Goal: Task Accomplishment & Management: Complete application form

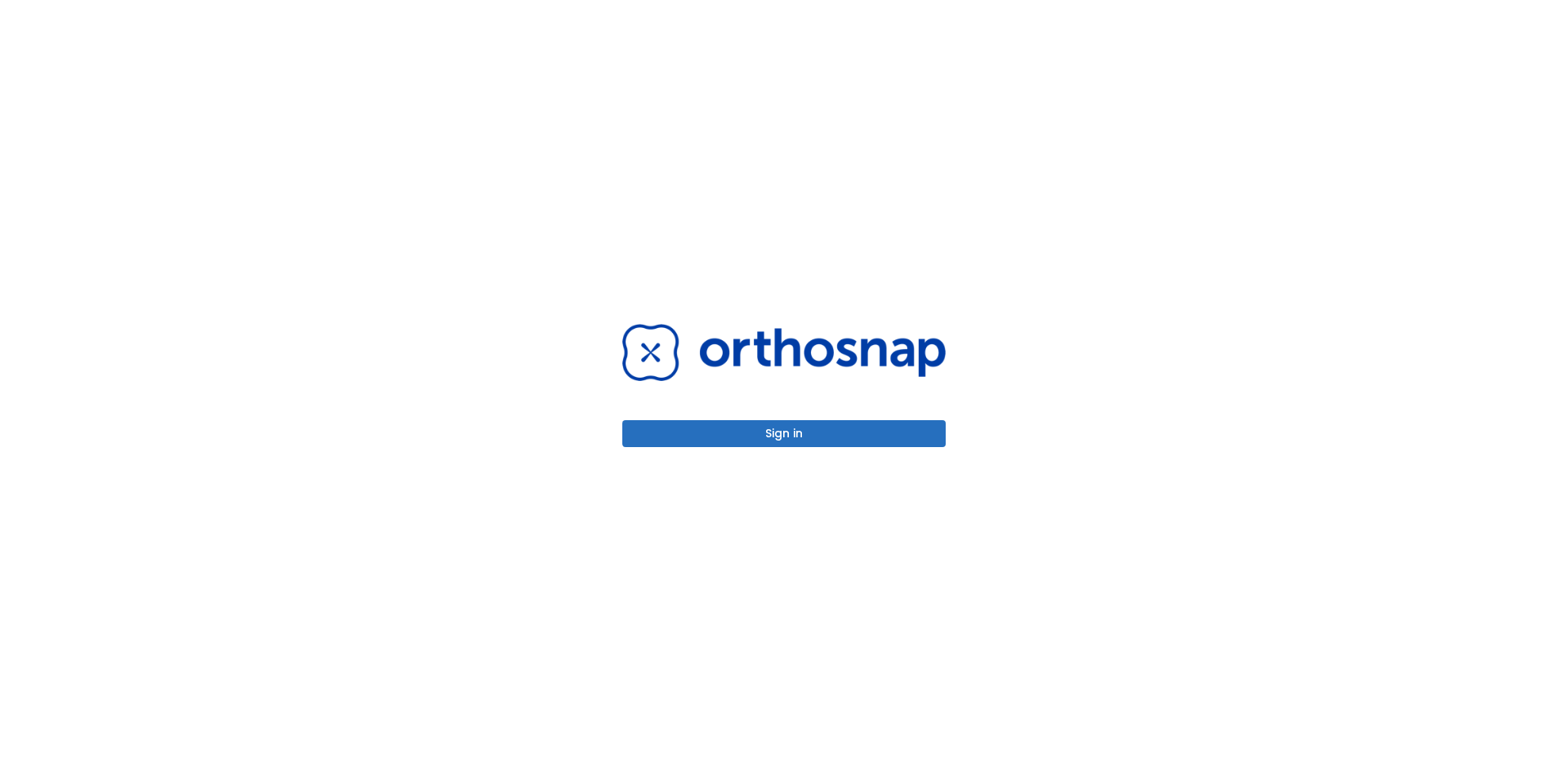
click at [716, 411] on div "Sign in" at bounding box center [784, 385] width 323 height 122
click at [725, 421] on button "Sign in" at bounding box center [784, 434] width 323 height 27
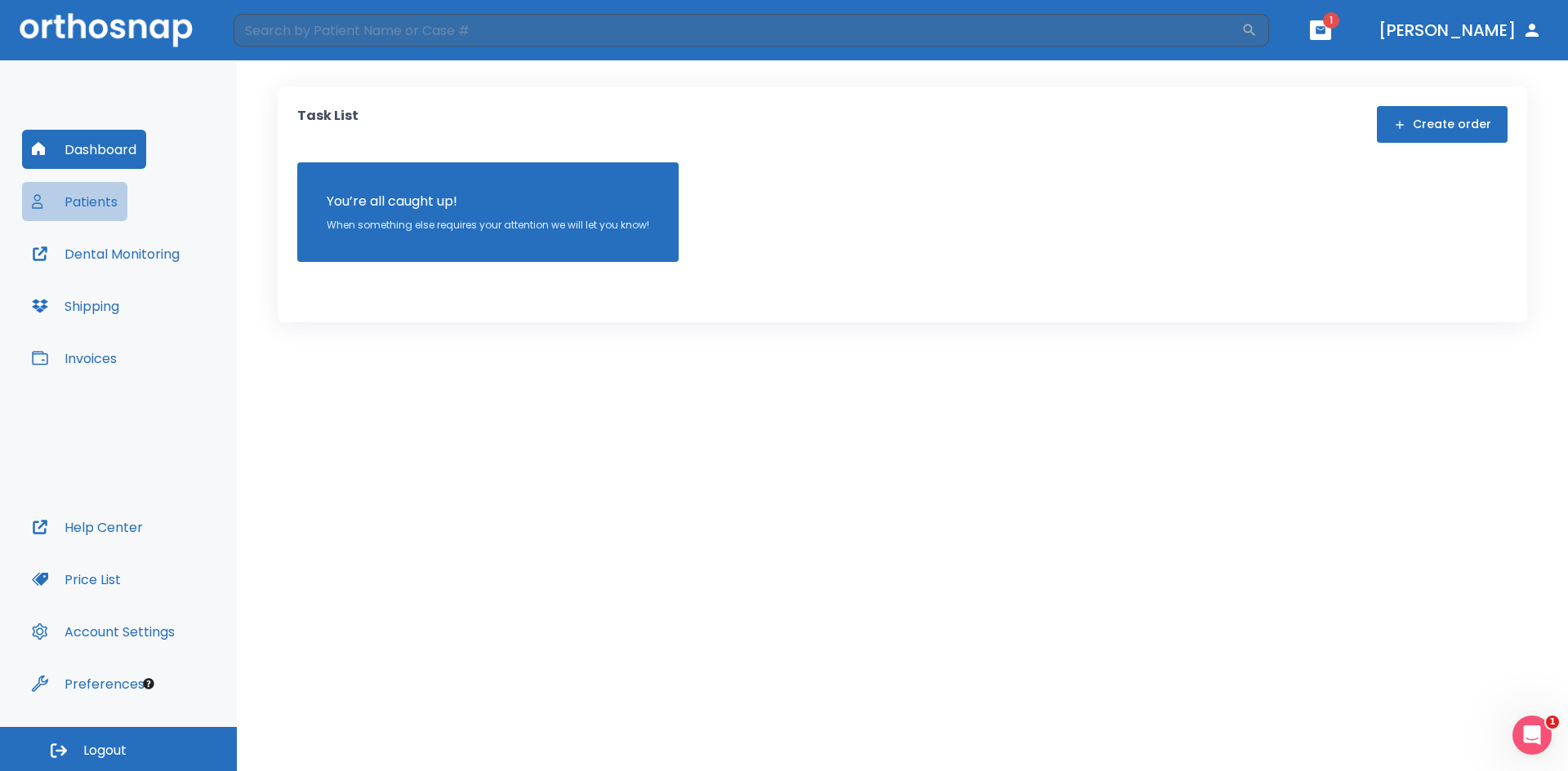
click at [110, 211] on button "Patients" at bounding box center [75, 202] width 105 height 39
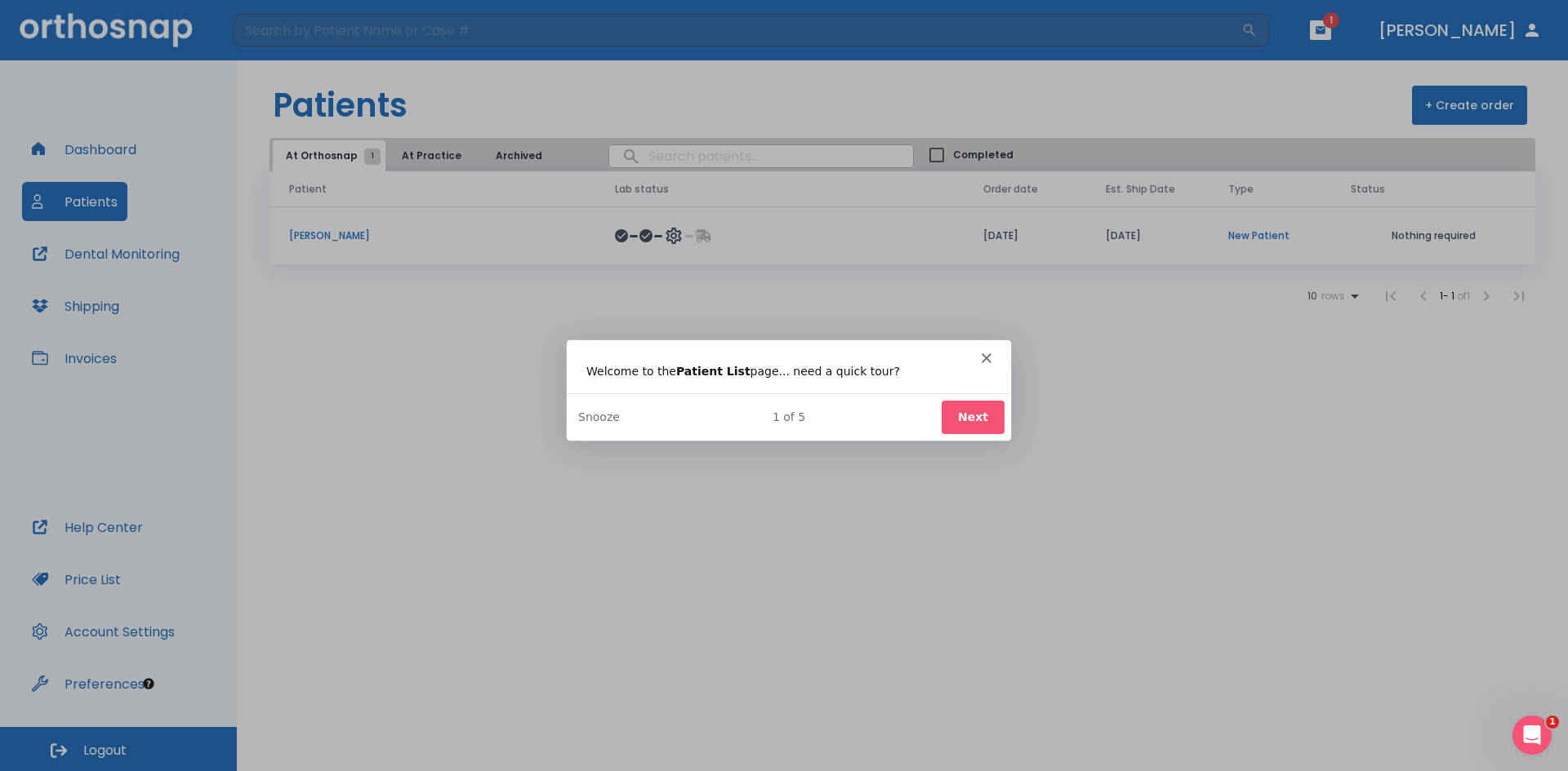
click at [976, 418] on button "Next" at bounding box center [972, 416] width 63 height 33
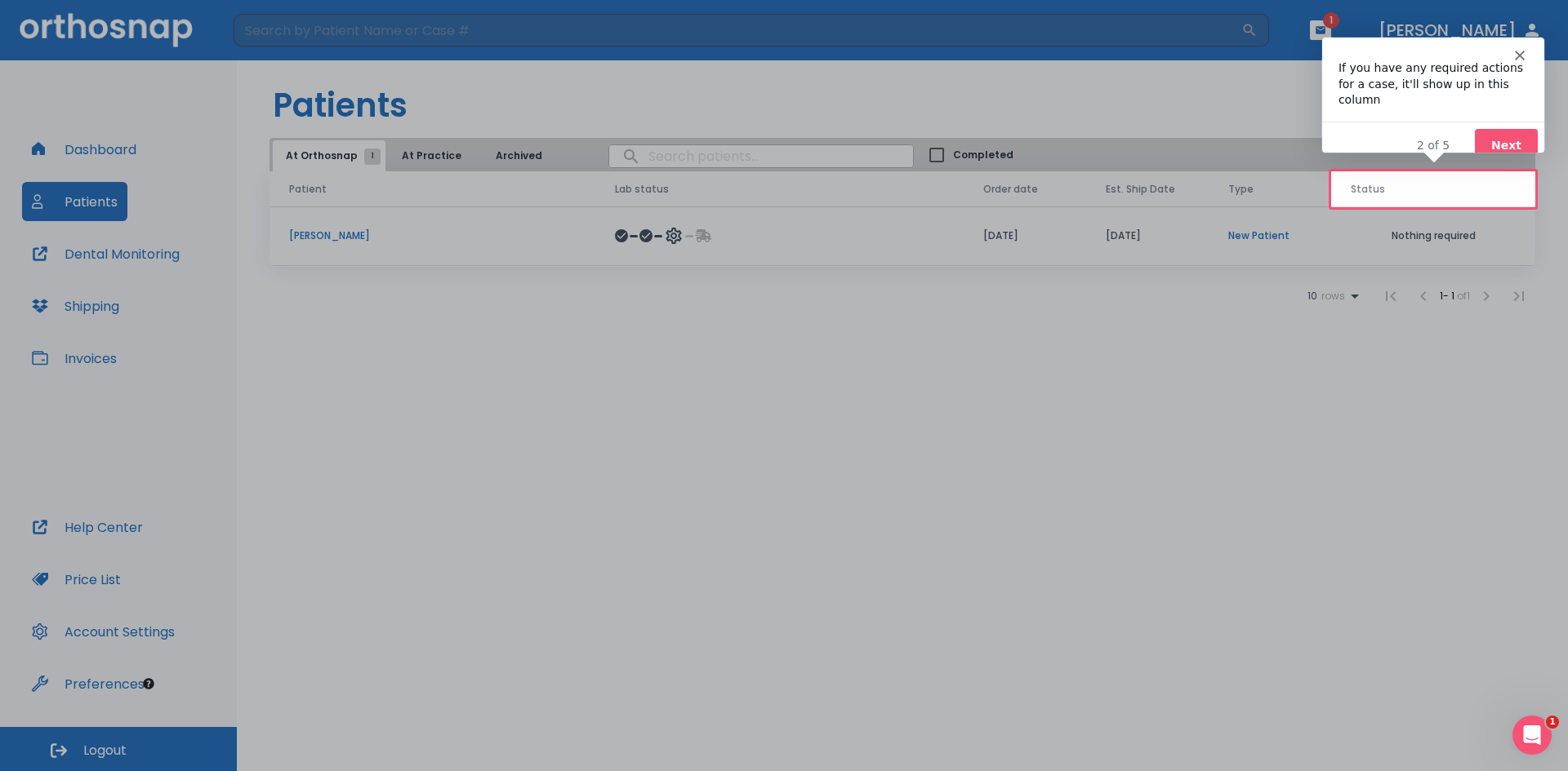
click at [1493, 128] on button "Next" at bounding box center [1505, 145] width 63 height 33
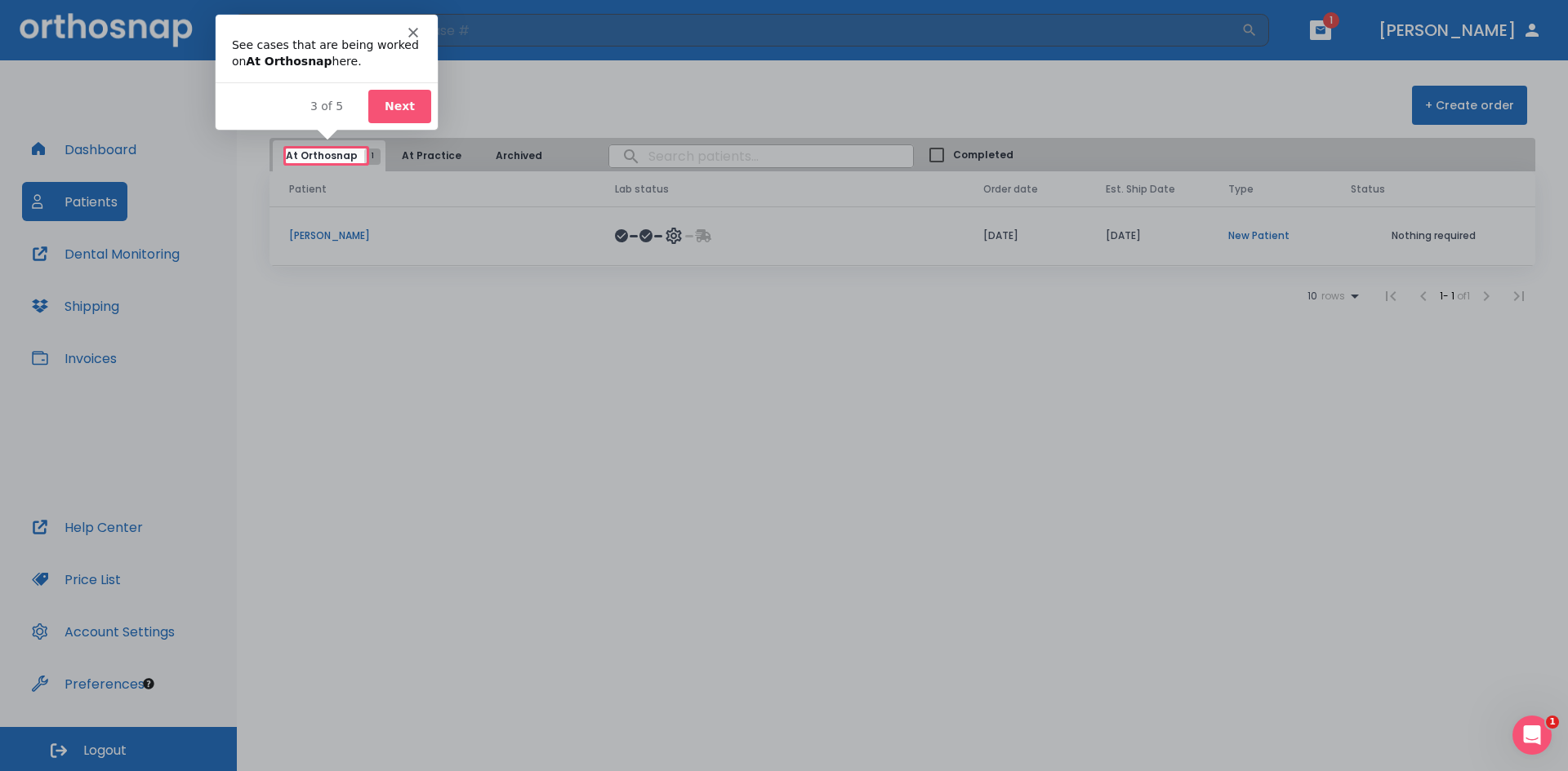
click at [404, 110] on button "Next" at bounding box center [398, 105] width 63 height 33
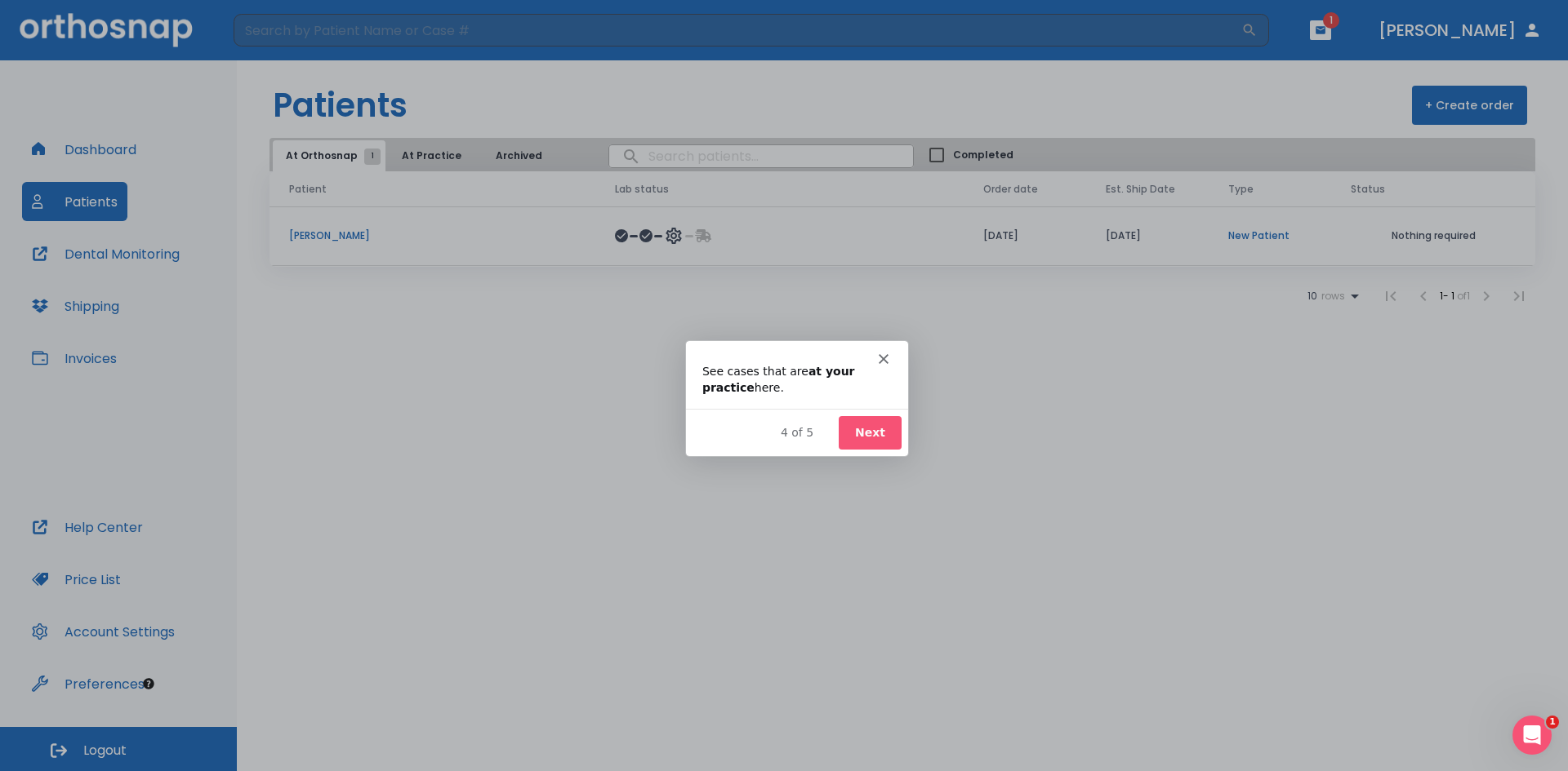
click at [910, 428] on div "Product tour overlay" at bounding box center [784, 386] width 1568 height 771
click at [872, 433] on button "Next" at bounding box center [869, 430] width 63 height 33
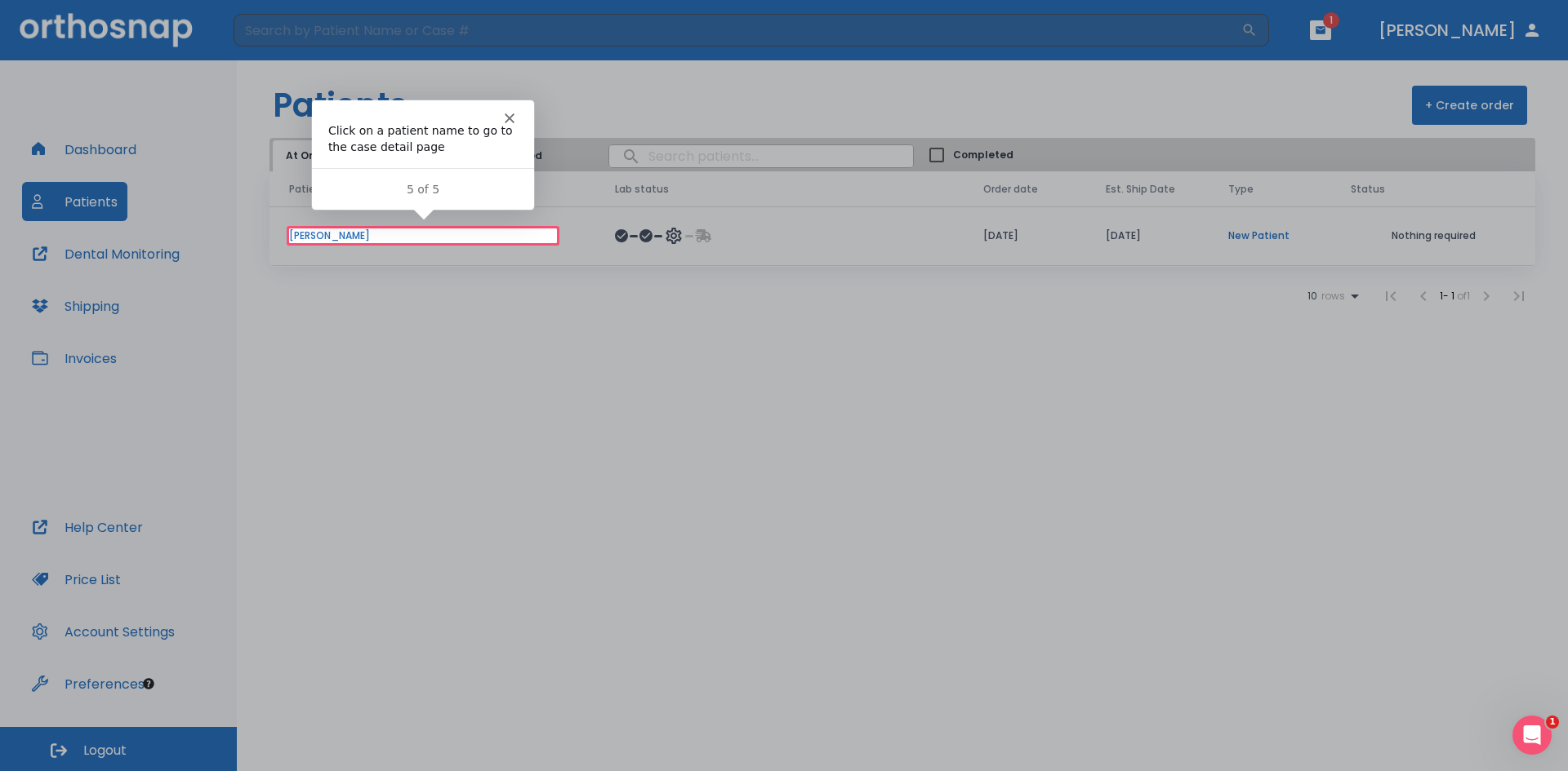
click at [510, 115] on polygon "Close" at bounding box center [508, 117] width 10 height 10
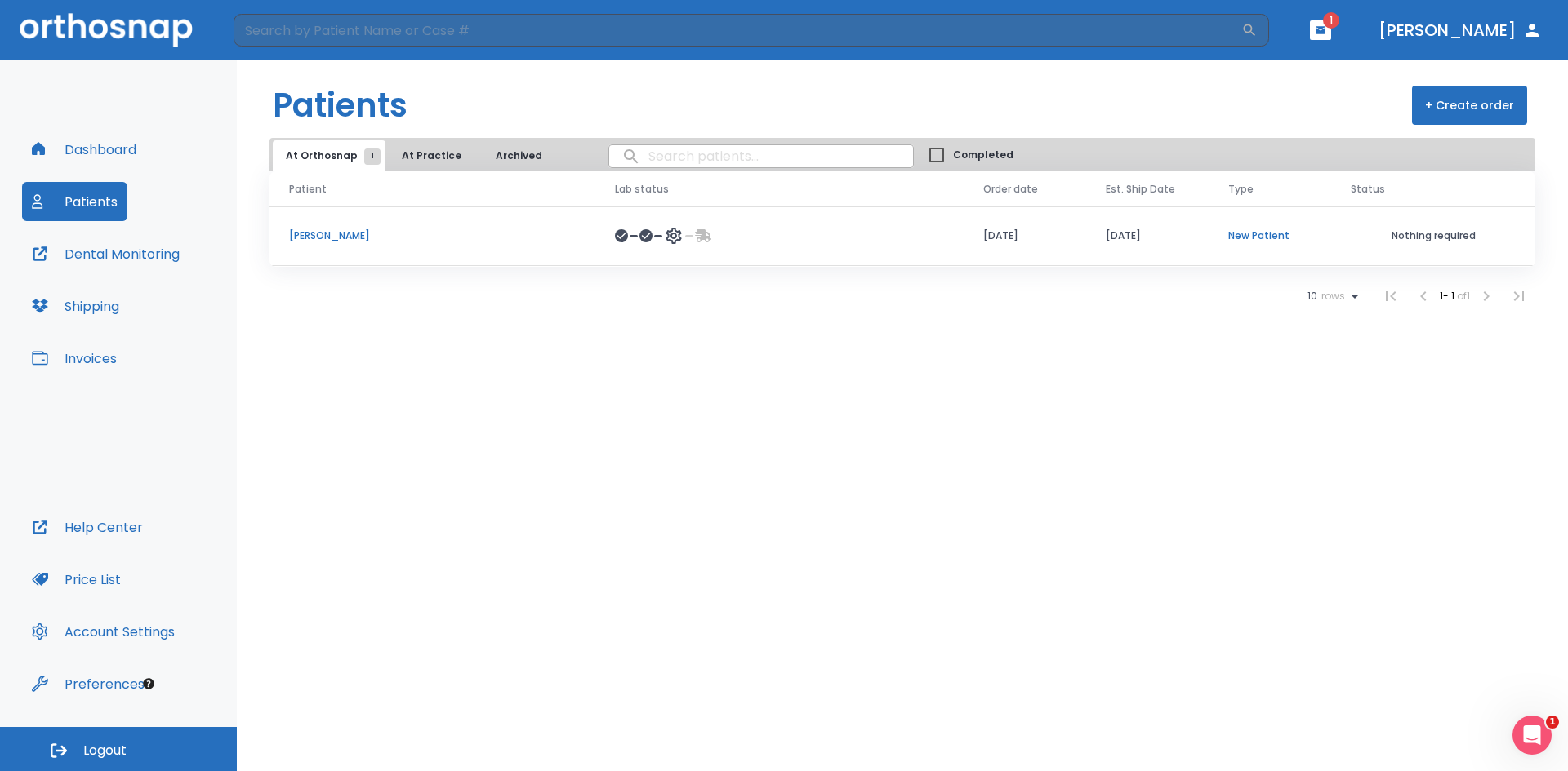
click at [1441, 104] on button "+ Create order" at bounding box center [1469, 105] width 115 height 39
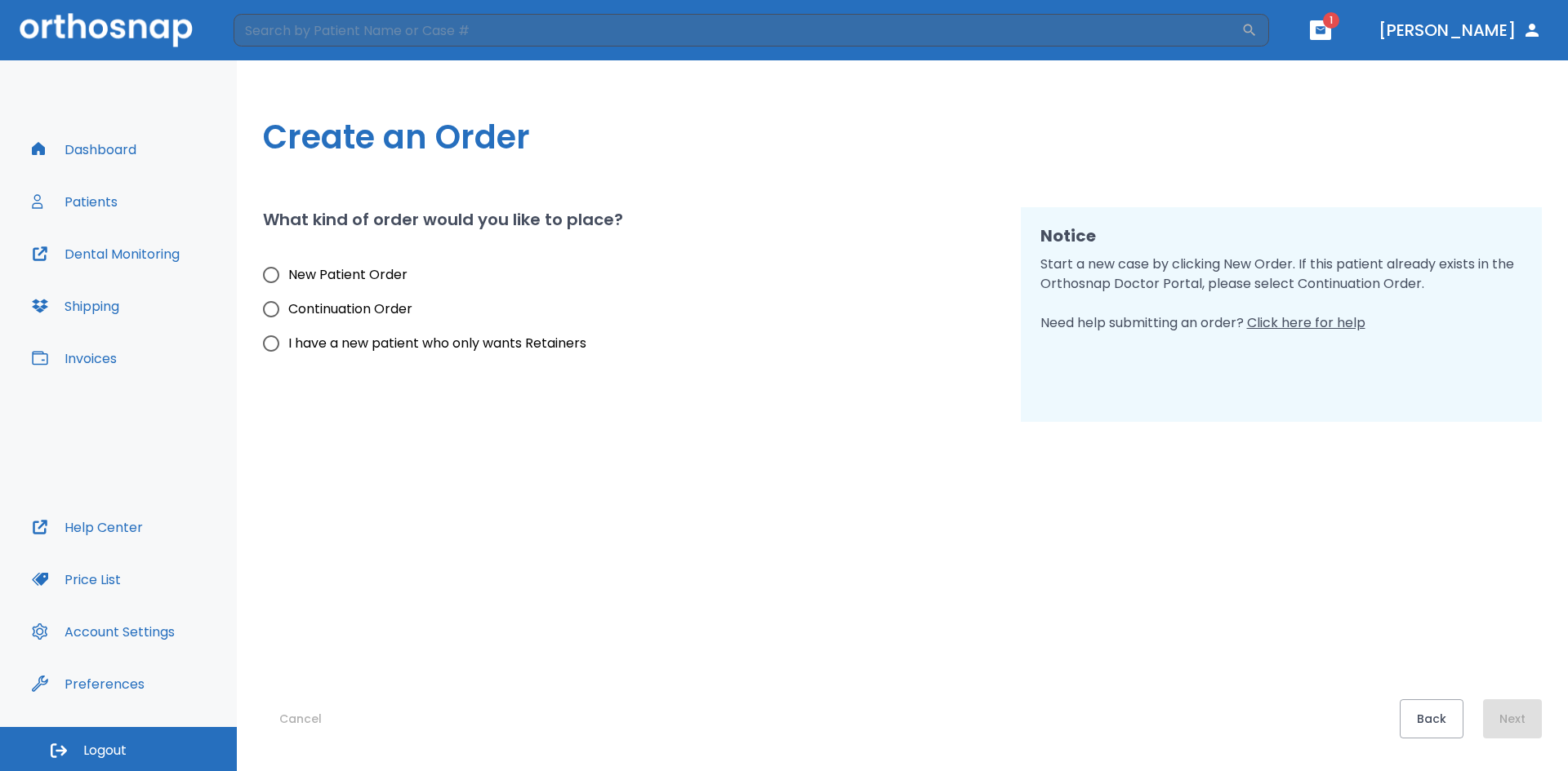
click at [324, 280] on span "New Patient Order" at bounding box center [347, 275] width 119 height 20
click at [288, 280] on input "New Patient Order" at bounding box center [271, 275] width 34 height 34
radio input "true"
click at [1511, 724] on button "Next" at bounding box center [1512, 719] width 59 height 39
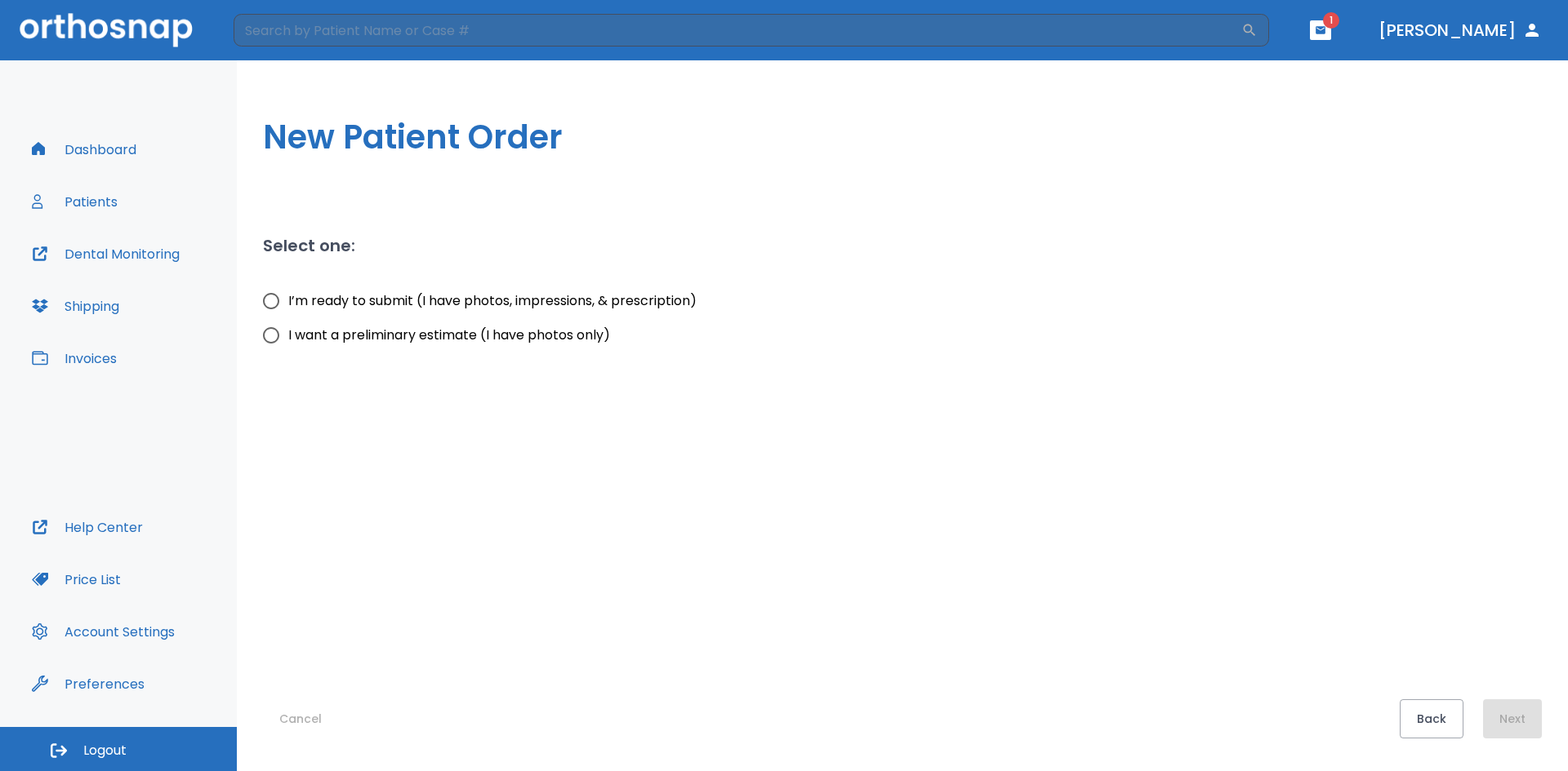
click at [289, 294] on span "I’m ready to submit (I have photos, impressions, & prescription)" at bounding box center [492, 301] width 408 height 20
click at [288, 294] on input "I’m ready to submit (I have photos, impressions, & prescription)" at bounding box center [271, 301] width 34 height 34
radio input "true"
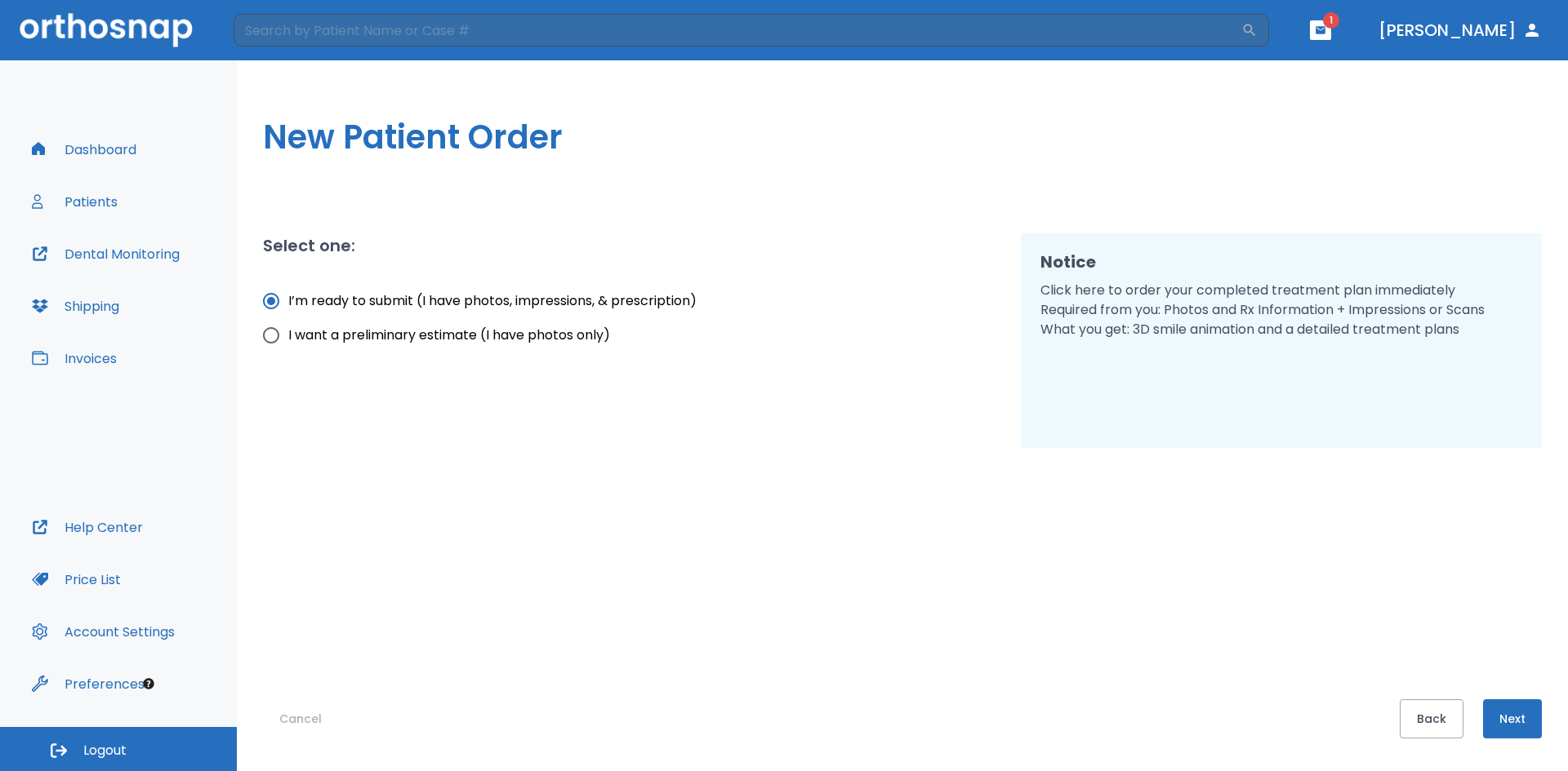
click at [1519, 717] on button "Next" at bounding box center [1512, 719] width 59 height 39
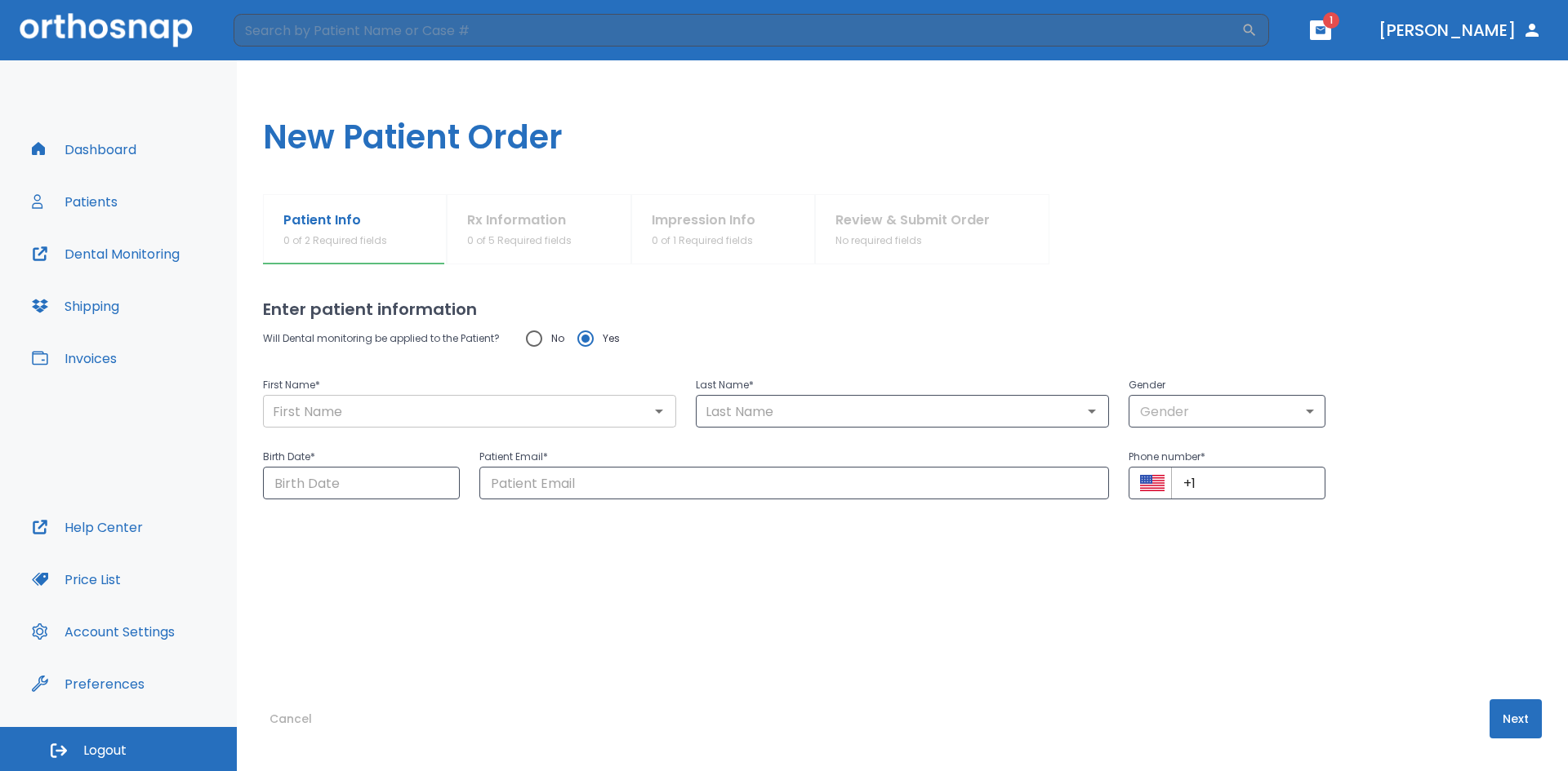
click at [423, 398] on div "​" at bounding box center [469, 411] width 413 height 33
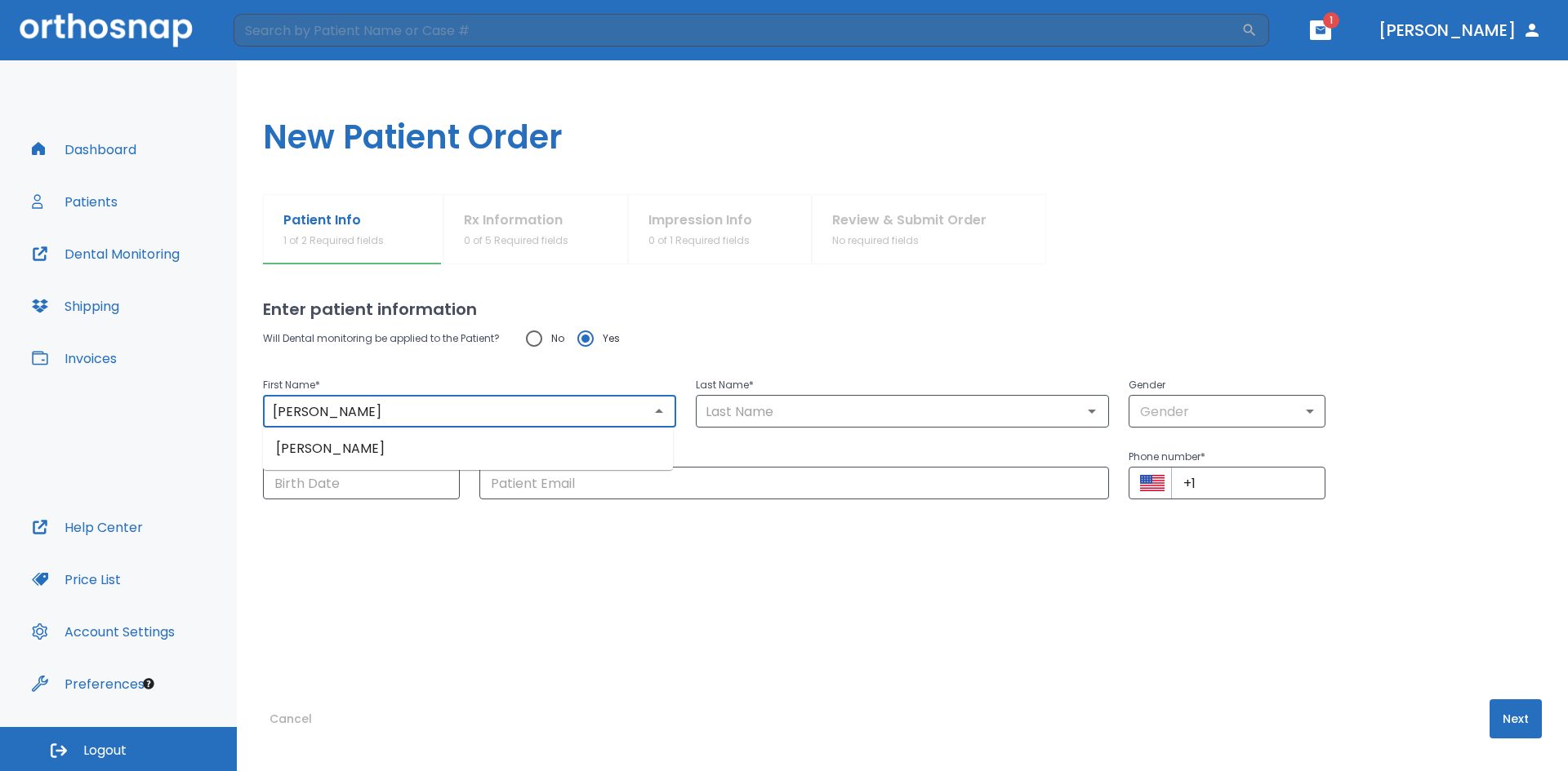
type input "[PERSON_NAME]"
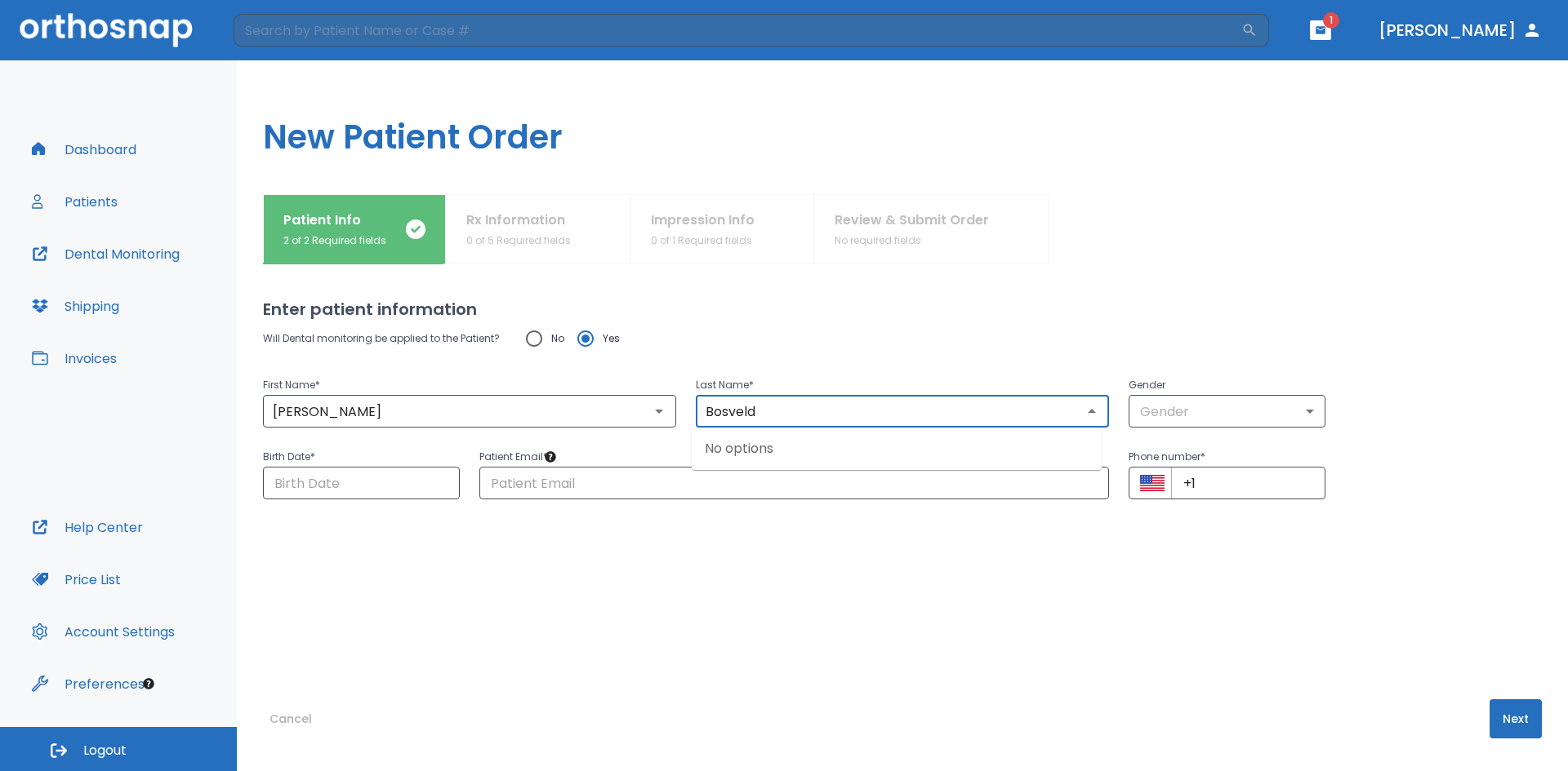
type input "Bosveld"
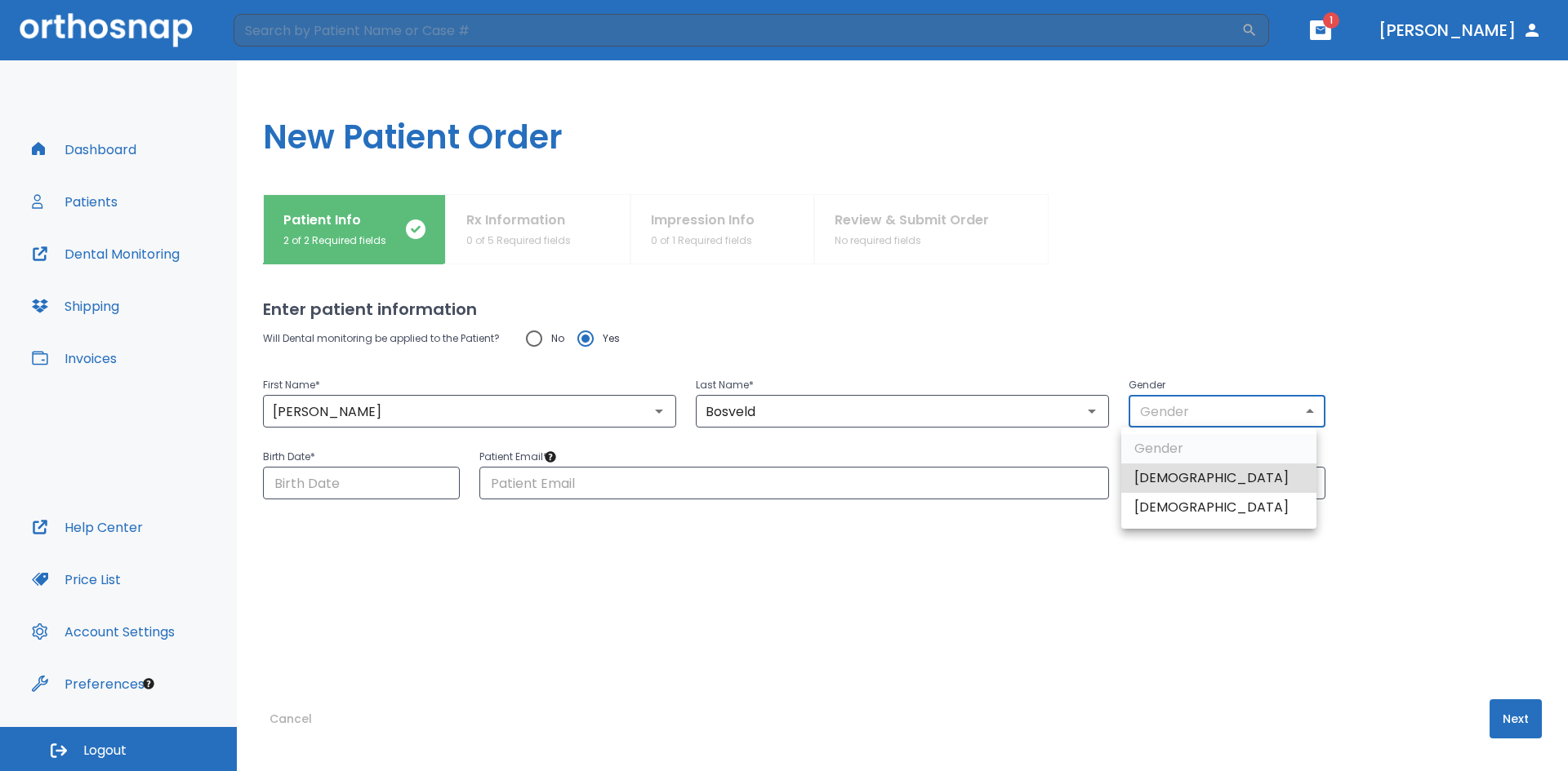
click at [1156, 486] on li "[DEMOGRAPHIC_DATA]" at bounding box center [1218, 477] width 196 height 29
type input "1"
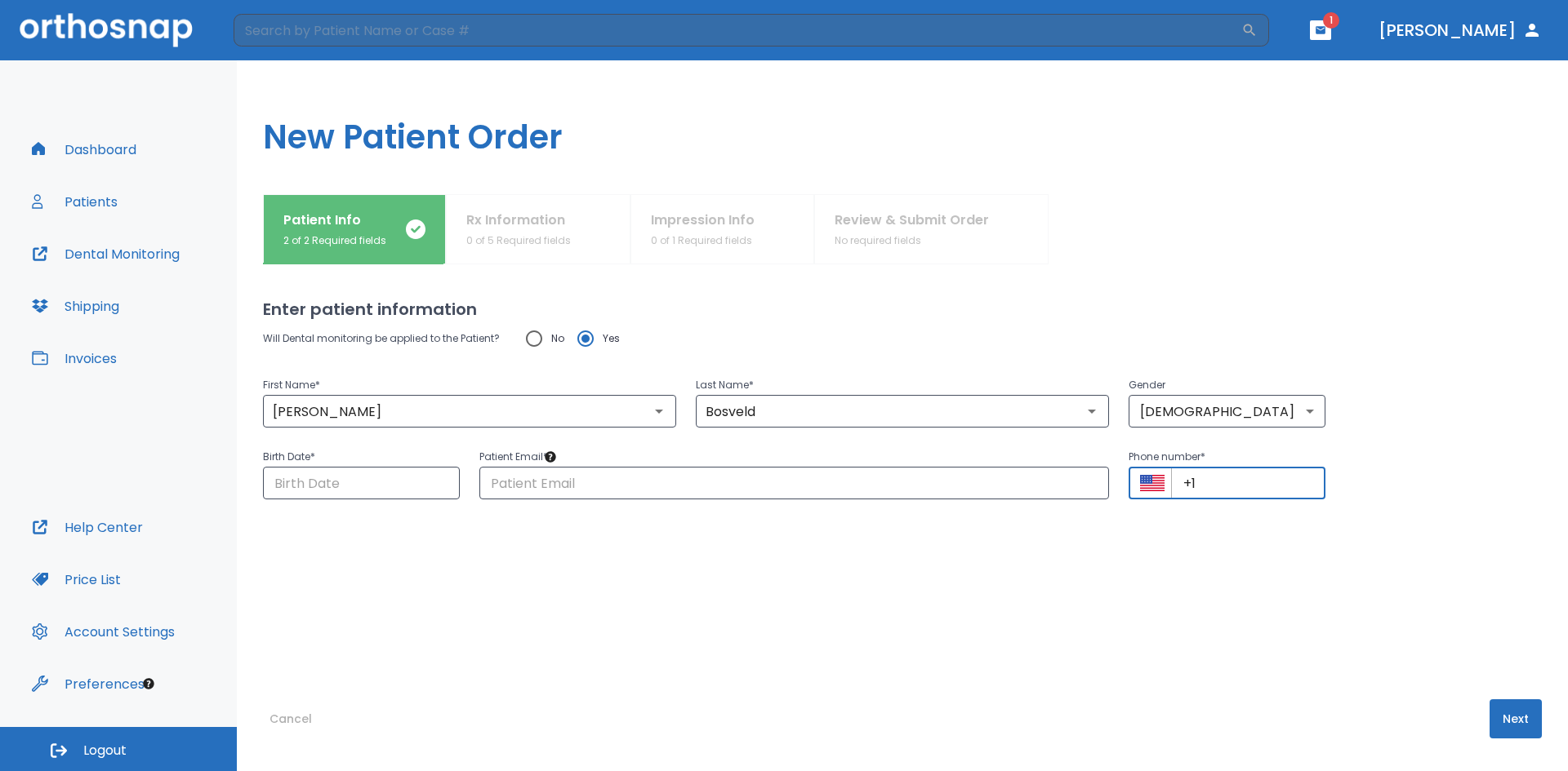
click at [1209, 479] on input "+1" at bounding box center [1247, 483] width 154 height 33
click at [1189, 289] on div "Enter patient information Will Dental monitoring be applied to the Patient? No …" at bounding box center [902, 518] width 1279 height 507
click at [337, 499] on input "Choose date" at bounding box center [361, 483] width 196 height 33
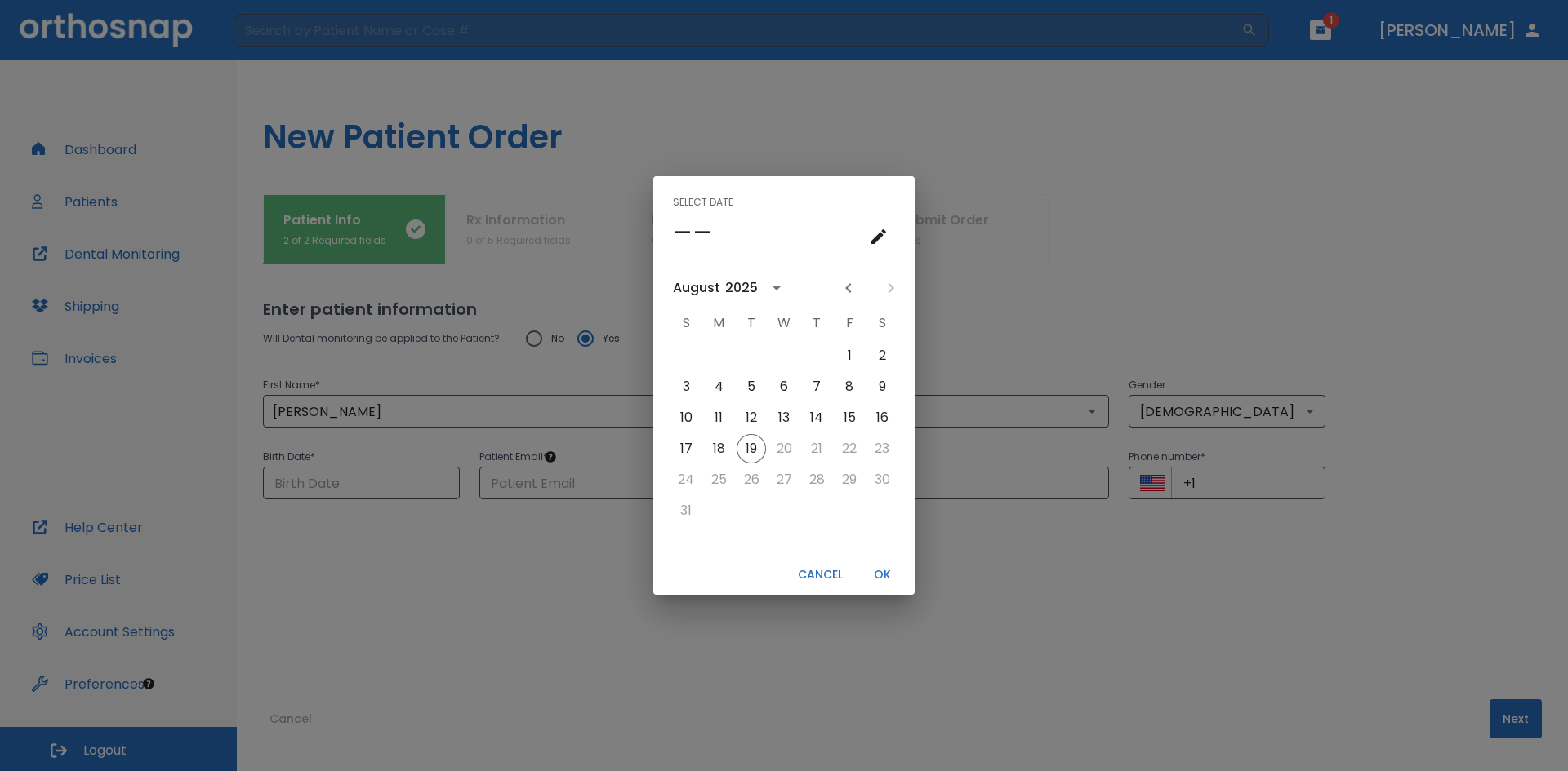
click at [773, 290] on icon "calendar view is open, switch to year view" at bounding box center [777, 288] width 20 height 20
click at [836, 404] on div "2001" at bounding box center [868, 418] width 85 height 43
click at [841, 405] on button "2001" at bounding box center [869, 418] width 59 height 29
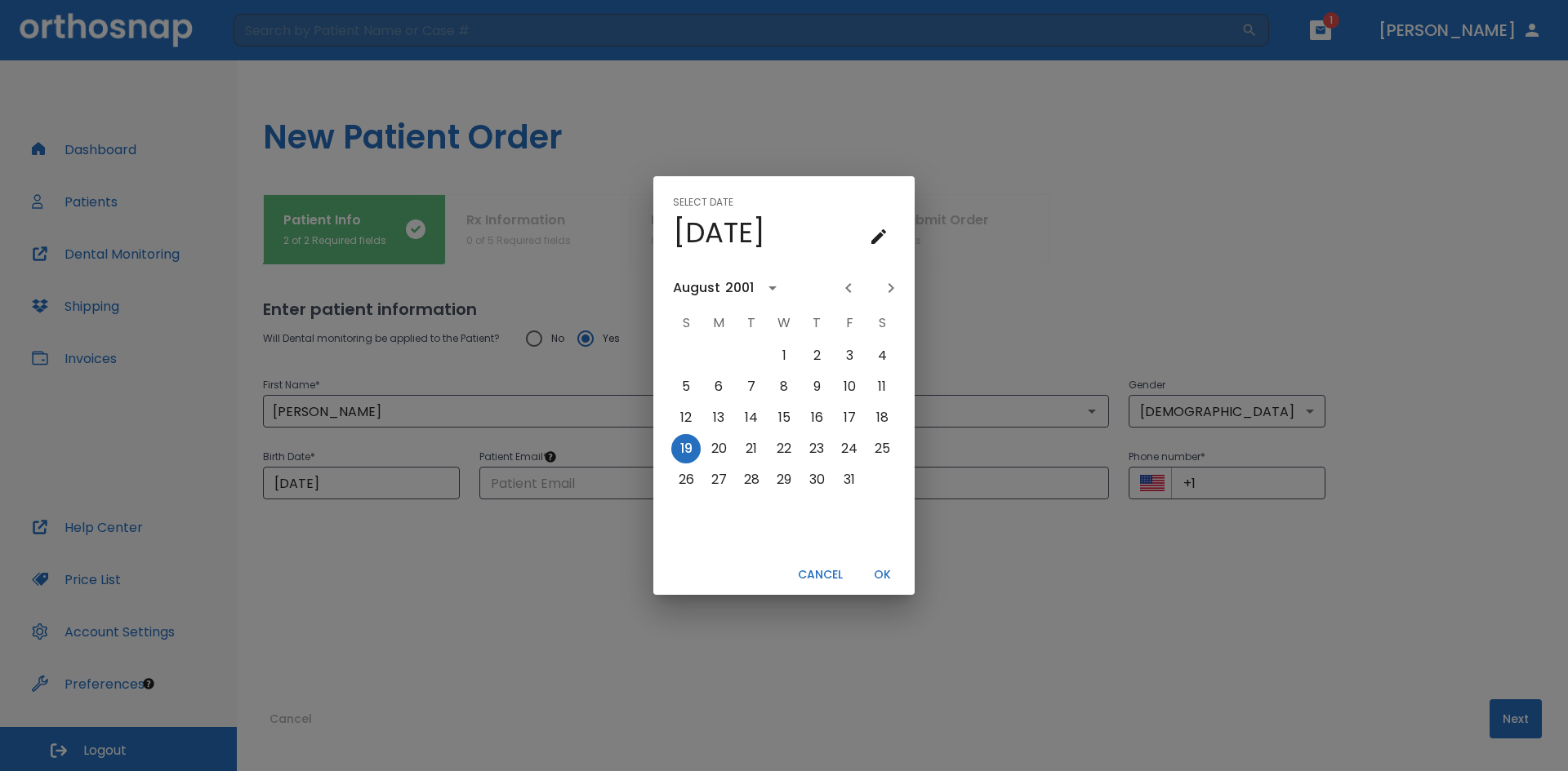
click at [729, 290] on div "2001" at bounding box center [739, 288] width 29 height 20
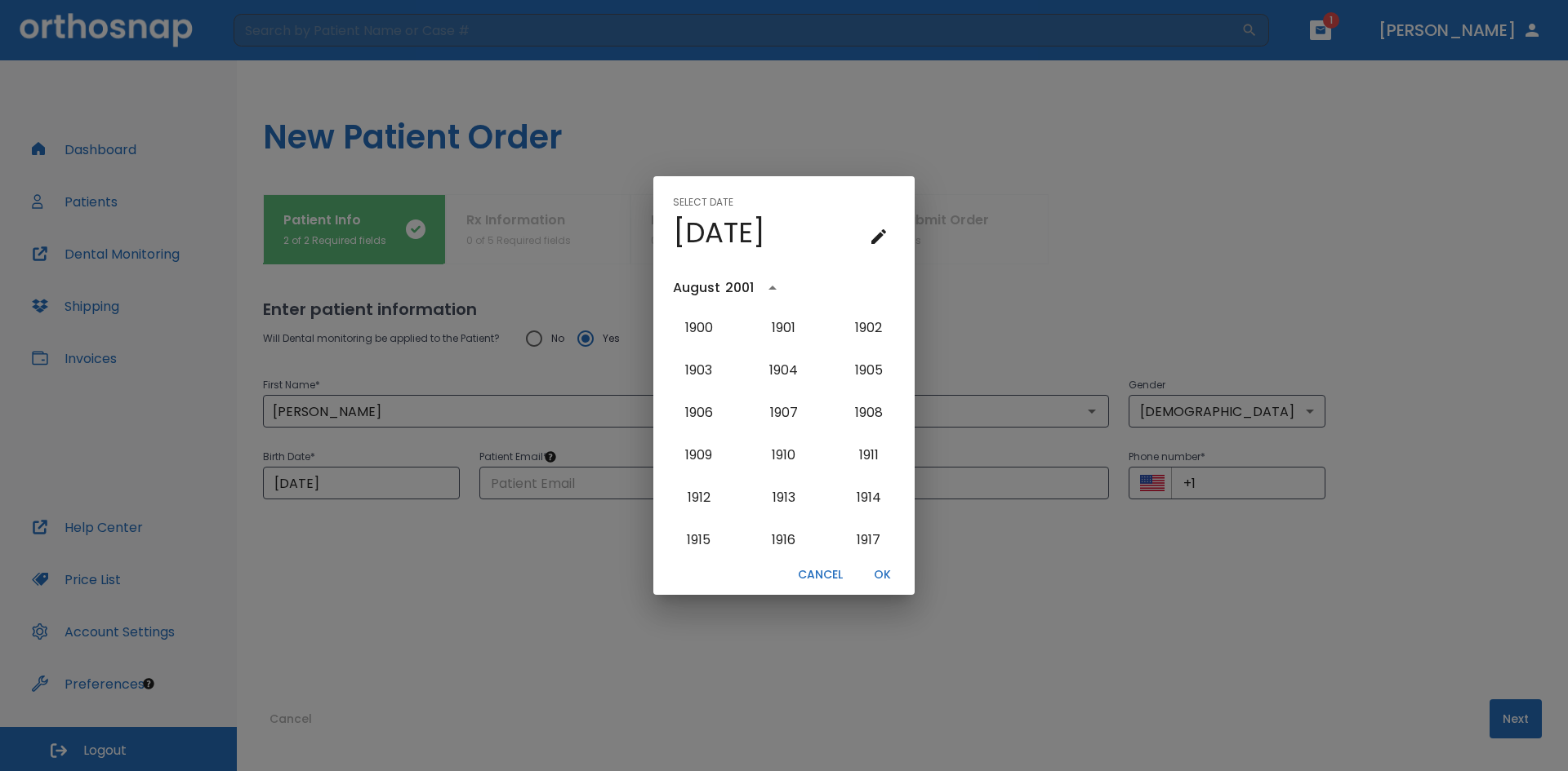
scroll to position [1297, 0]
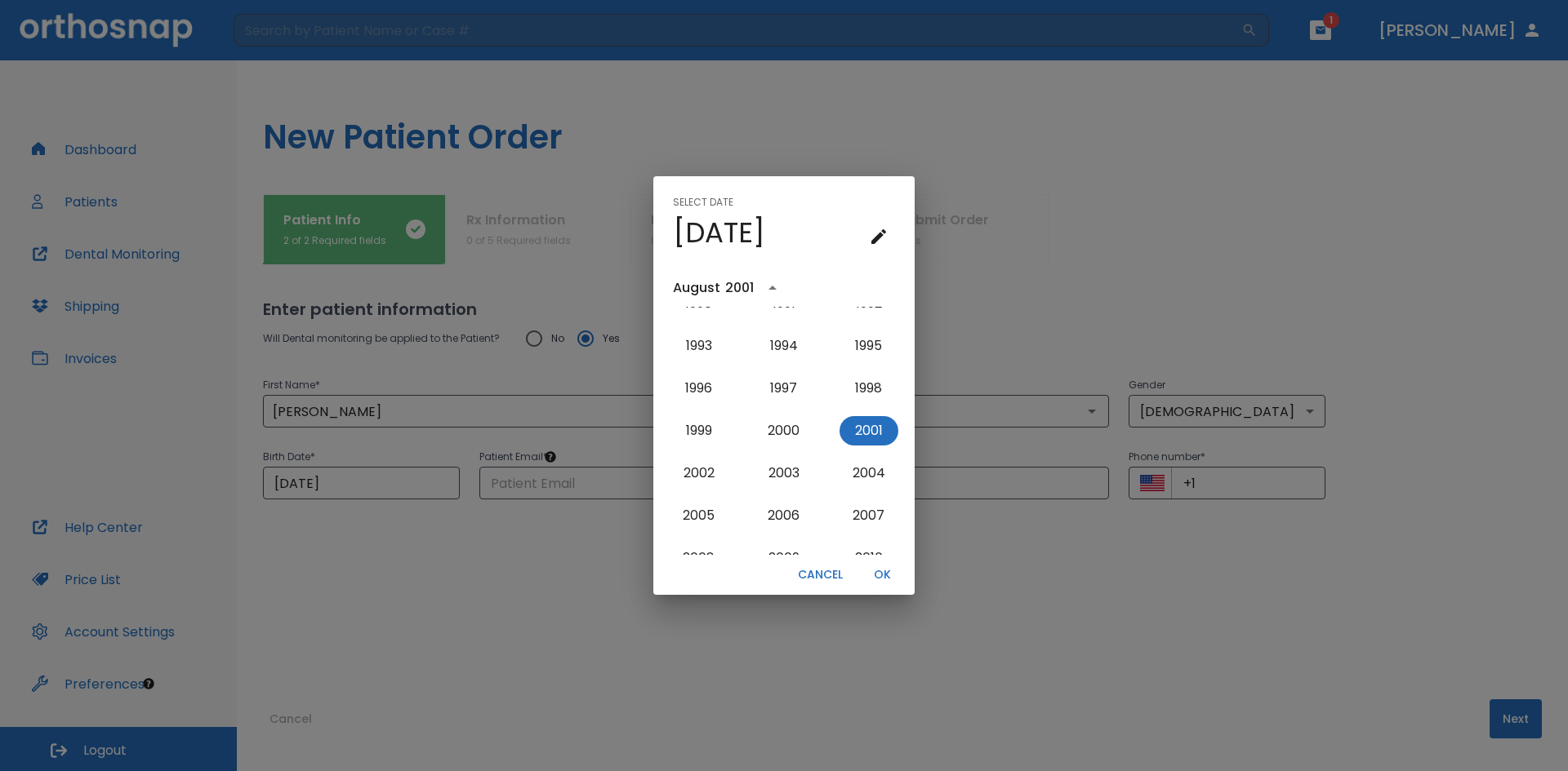
click at [683, 297] on div "August" at bounding box center [696, 288] width 47 height 20
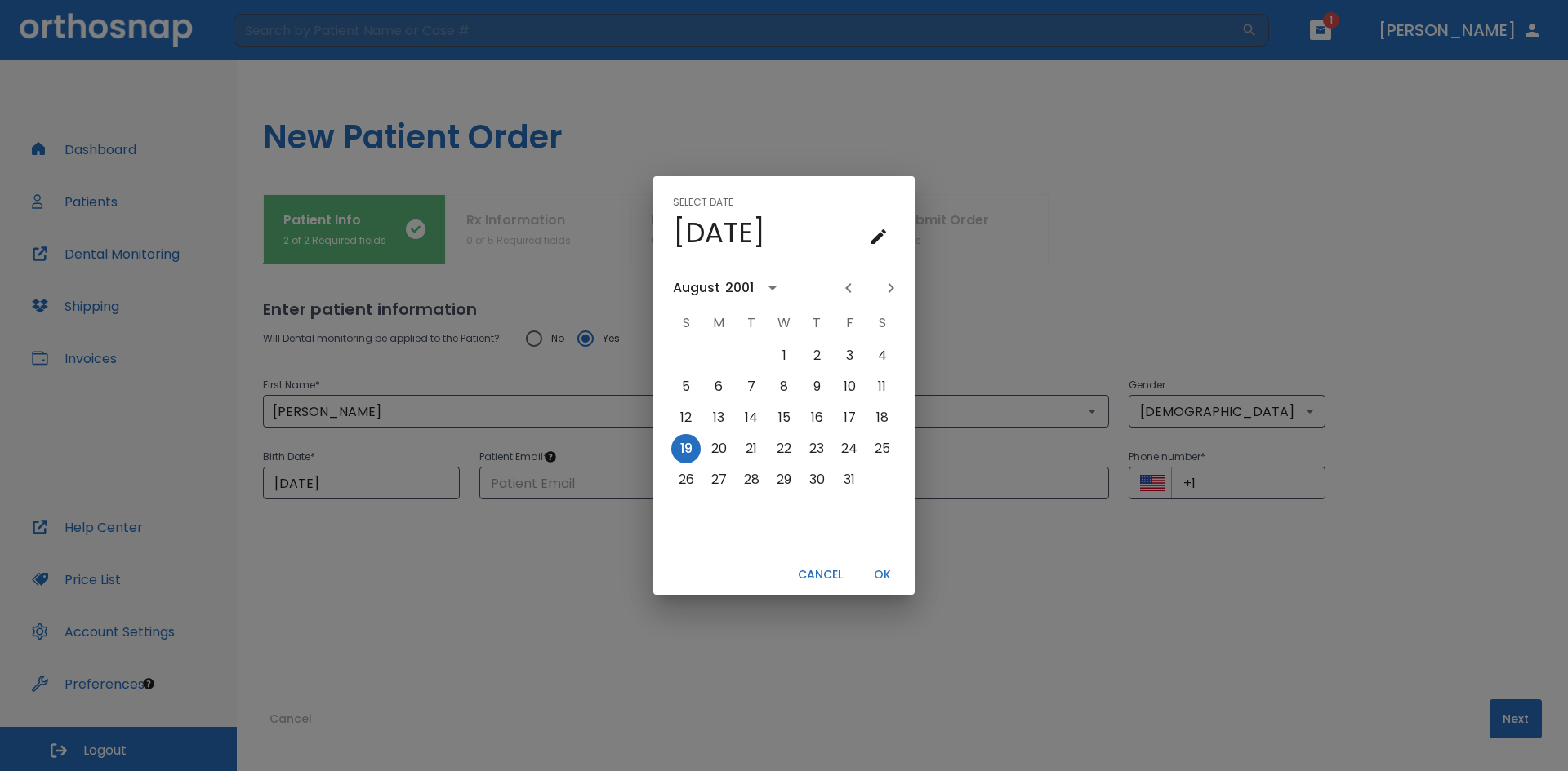
scroll to position [0, 0]
click at [765, 234] on h4 "[DATE]" at bounding box center [718, 232] width 92 height 34
click at [847, 290] on icon "Previous month" at bounding box center [848, 288] width 20 height 20
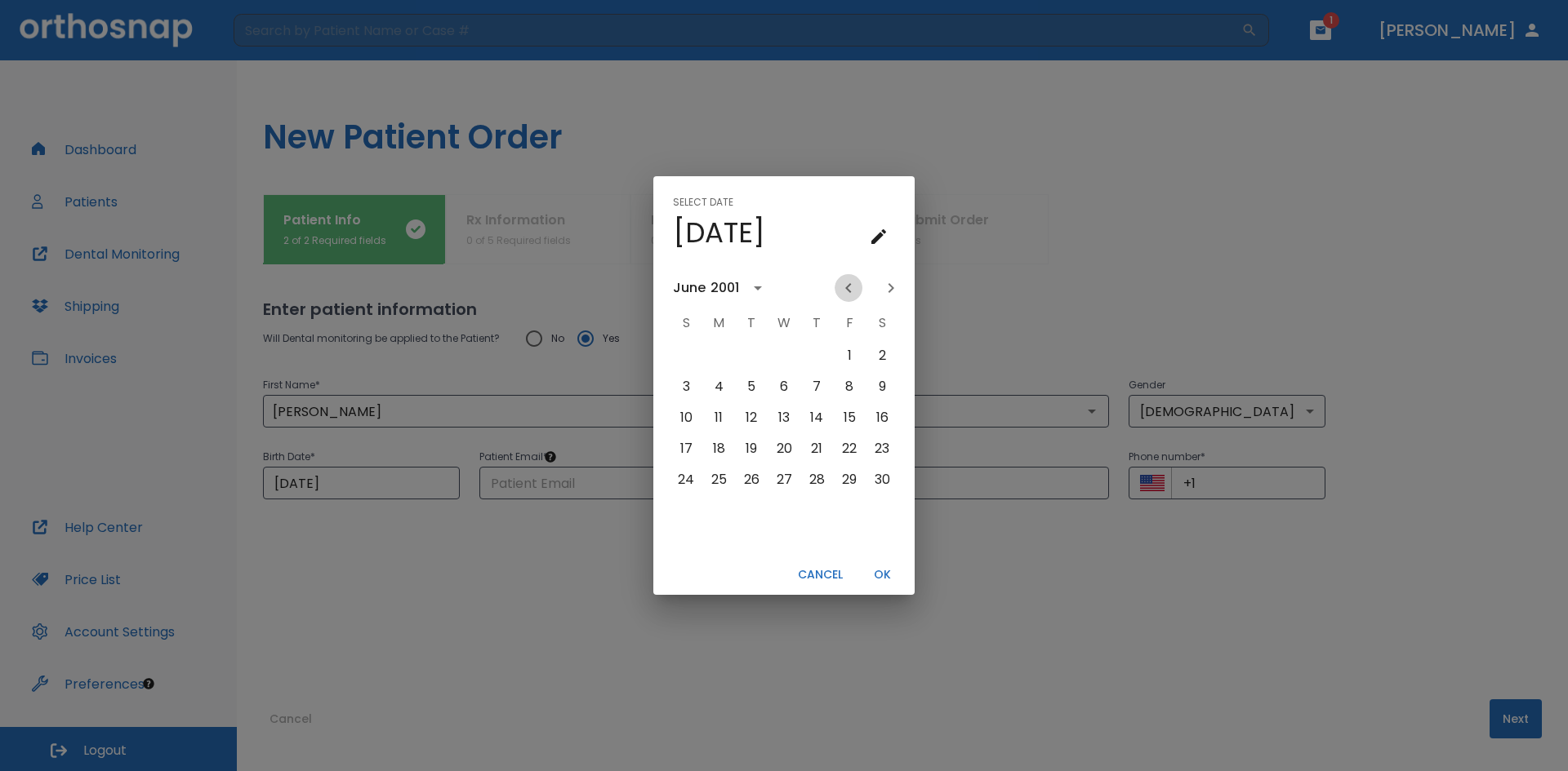
click at [847, 290] on icon "Previous month" at bounding box center [848, 288] width 20 height 20
click at [681, 417] on button "11" at bounding box center [686, 418] width 29 height 29
type input "[DATE]"
click at [879, 569] on button "OK" at bounding box center [881, 575] width 53 height 27
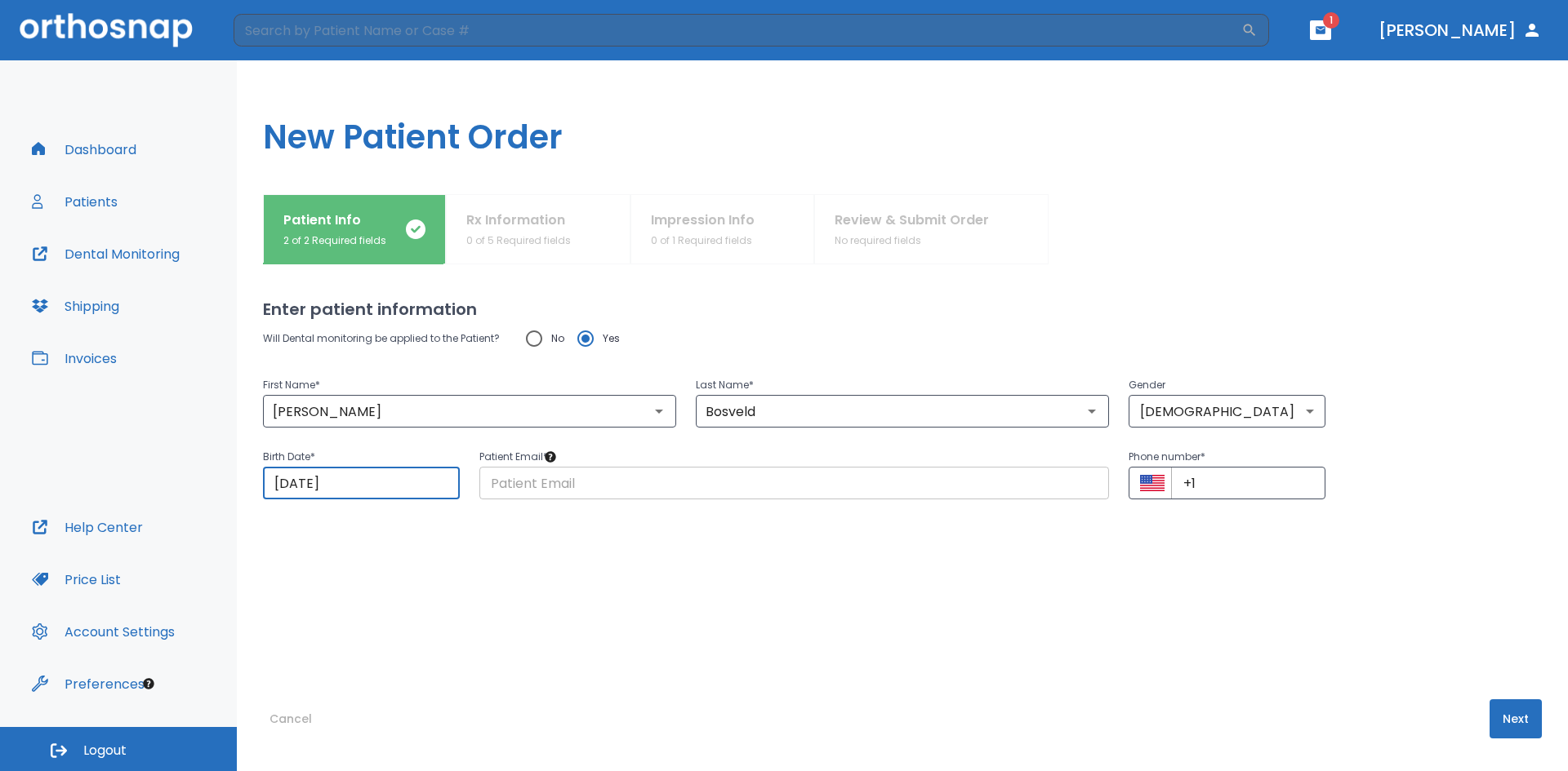
click at [546, 495] on input "text" at bounding box center [794, 483] width 630 height 33
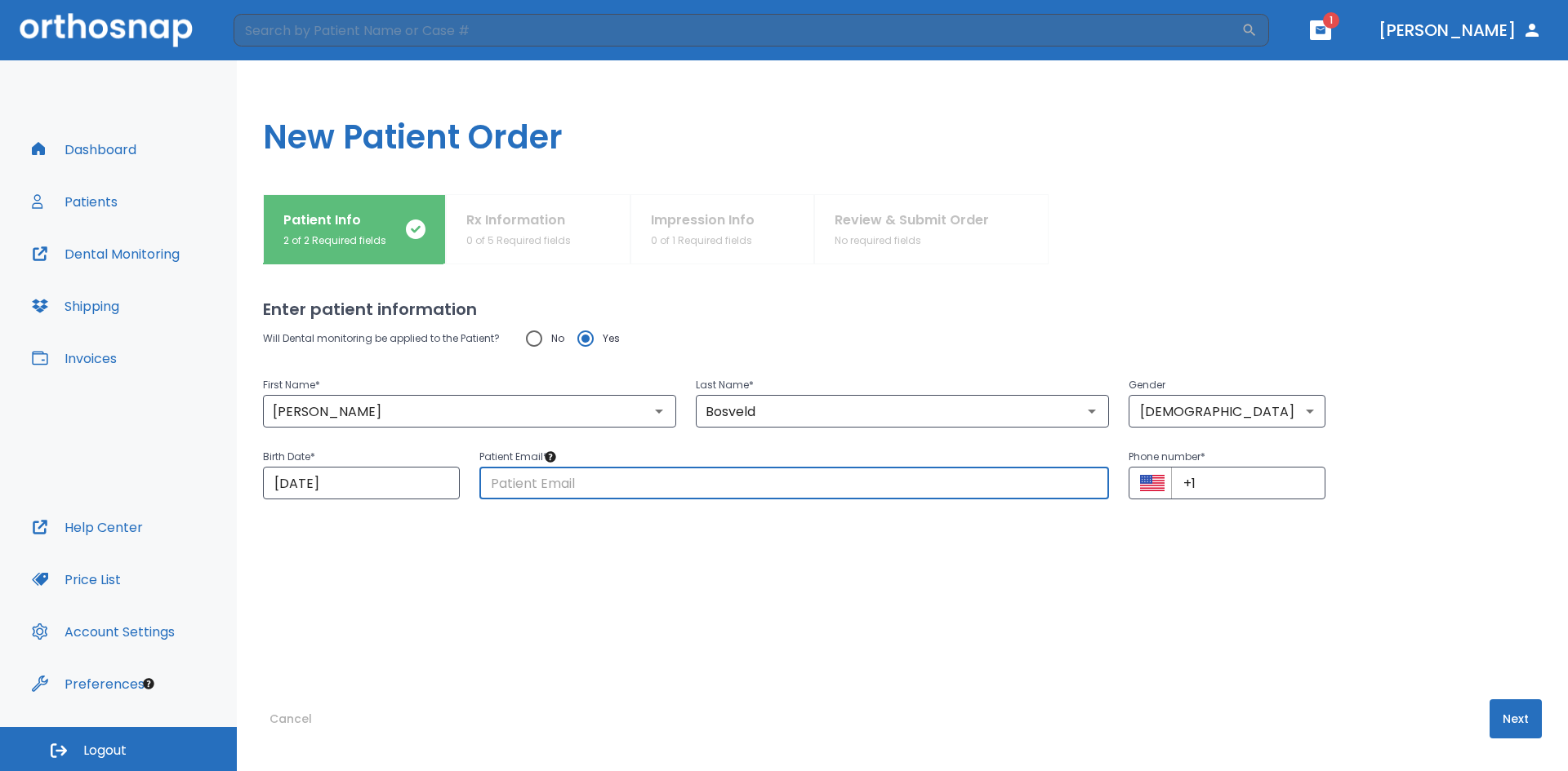
paste input "[EMAIL_ADDRESS][DOMAIN_NAME]"
type input "[EMAIL_ADDRESS][DOMAIN_NAME]"
click at [1215, 488] on input "+1" at bounding box center [1247, 483] width 154 height 33
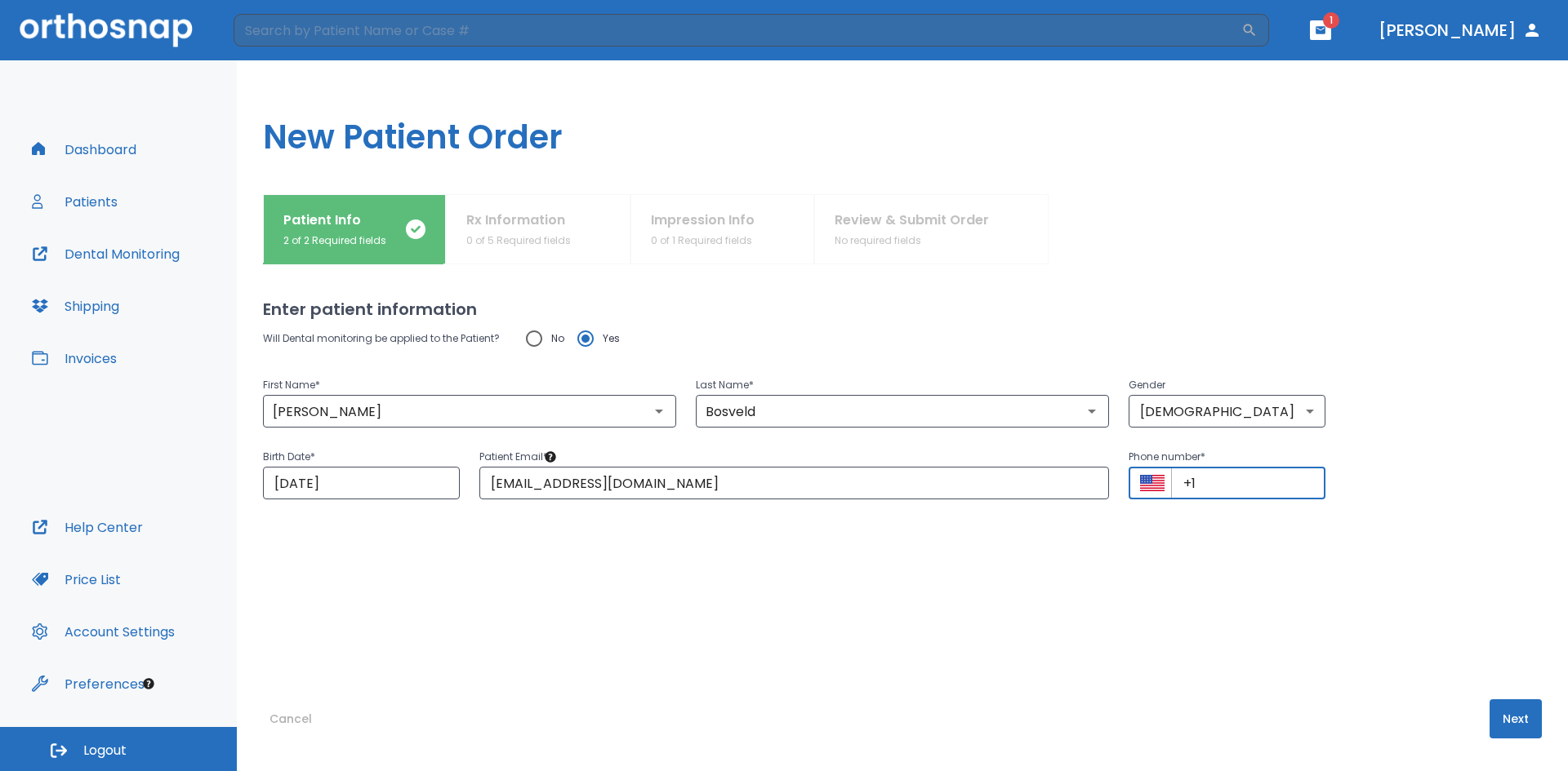
paste input "[PHONE_NUMBER]"
type input "[PHONE_NUMBER]"
click at [1510, 720] on button "Next" at bounding box center [1515, 719] width 53 height 39
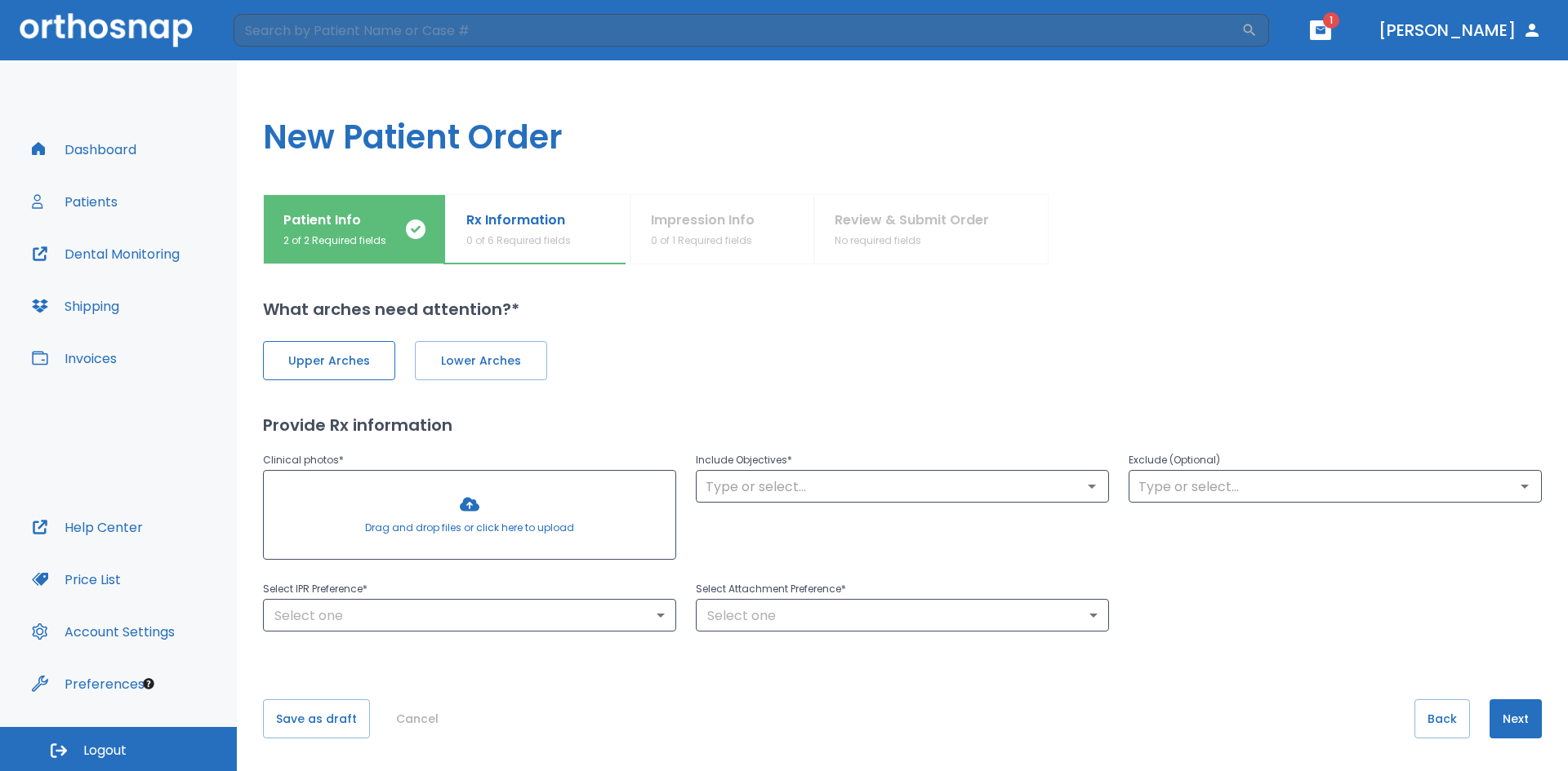
click at [363, 362] on span "Upper Arches" at bounding box center [329, 361] width 98 height 17
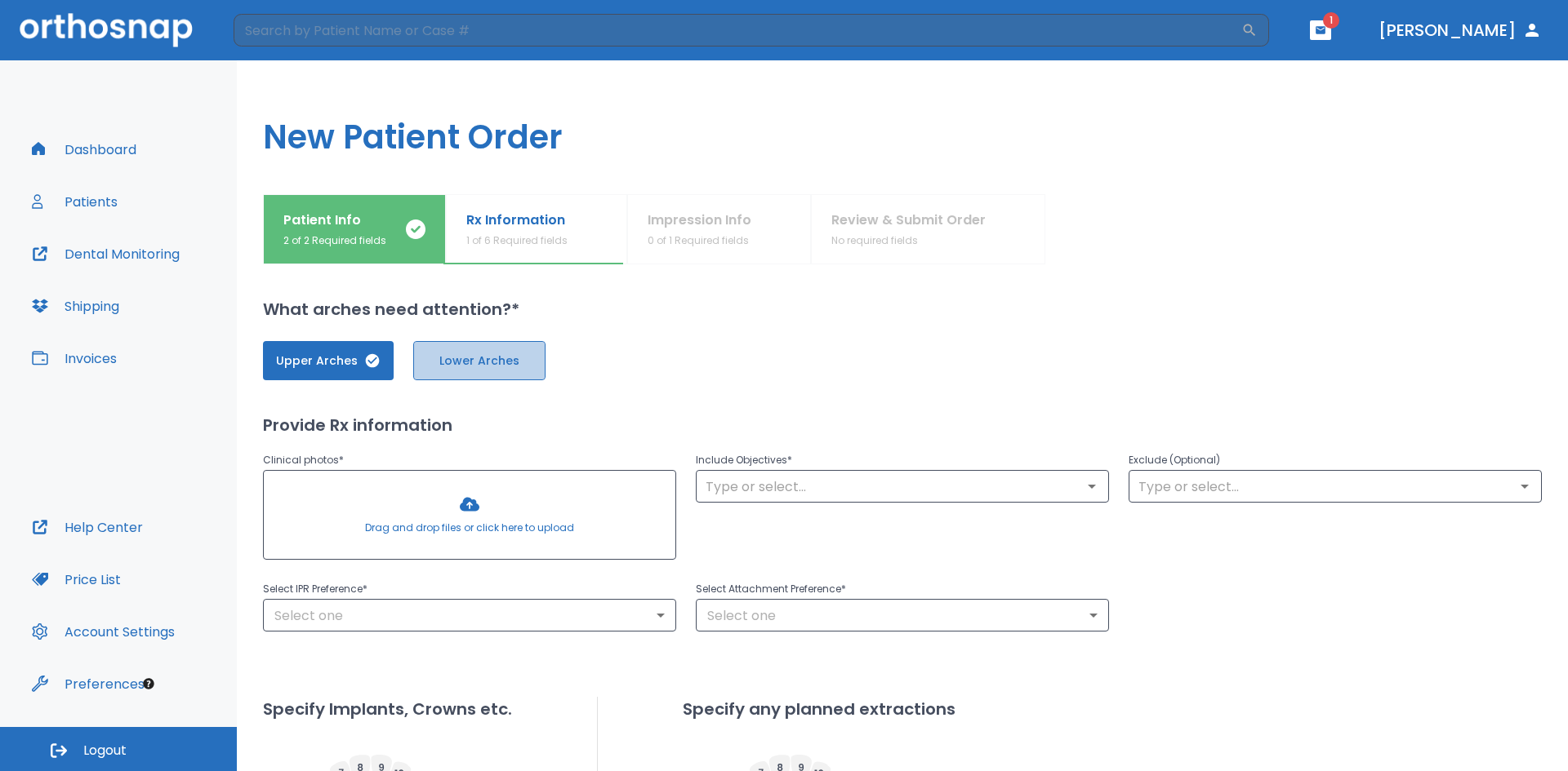
click at [478, 363] on span "Lower Arches" at bounding box center [480, 361] width 98 height 17
click at [733, 489] on input "text" at bounding box center [903, 486] width 404 height 23
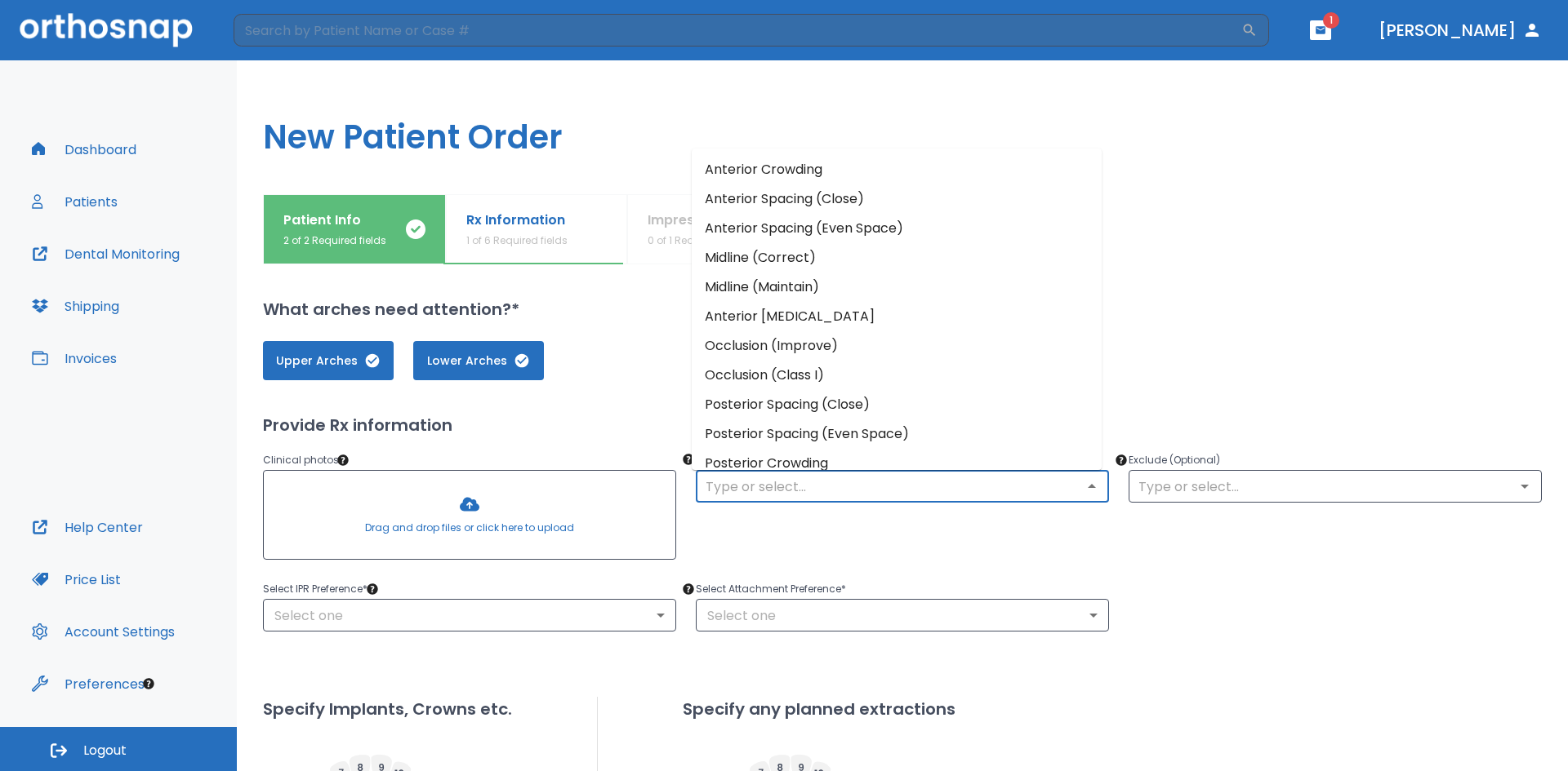
click at [596, 318] on h2 "What arches need attention?*" at bounding box center [902, 309] width 1279 height 24
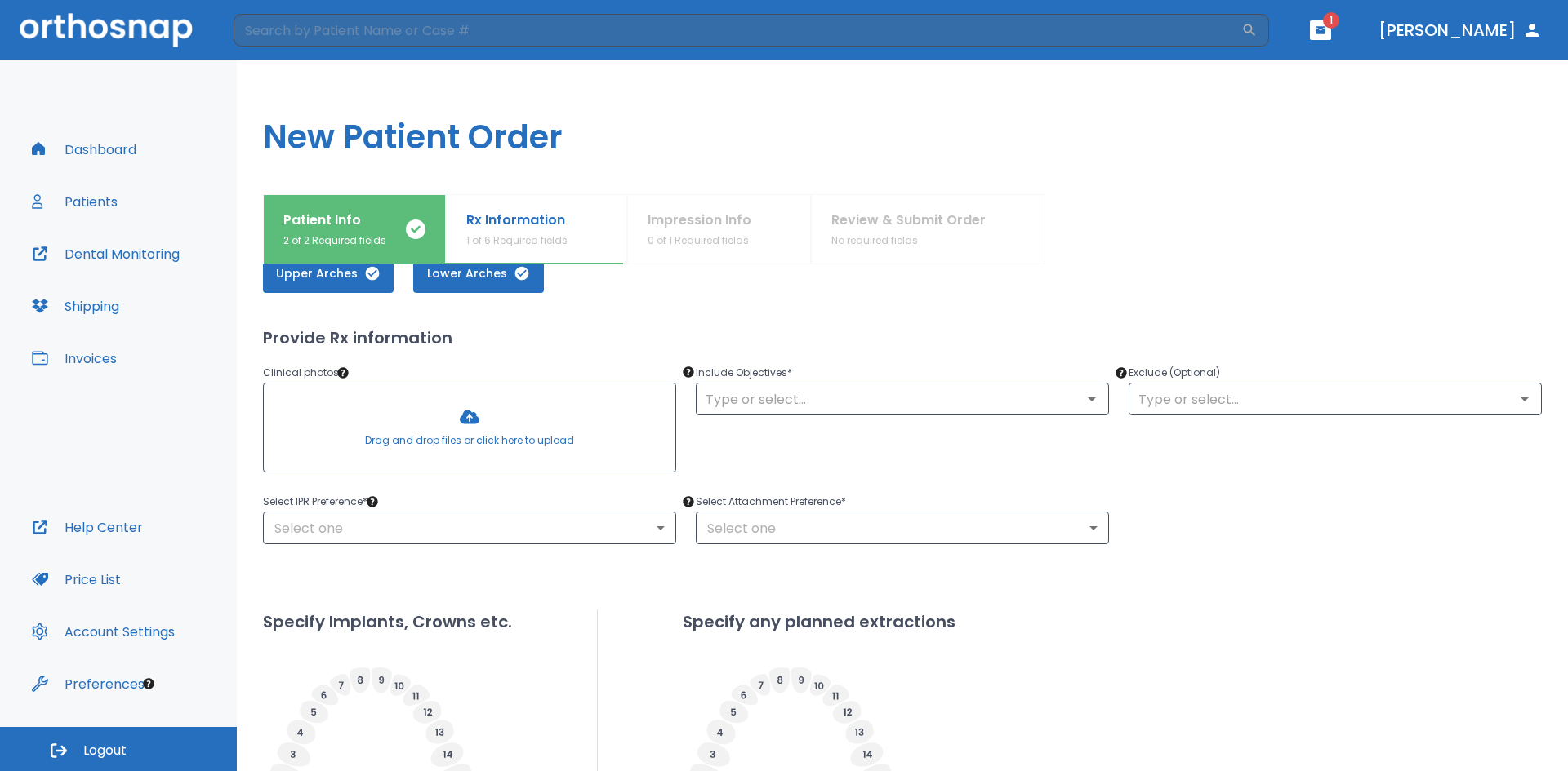
scroll to position [163, 0]
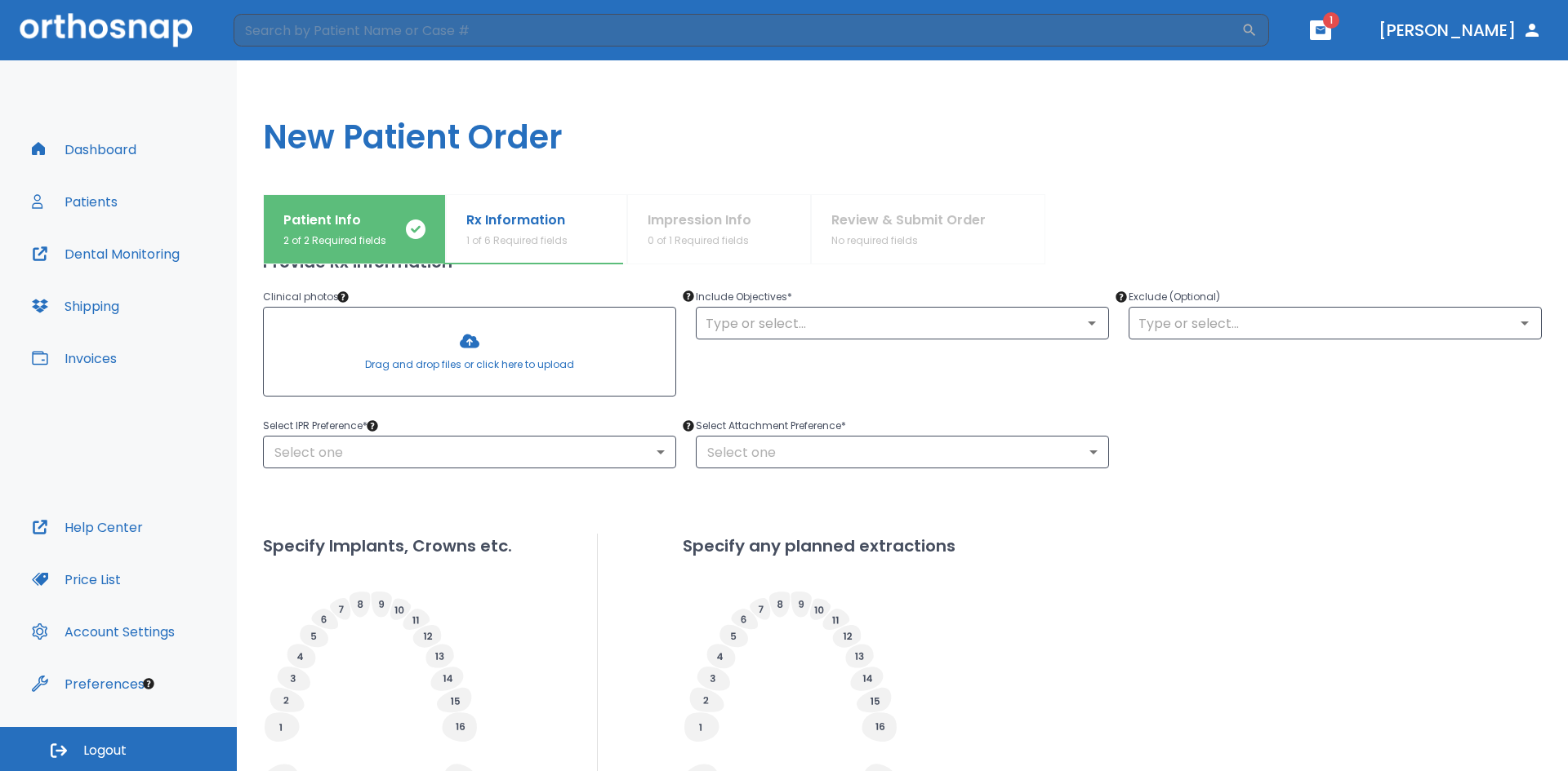
click at [427, 339] on div at bounding box center [469, 352] width 412 height 88
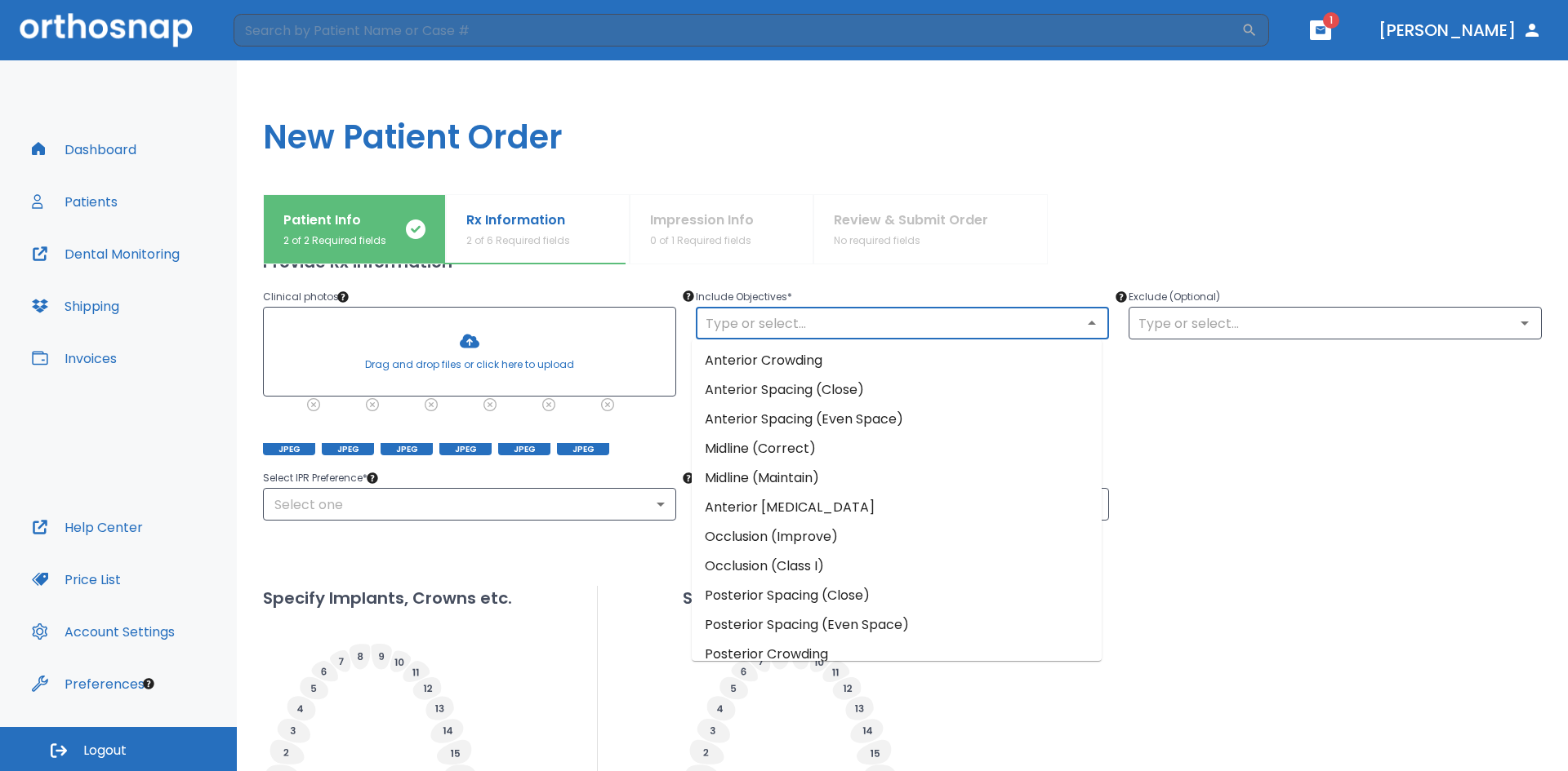
click at [805, 329] on input "text" at bounding box center [903, 323] width 404 height 23
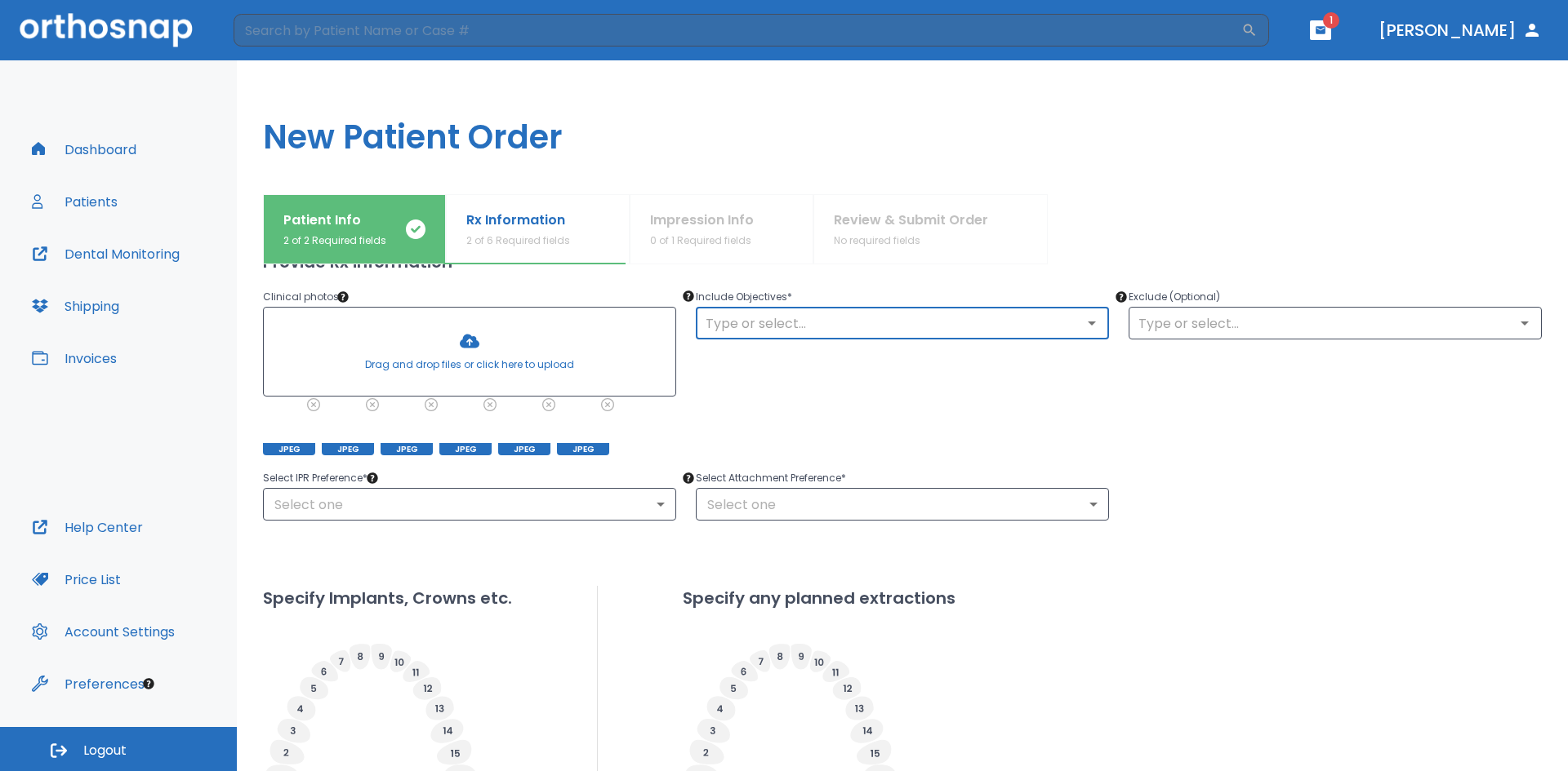
click at [983, 344] on div "Include Objectives * ​" at bounding box center [892, 361] width 433 height 187
click at [984, 338] on div "​" at bounding box center [902, 323] width 413 height 33
click at [1099, 328] on div "​" at bounding box center [902, 323] width 413 height 33
click at [1094, 328] on div "​" at bounding box center [902, 323] width 413 height 33
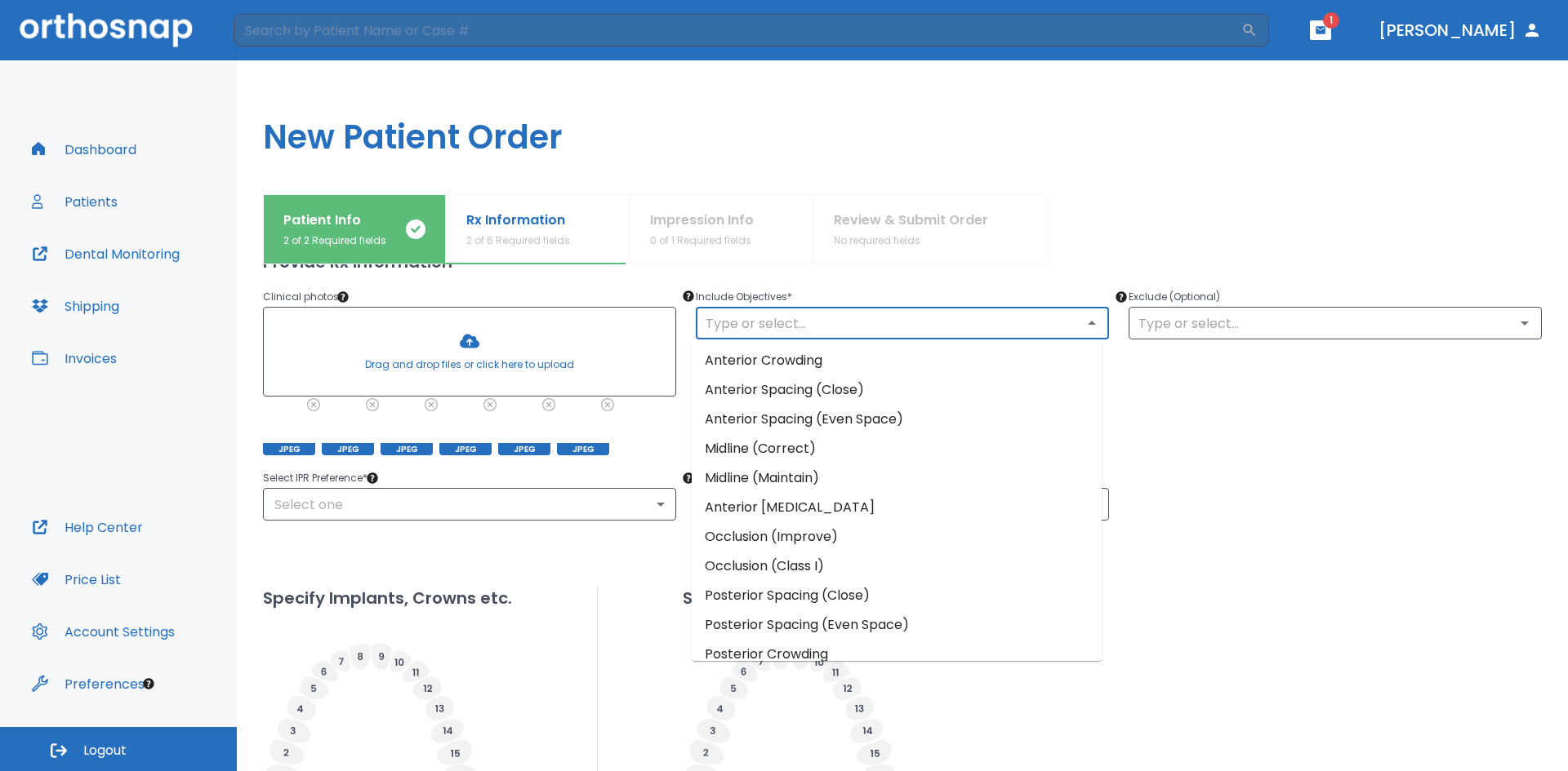
click at [778, 367] on li "Anterior Crowding" at bounding box center [896, 361] width 410 height 29
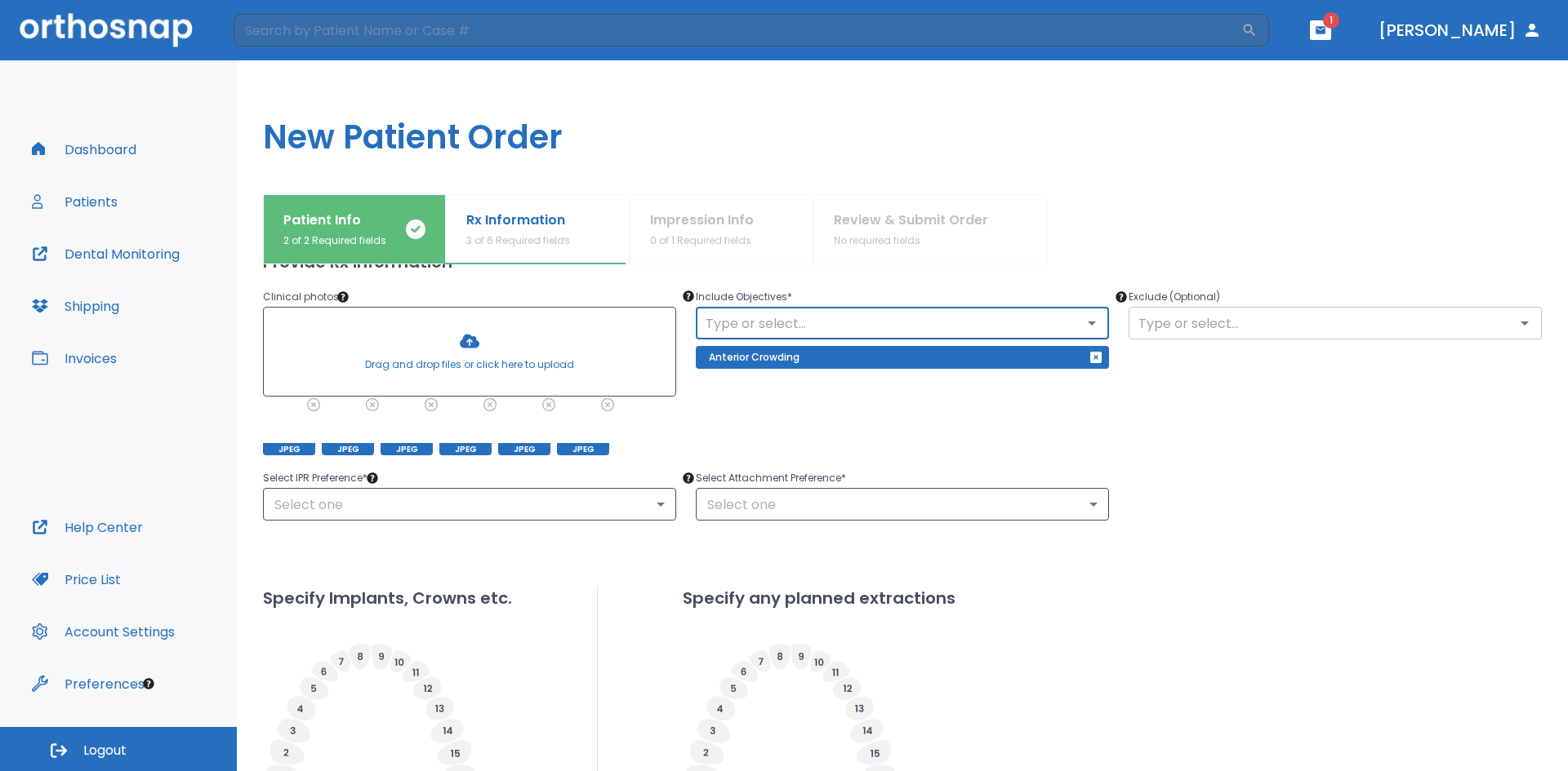
click at [1324, 314] on input "text" at bounding box center [1335, 323] width 404 height 23
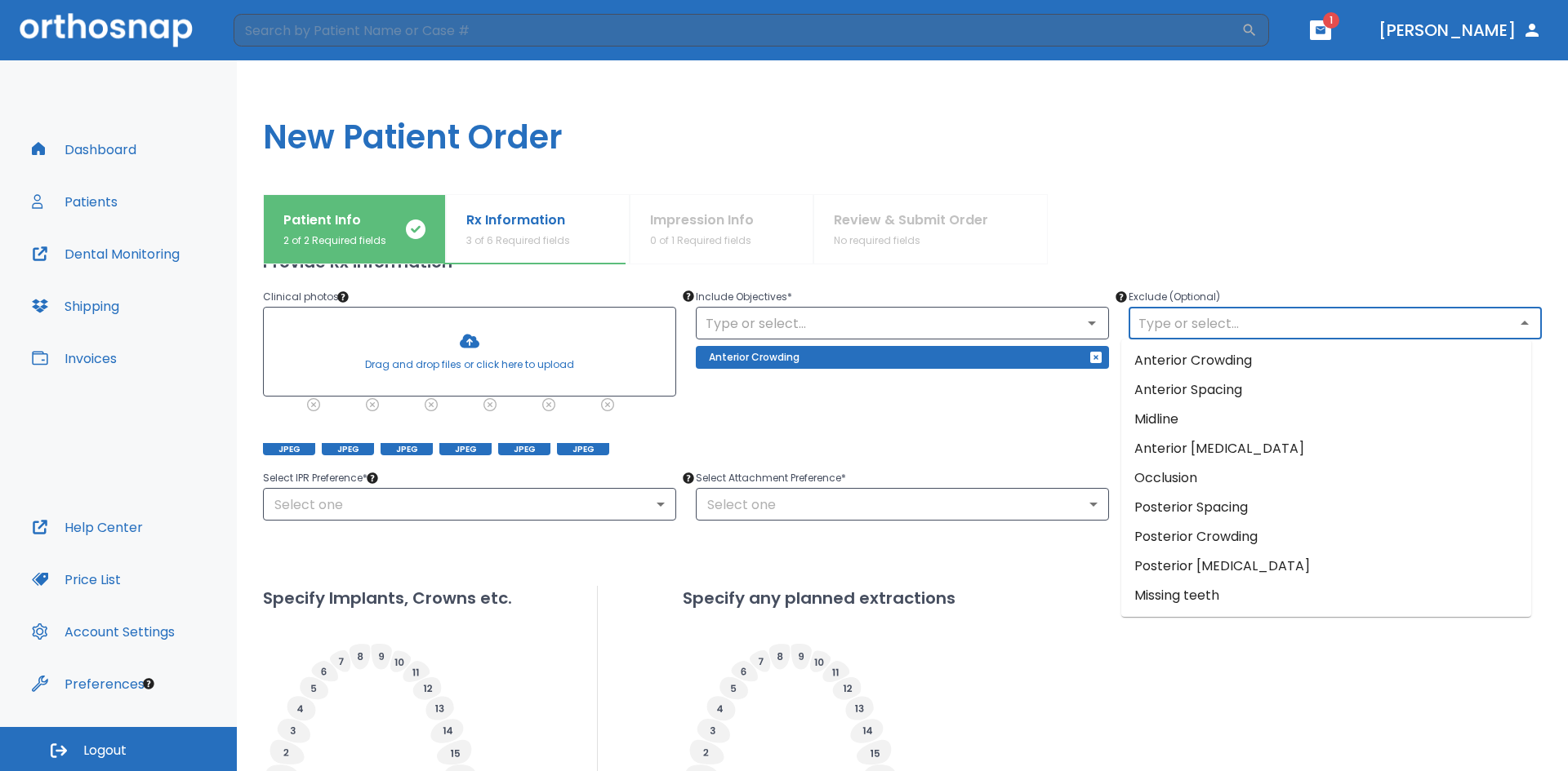
click at [986, 440] on div "Include Objectives * ​ Anterior Crowding" at bounding box center [892, 361] width 433 height 187
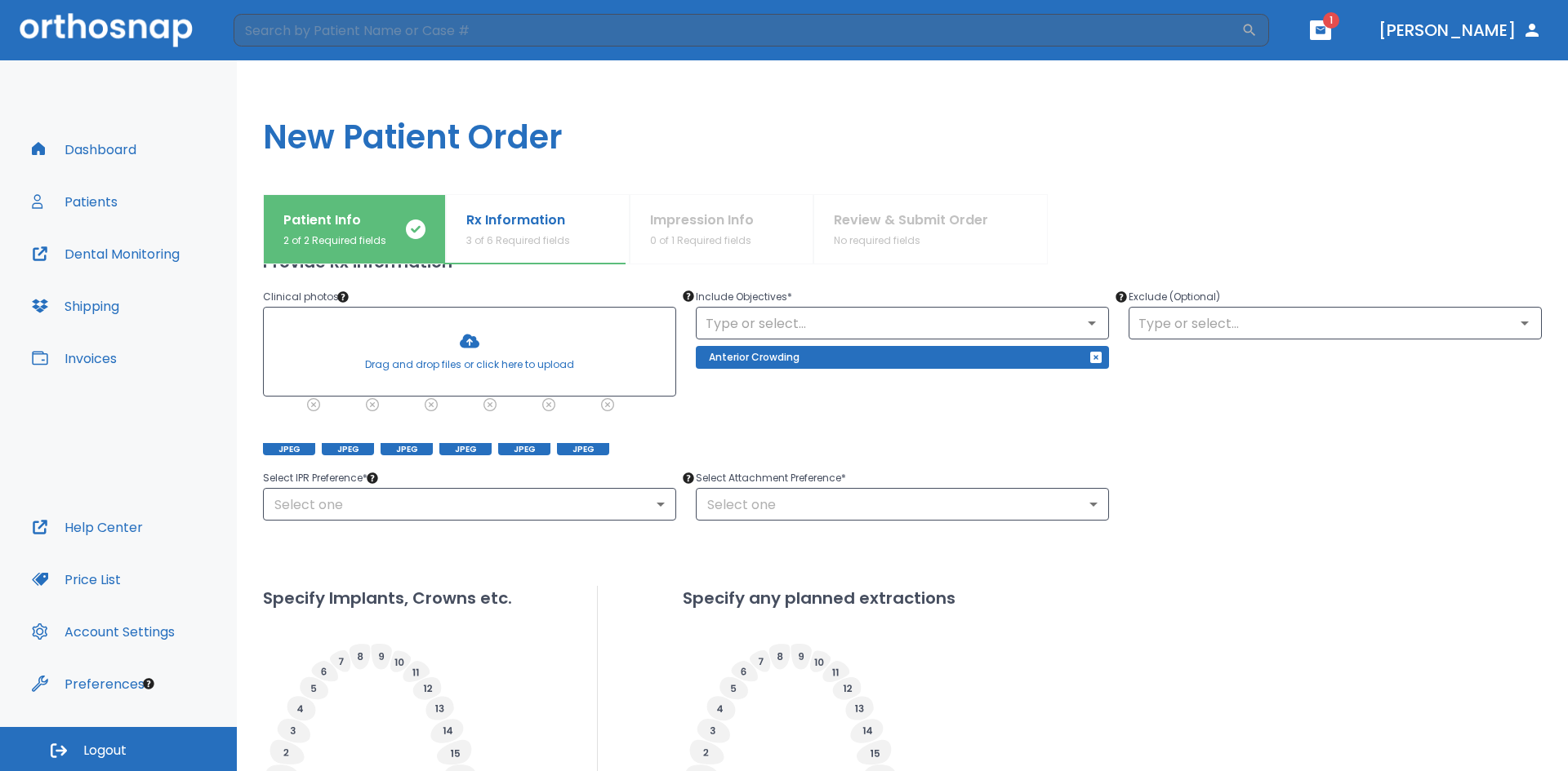
click at [1337, 288] on p "Exclude (Optional)" at bounding box center [1335, 297] width 413 height 20
click at [1335, 294] on p "Exclude (Optional)" at bounding box center [1335, 297] width 413 height 20
click at [1336, 300] on p "Exclude (Optional)" at bounding box center [1335, 297] width 413 height 20
click at [1337, 310] on div "​" at bounding box center [1335, 323] width 413 height 33
click at [1514, 320] on icon "Open" at bounding box center [1524, 323] width 20 height 20
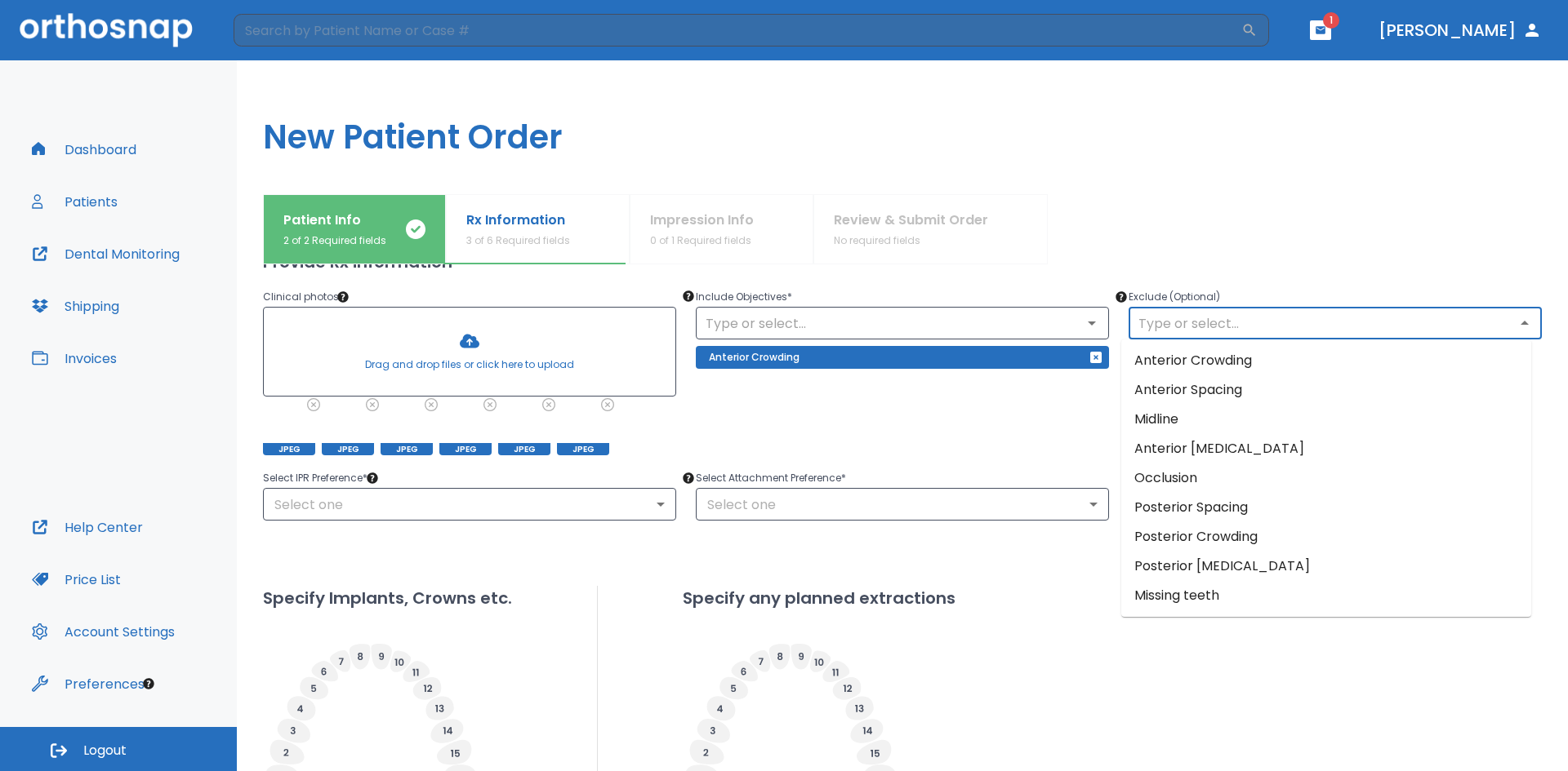
click at [1205, 429] on li "Midline" at bounding box center [1325, 419] width 410 height 29
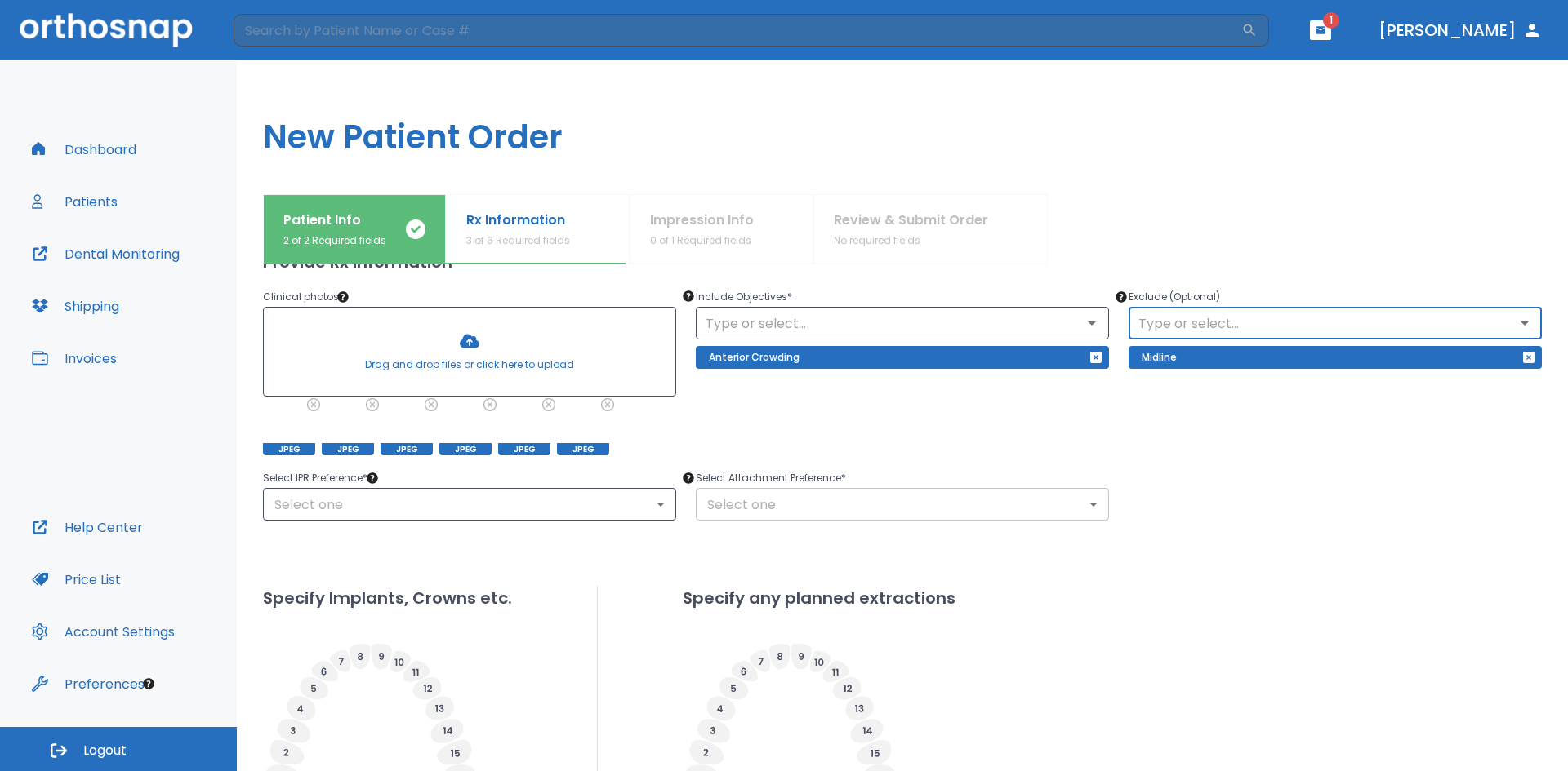
click at [780, 501] on body "​ 1 [PERSON_NAME] Dashboard Patients Dental Monitoring Shipping Invoices Help C…" at bounding box center [784, 386] width 1568 height 771
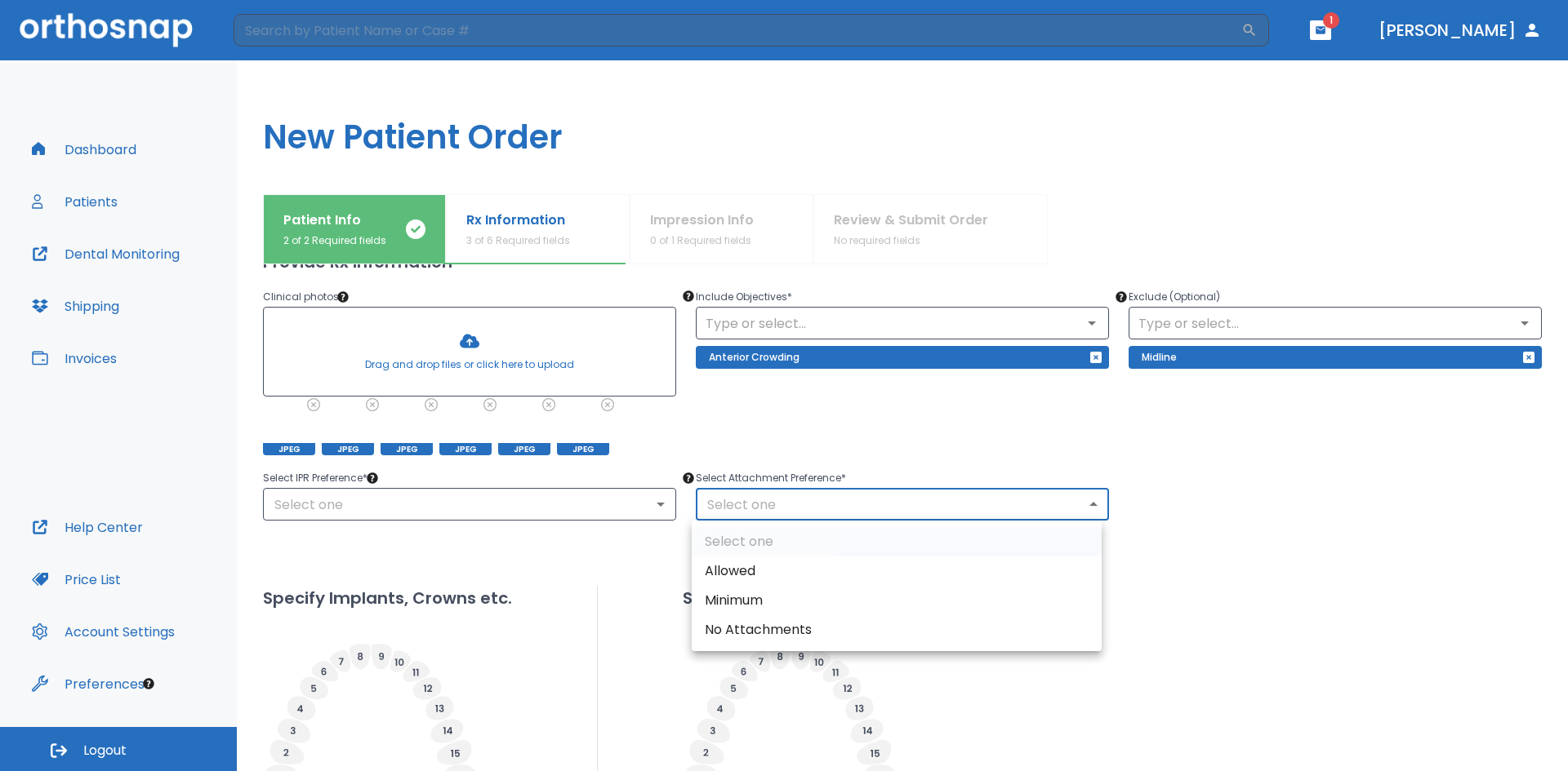
click at [781, 582] on li "Allowed" at bounding box center [896, 571] width 410 height 29
type input "1"
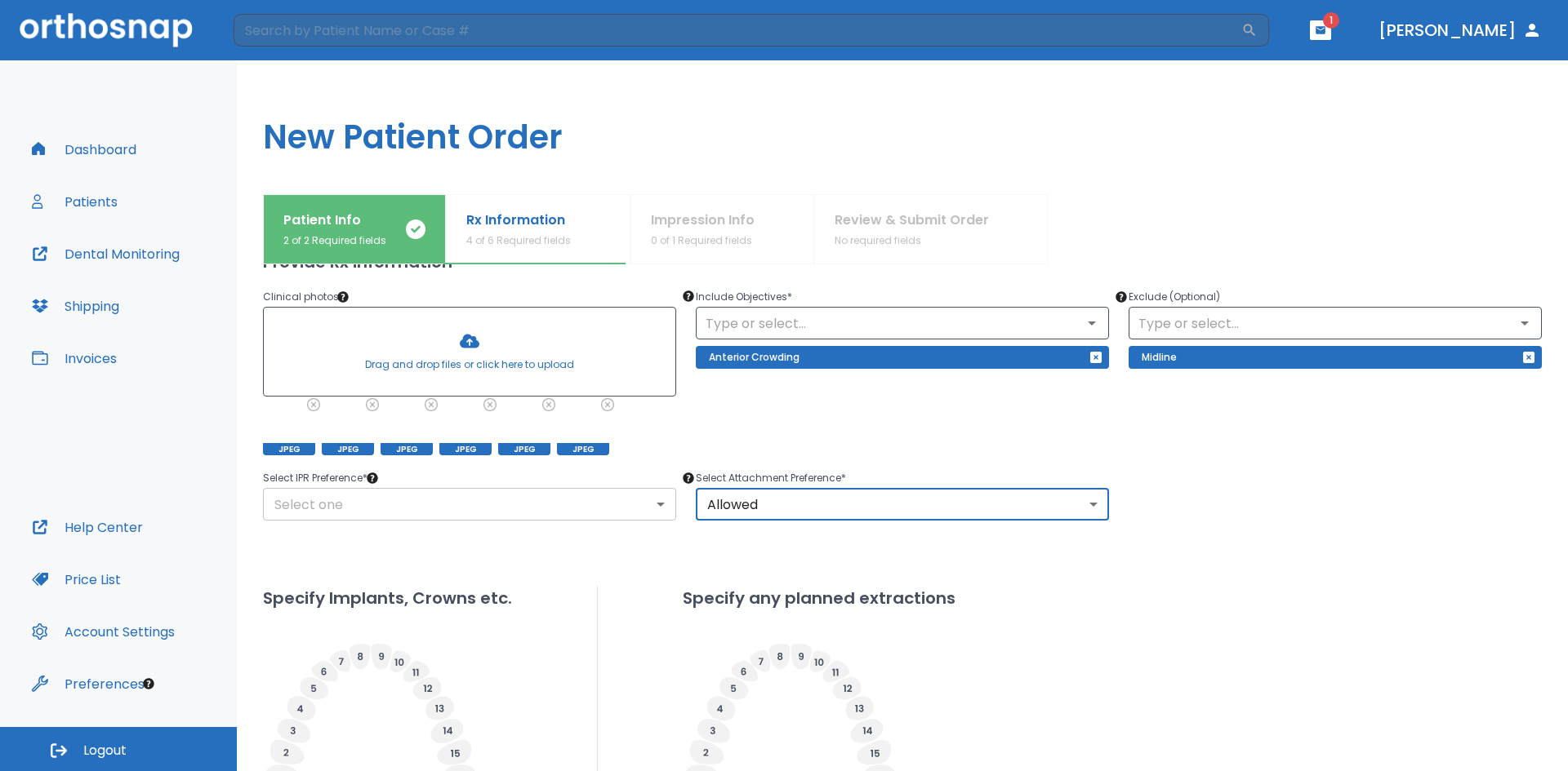
click at [612, 514] on body "​ 1 [PERSON_NAME] Dashboard Patients Dental Monitoring Shipping Invoices Help C…" at bounding box center [784, 386] width 1568 height 771
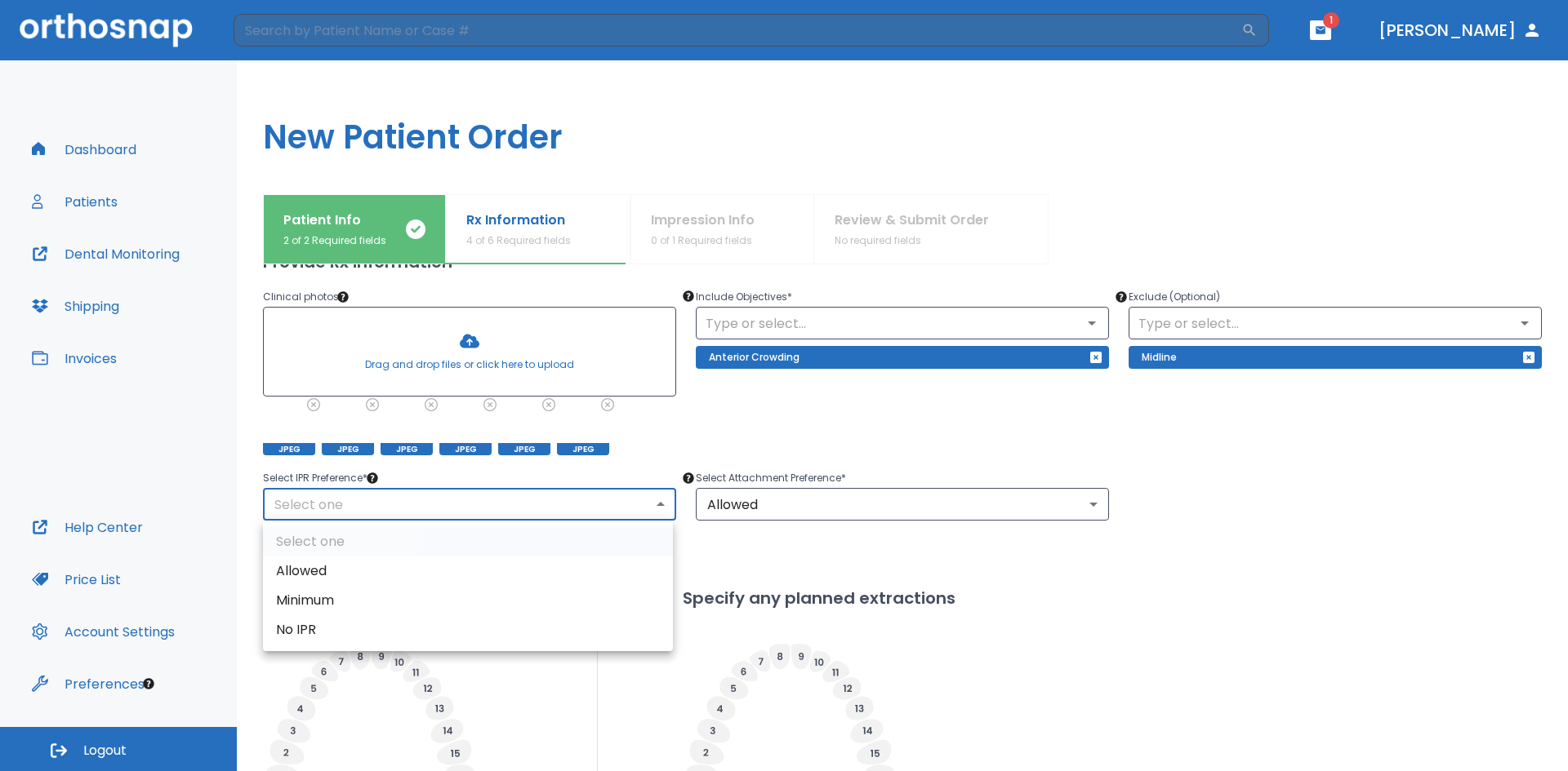
click at [602, 584] on li "Allowed" at bounding box center [467, 571] width 410 height 29
type input "1"
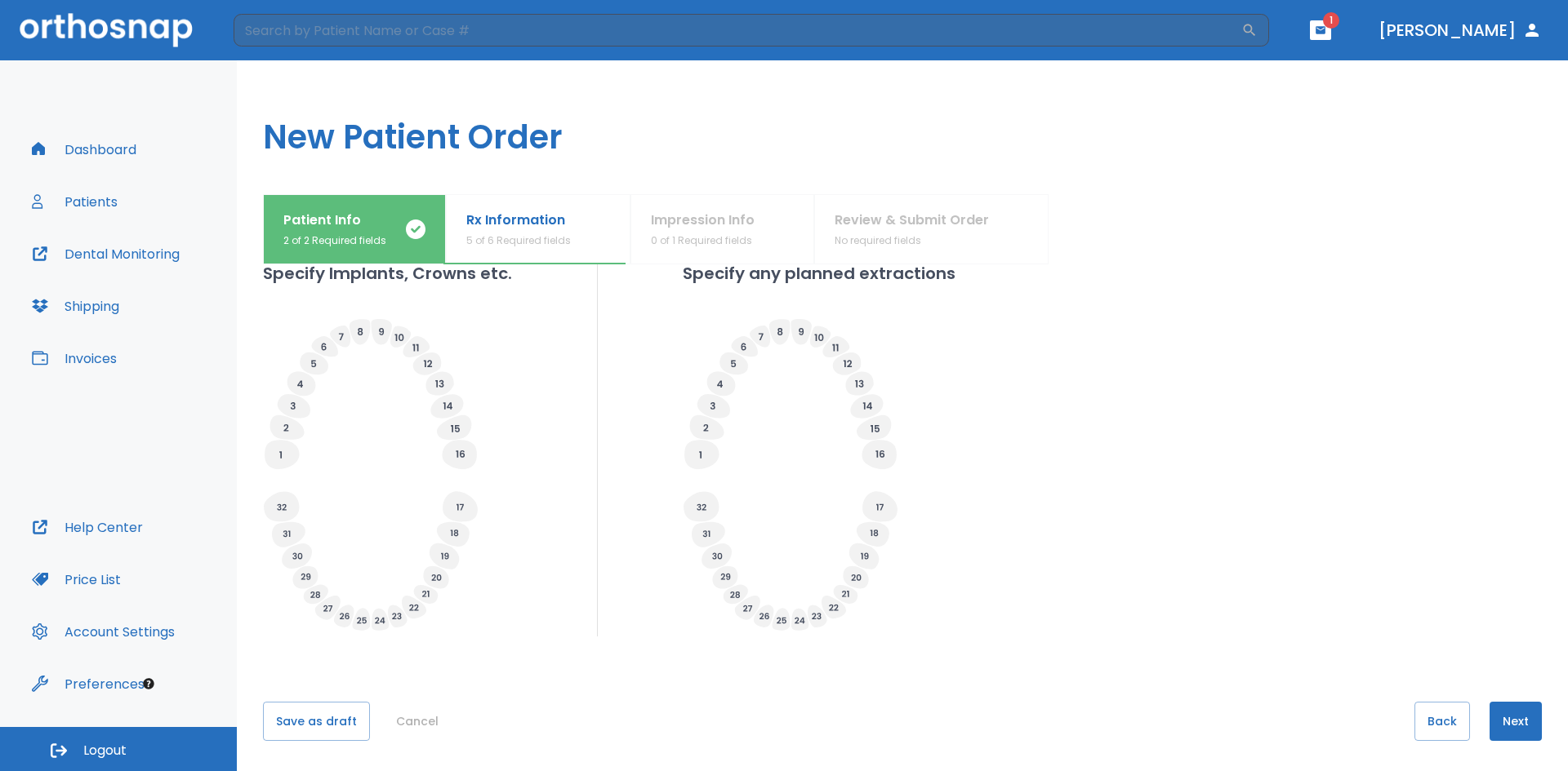
scroll to position [491, 0]
click at [1147, 64] on h1 "New Patient Order" at bounding box center [902, 128] width 1330 height 134
click at [457, 429] on icon at bounding box center [455, 427] width 9 height 7
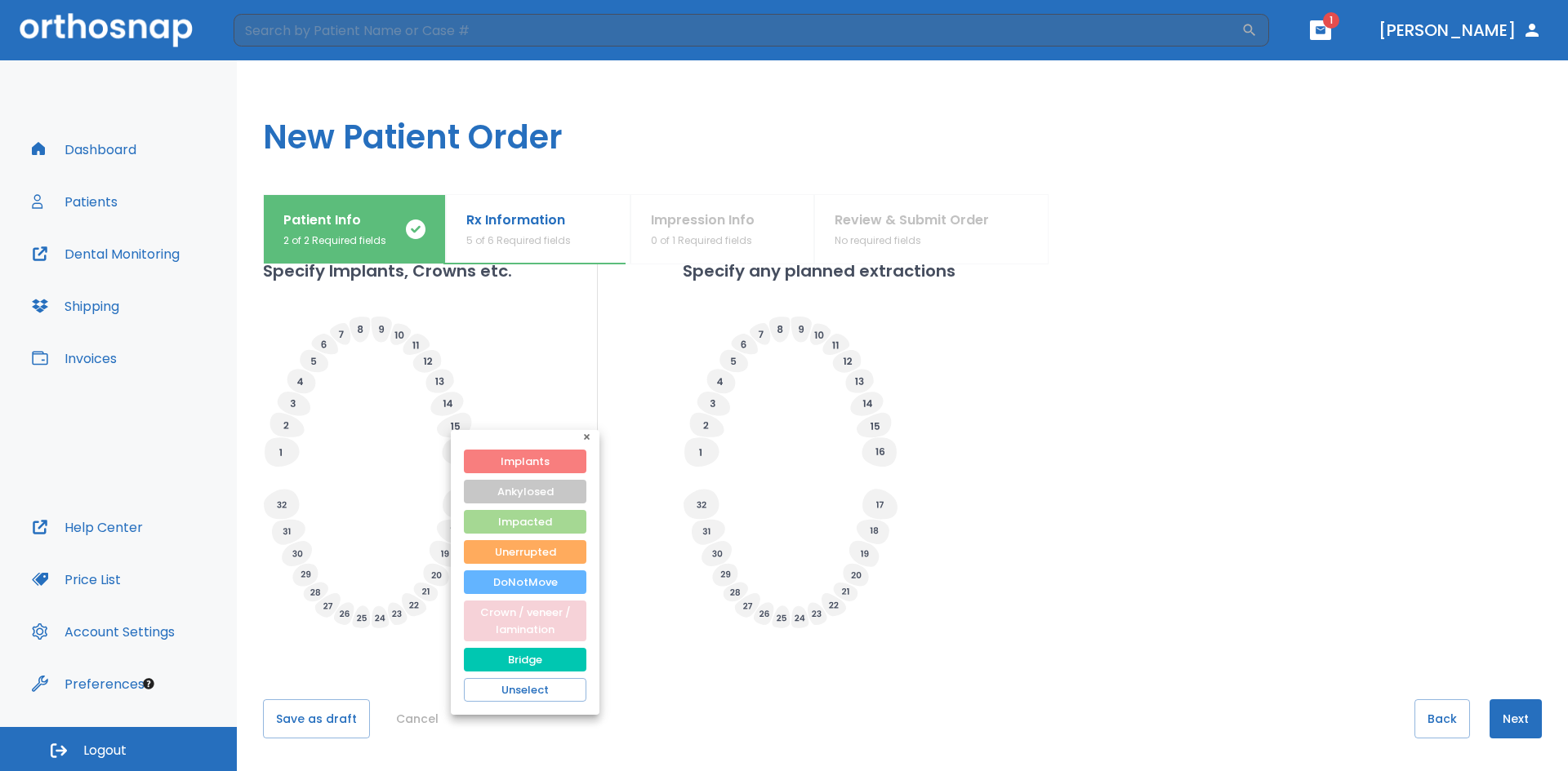
click at [503, 619] on button "Crown / veneer / lamination" at bounding box center [524, 621] width 122 height 41
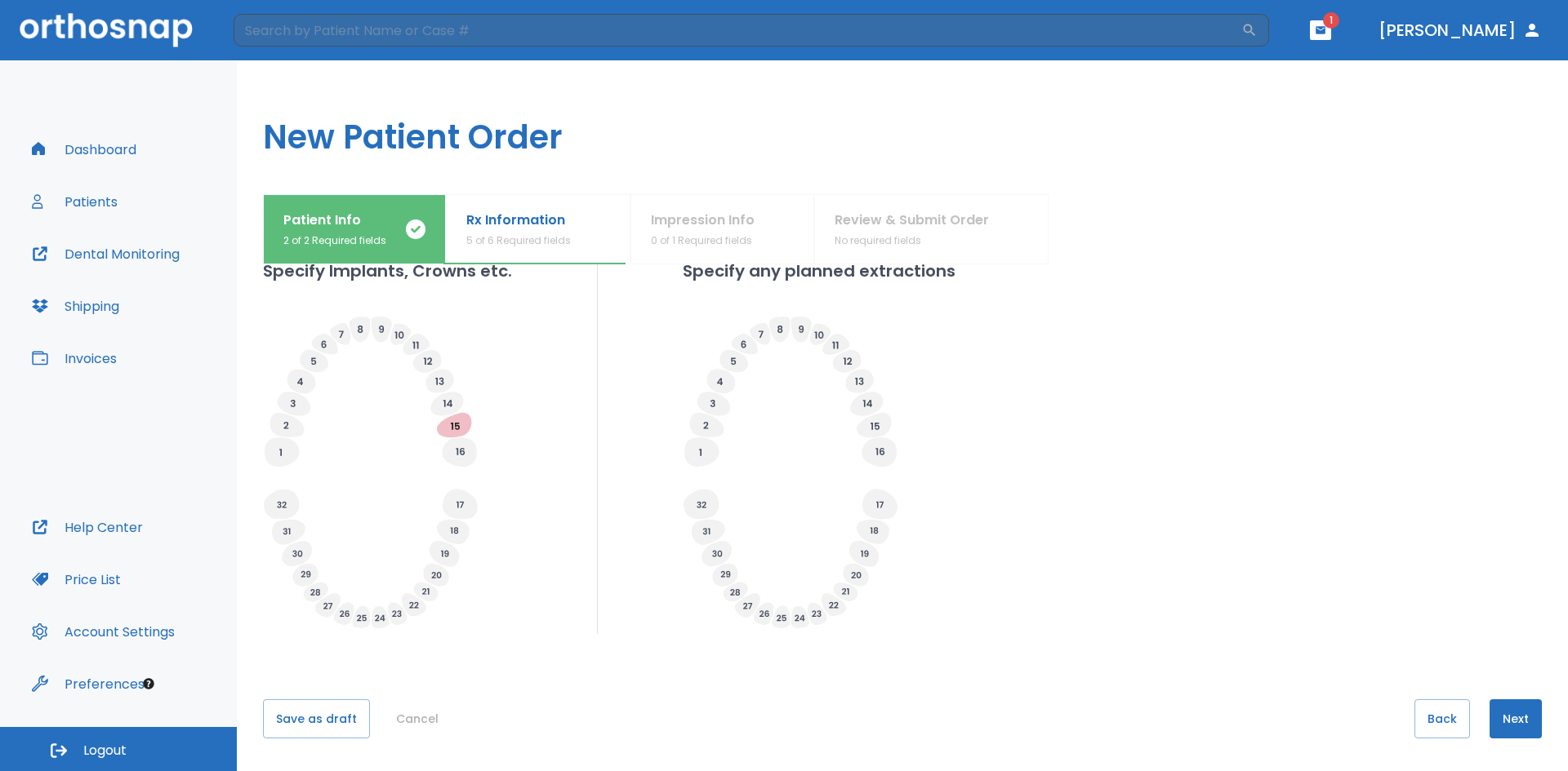
drag, startPoint x: 1509, startPoint y: 733, endPoint x: 960, endPoint y: 646, distance: 555.9
click at [1037, 281] on div "What arches need attention?* Upper Arches Lower Arches Provide Rx information C…" at bounding box center [902, 28] width 1279 height 507
click at [1512, 712] on button "Next" at bounding box center [1515, 719] width 53 height 39
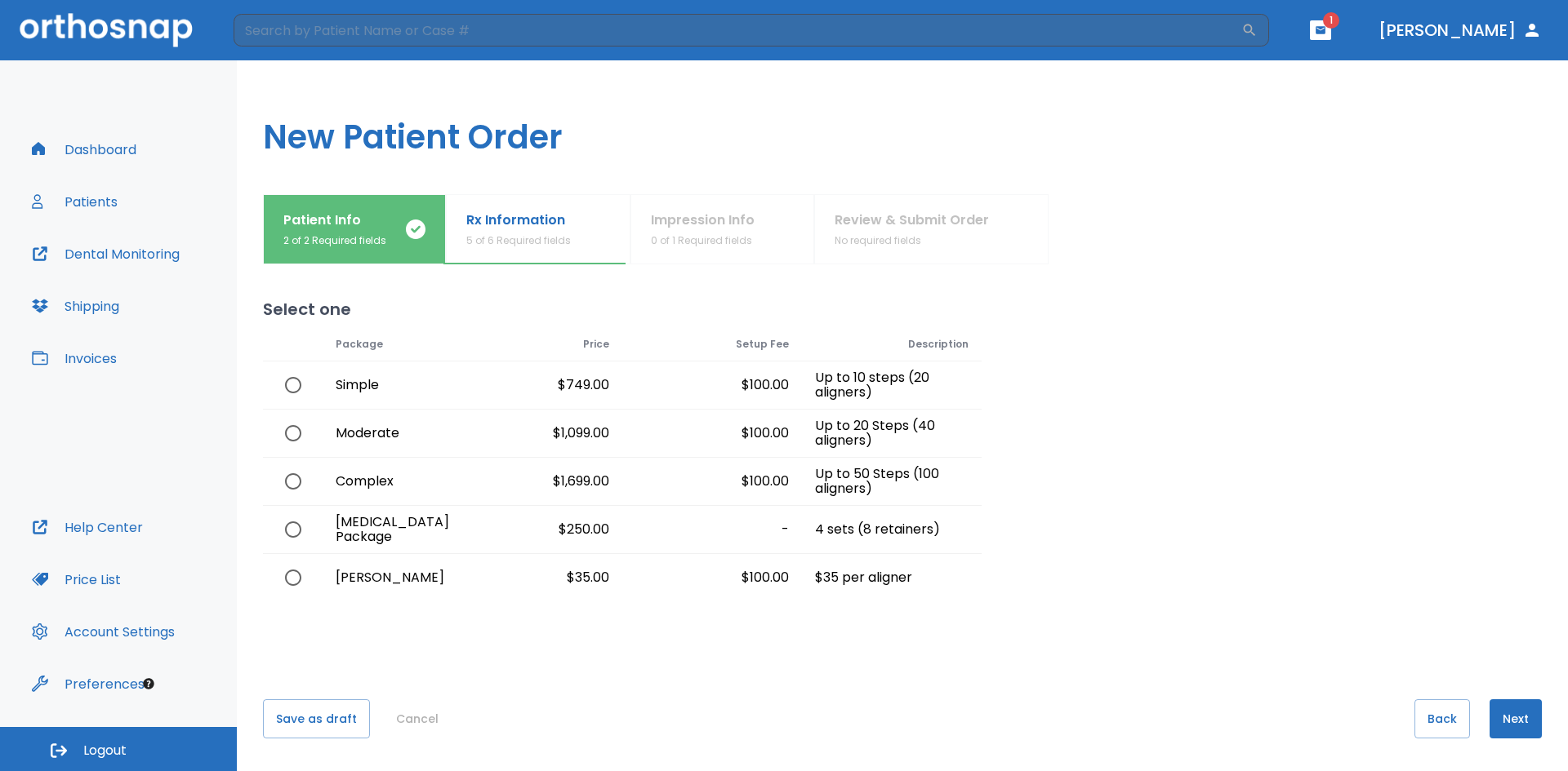
click at [290, 427] on input "radio" at bounding box center [293, 433] width 34 height 34
radio input "true"
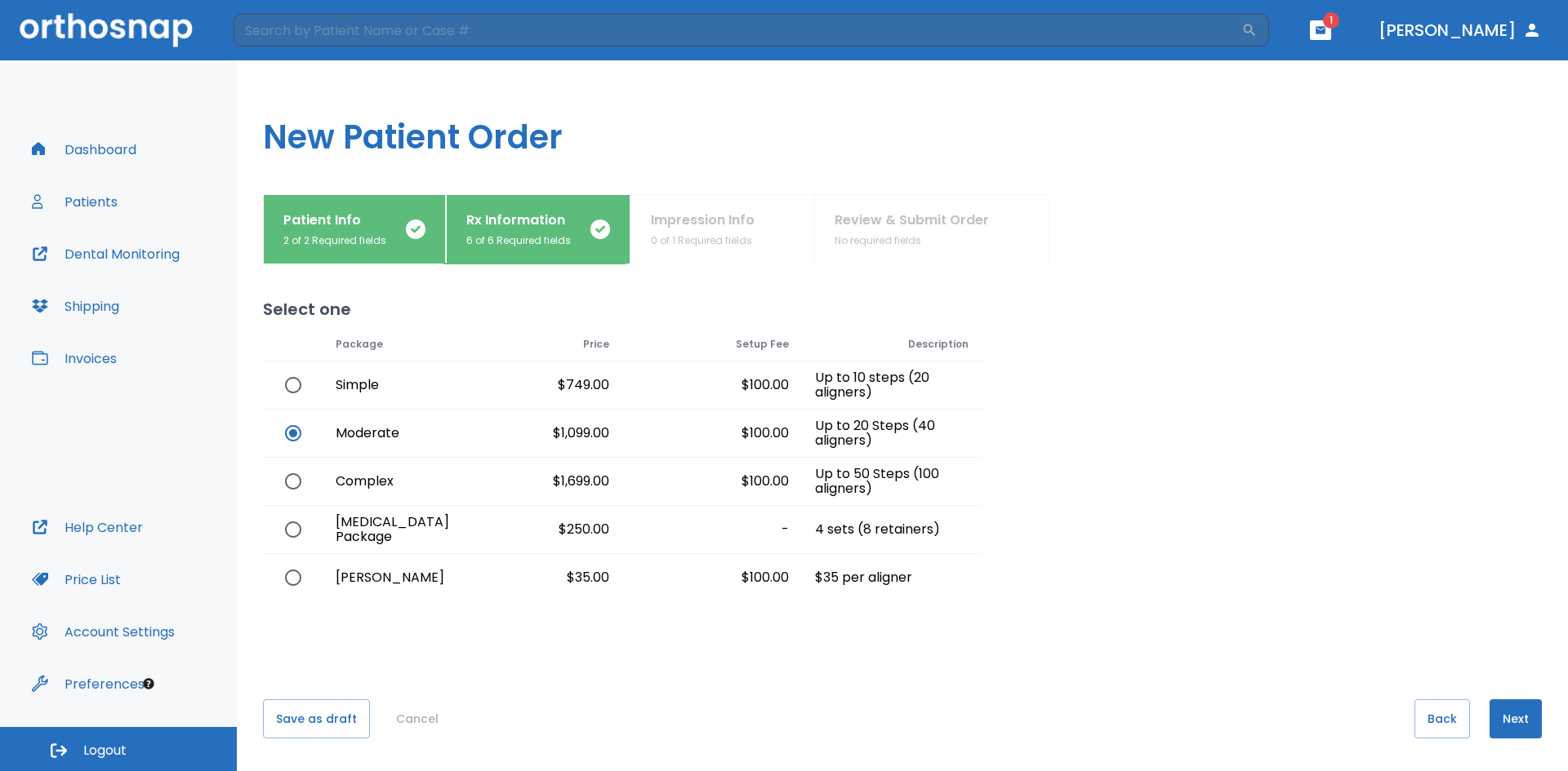
drag, startPoint x: 1511, startPoint y: 724, endPoint x: 1537, endPoint y: 686, distance: 46.0
click at [1537, 686] on div "Select one Loading price list Package Price Setup Fee Description Simple $749.0…" at bounding box center [902, 518] width 1279 height 507
click at [1495, 714] on button "Next" at bounding box center [1515, 719] width 53 height 39
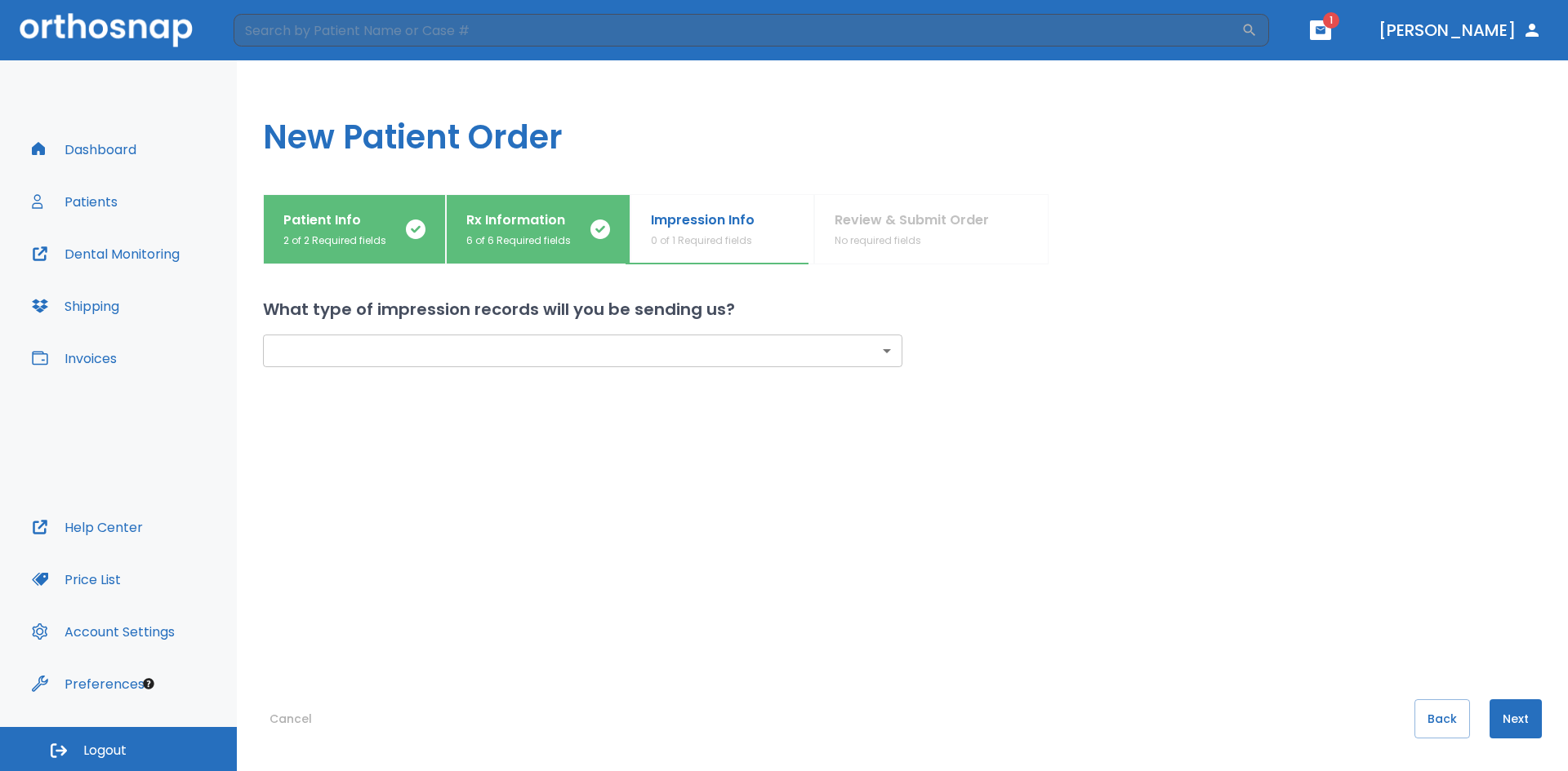
click at [738, 356] on body "​ 1 [PERSON_NAME] Dashboard Patients Dental Monitoring Shipping Invoices Help C…" at bounding box center [784, 386] width 1568 height 771
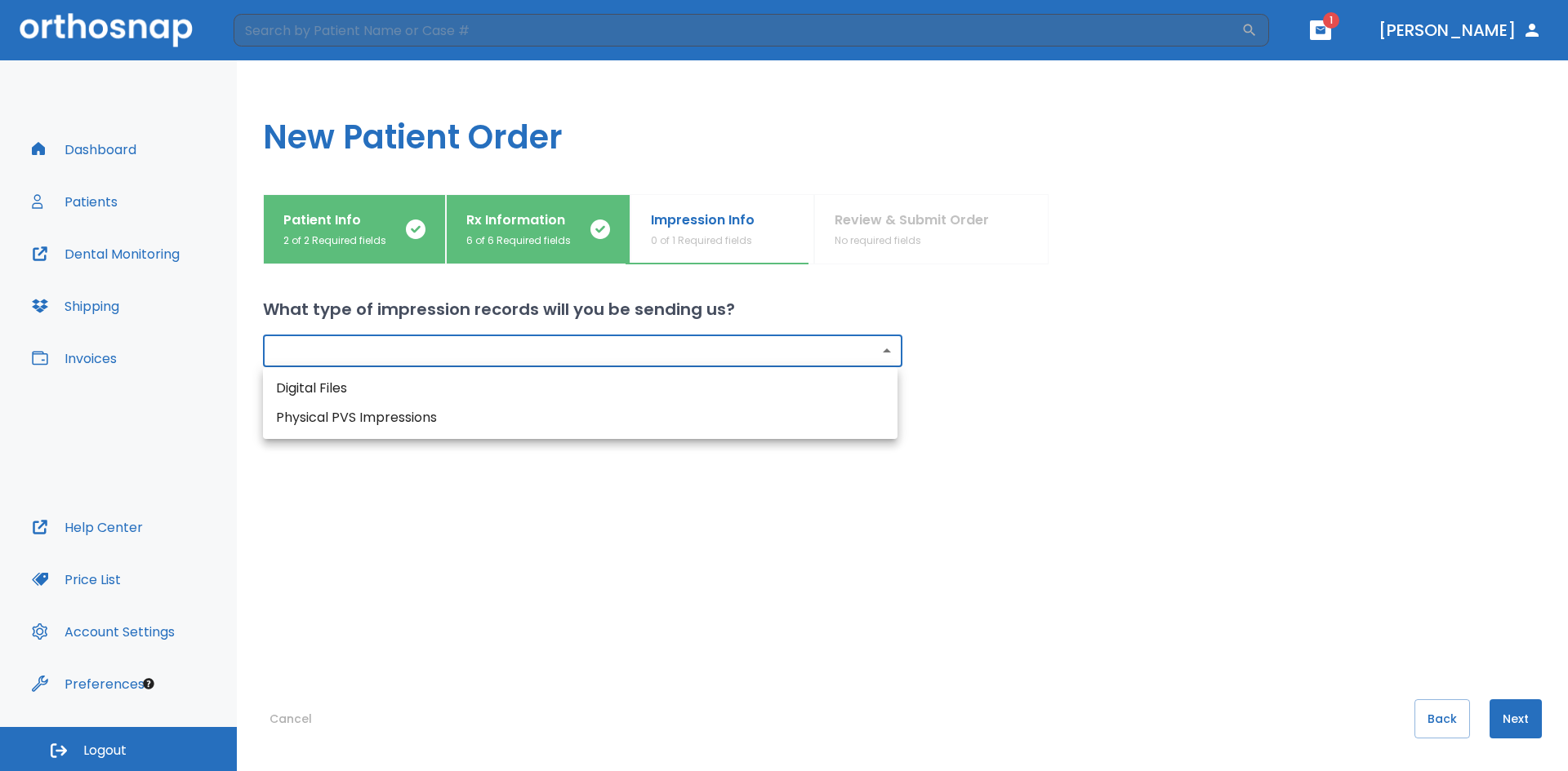
click at [665, 386] on li "Digital Files" at bounding box center [580, 388] width 634 height 29
type input "digital"
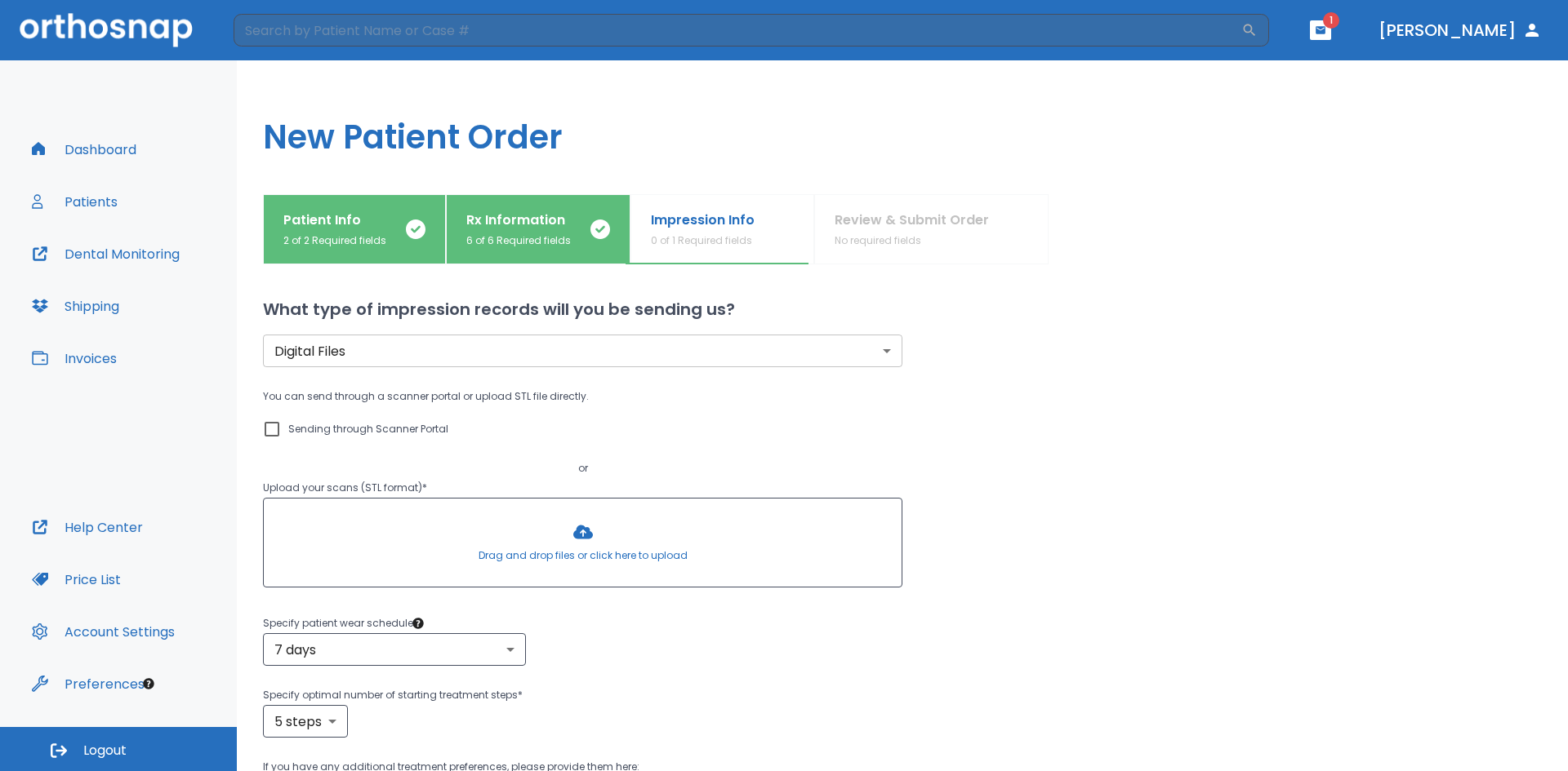
click at [366, 429] on p "Sending through Scanner Portal" at bounding box center [368, 429] width 160 height 20
click at [281, 429] on input "Sending through Scanner Portal" at bounding box center [272, 429] width 20 height 20
checkbox input "true"
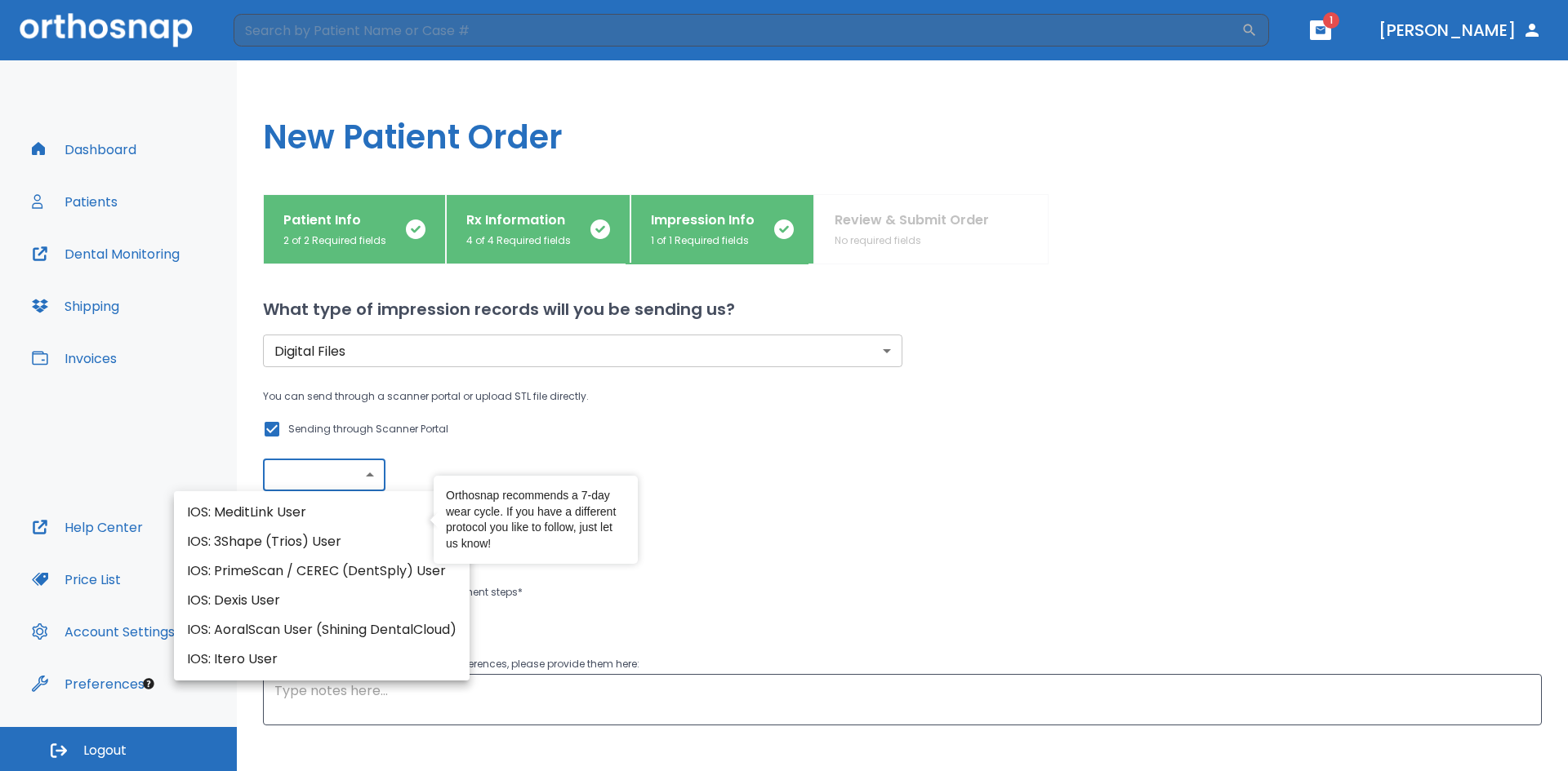
click at [381, 484] on body "​ 1 [PERSON_NAME] Dashboard Patients Dental Monitoring Shipping Invoices Help C…" at bounding box center [784, 386] width 1568 height 771
click at [309, 553] on li "IOS: 3Shape (Trios) User" at bounding box center [321, 542] width 296 height 29
type input "IOS: 3Shape (Trios) User"
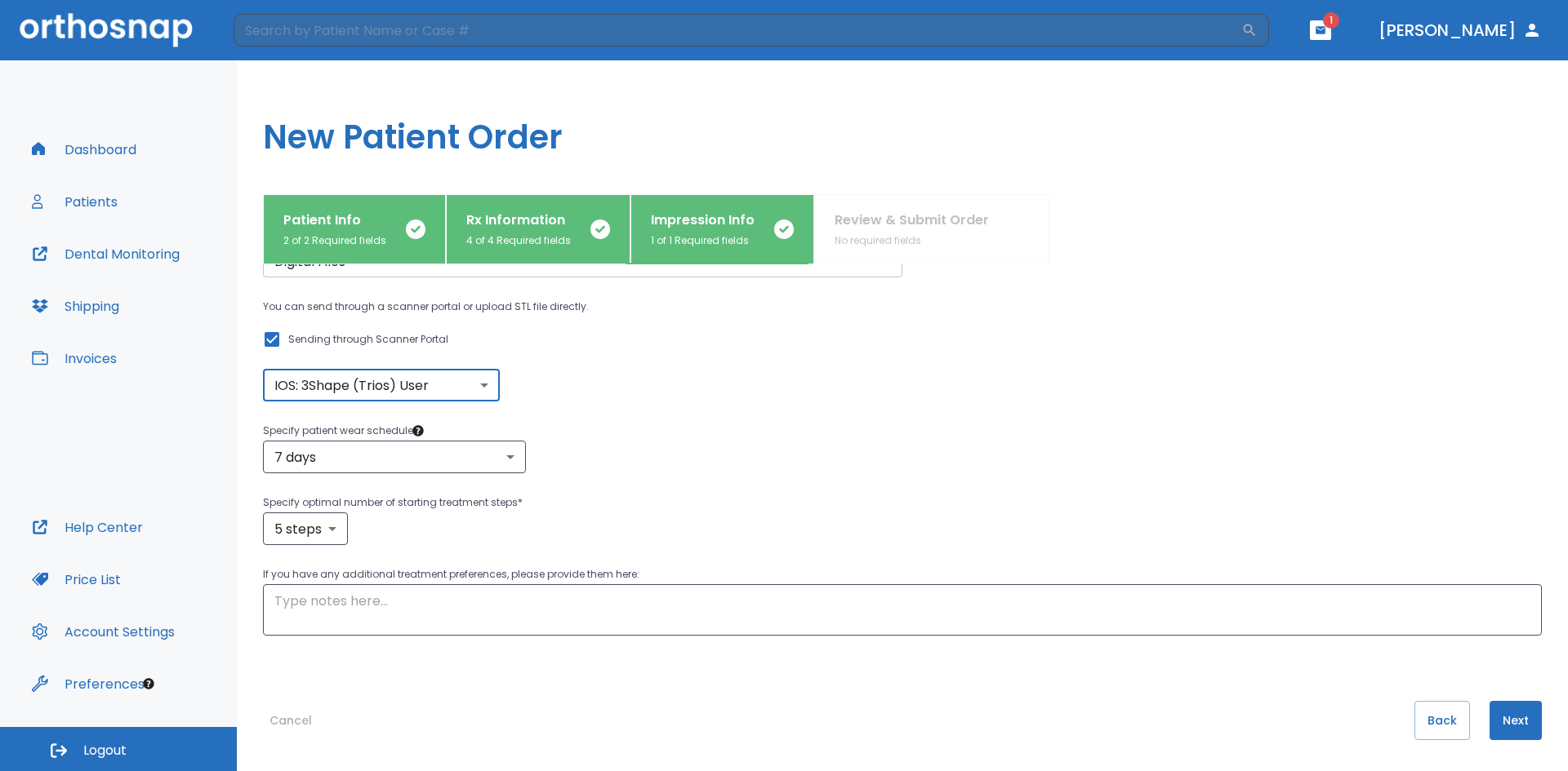
scroll to position [91, 0]
click at [329, 541] on body "​ 1 [PERSON_NAME] Dashboard Patients Dental Monitoring Shipping Invoices Help C…" at bounding box center [784, 386] width 1568 height 771
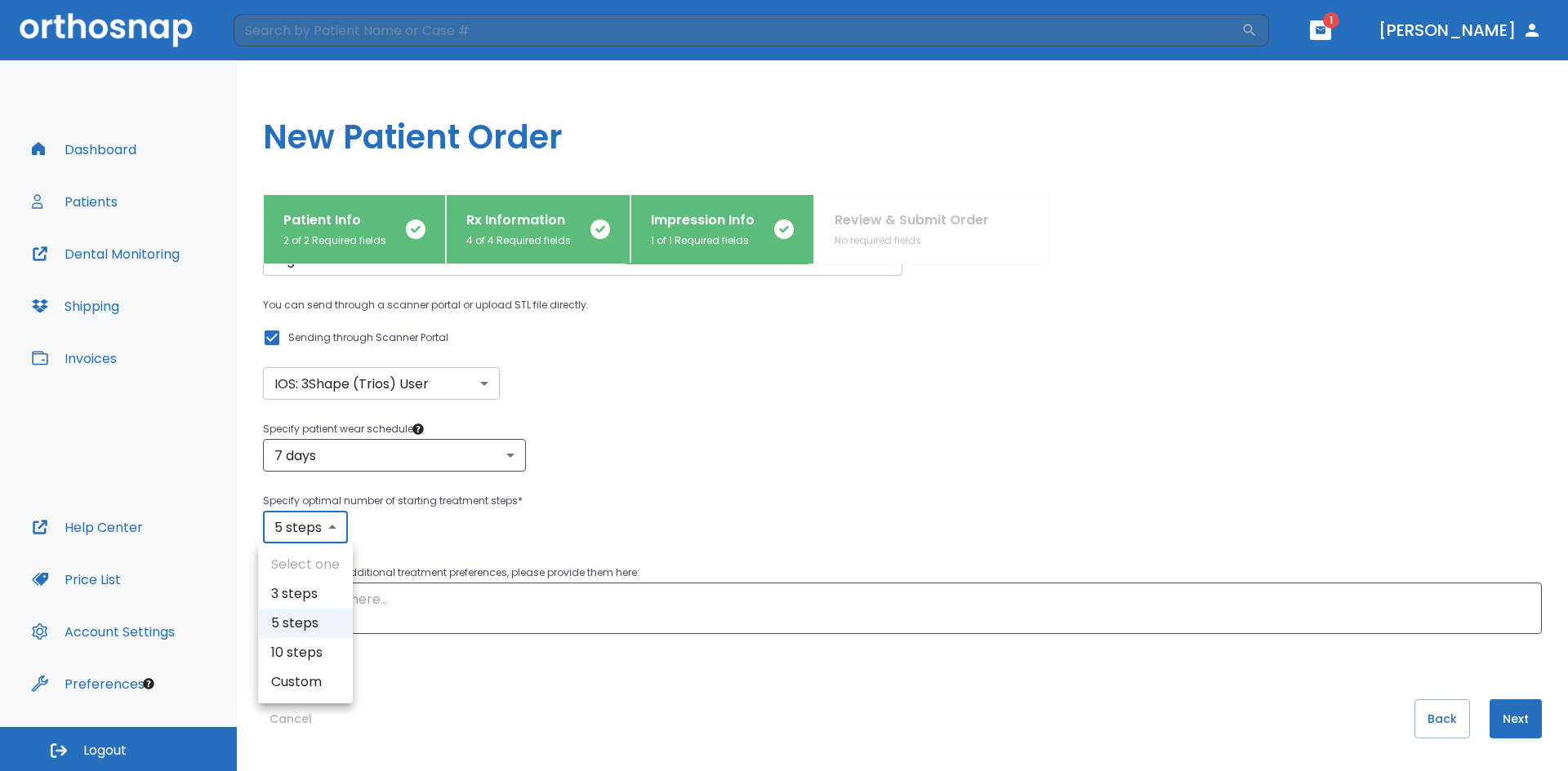
click at [618, 518] on div at bounding box center [784, 386] width 1568 height 771
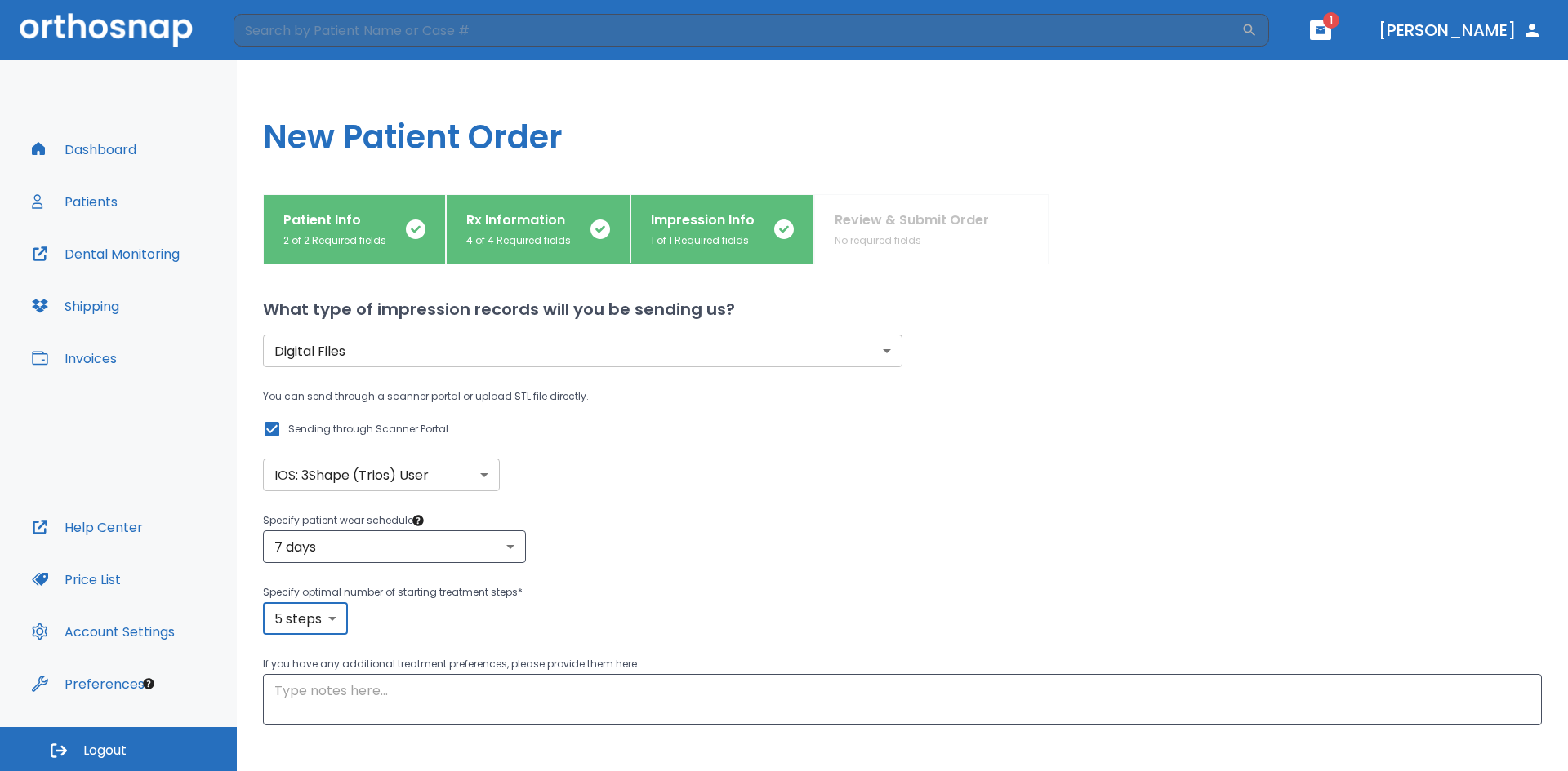
click at [338, 618] on body "​ 1 [PERSON_NAME] Dashboard Patients Dental Monitoring Shipping Invoices Help C…" at bounding box center [784, 386] width 1568 height 771
click at [304, 637] on li "3 steps" at bounding box center [305, 648] width 95 height 29
type input "3"
click at [444, 629] on div "3 steps 3 ​" at bounding box center [902, 618] width 1279 height 33
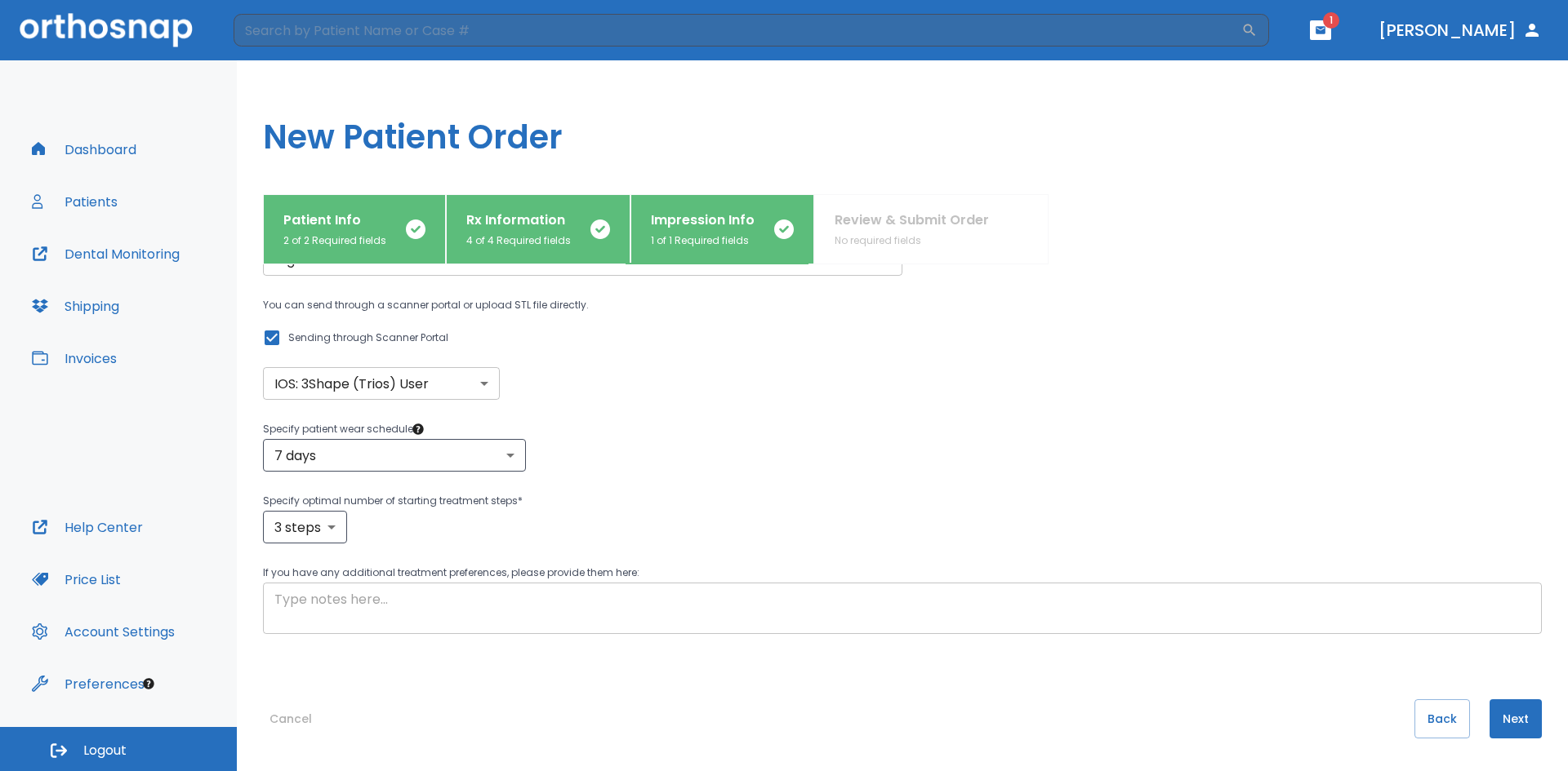
click at [471, 612] on textarea at bounding box center [902, 609] width 1255 height 37
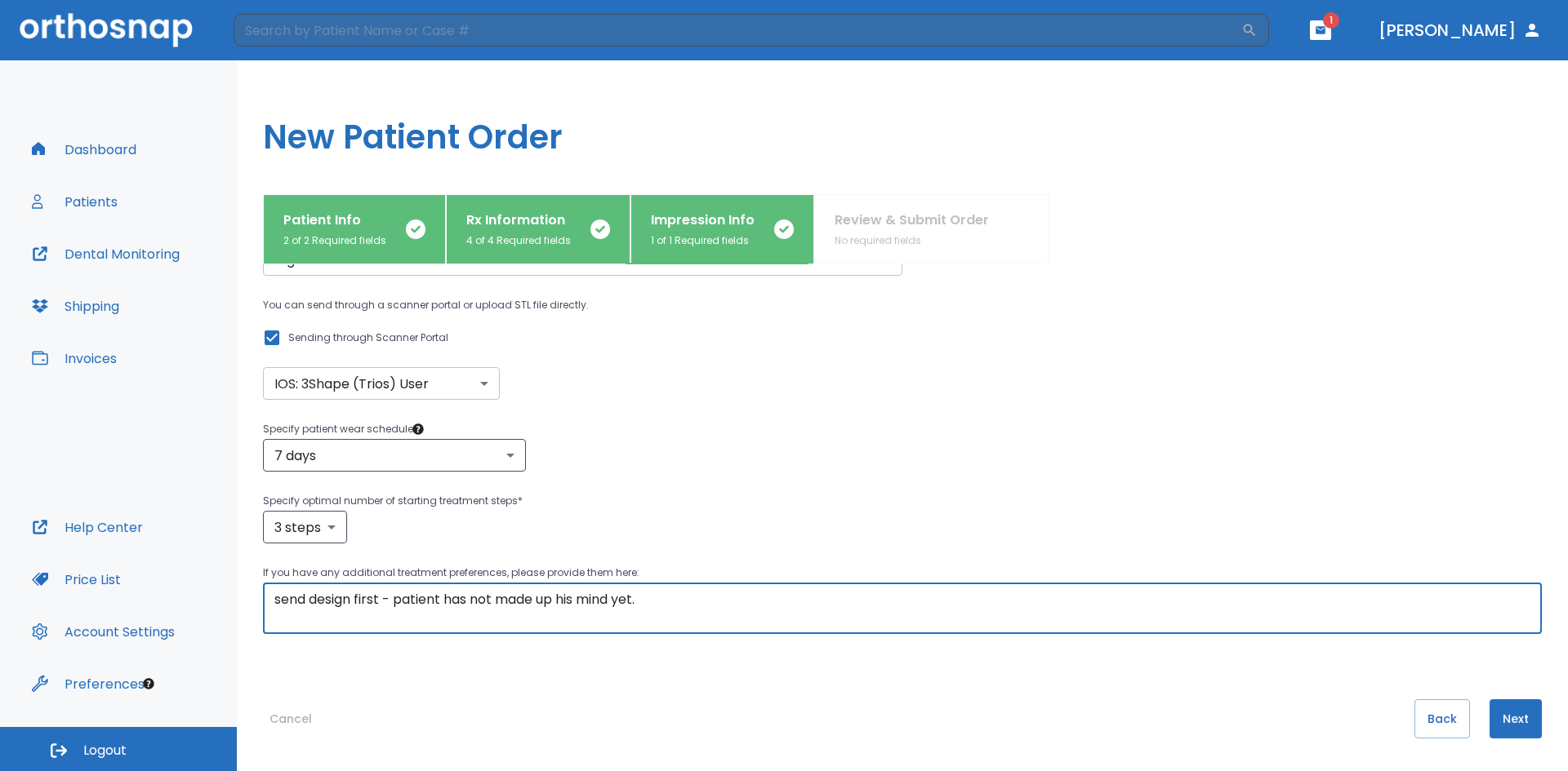
type textarea "send design first - patient has not made up his mind yet."
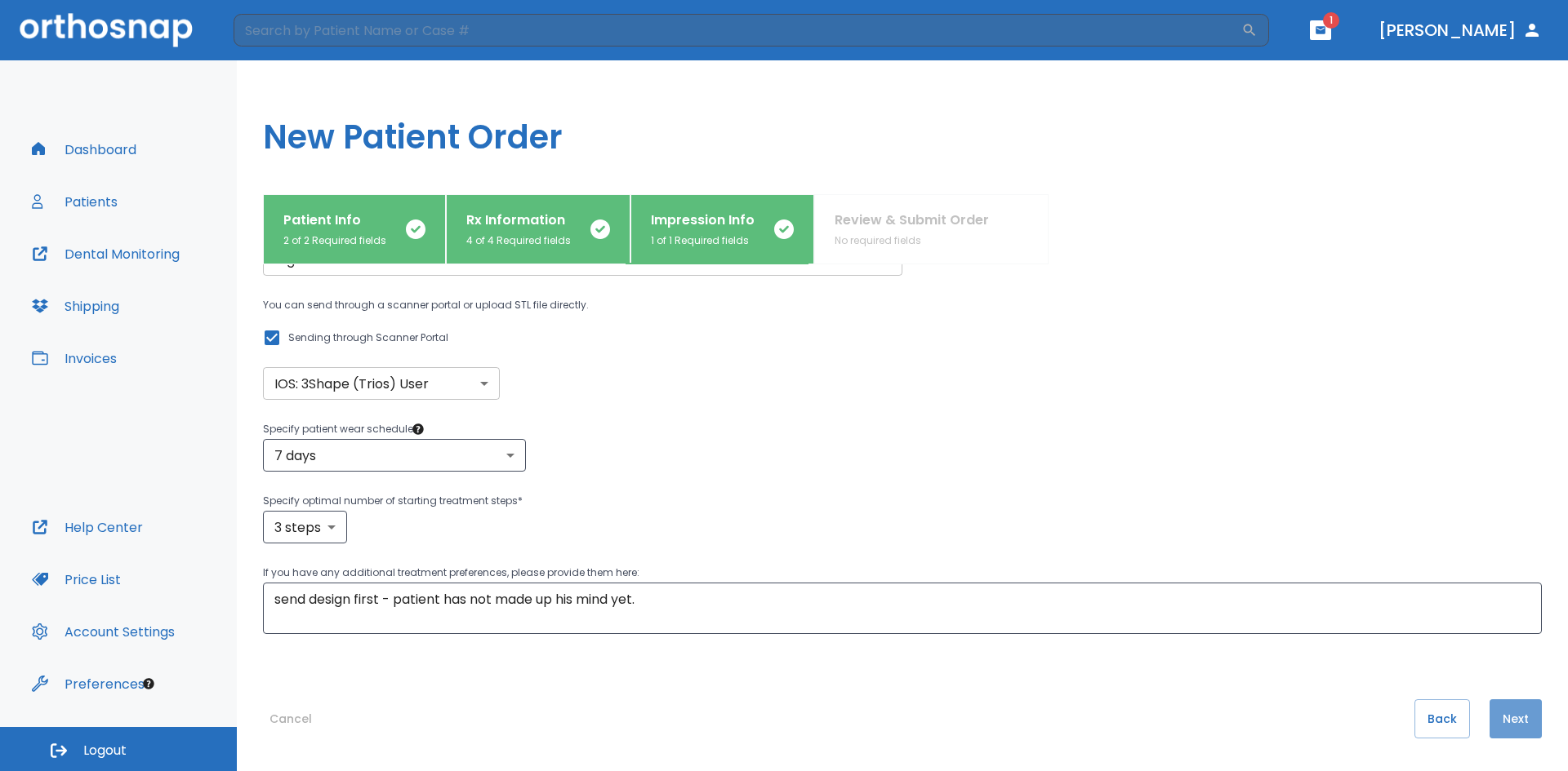
click at [1509, 727] on button "Next" at bounding box center [1515, 719] width 53 height 39
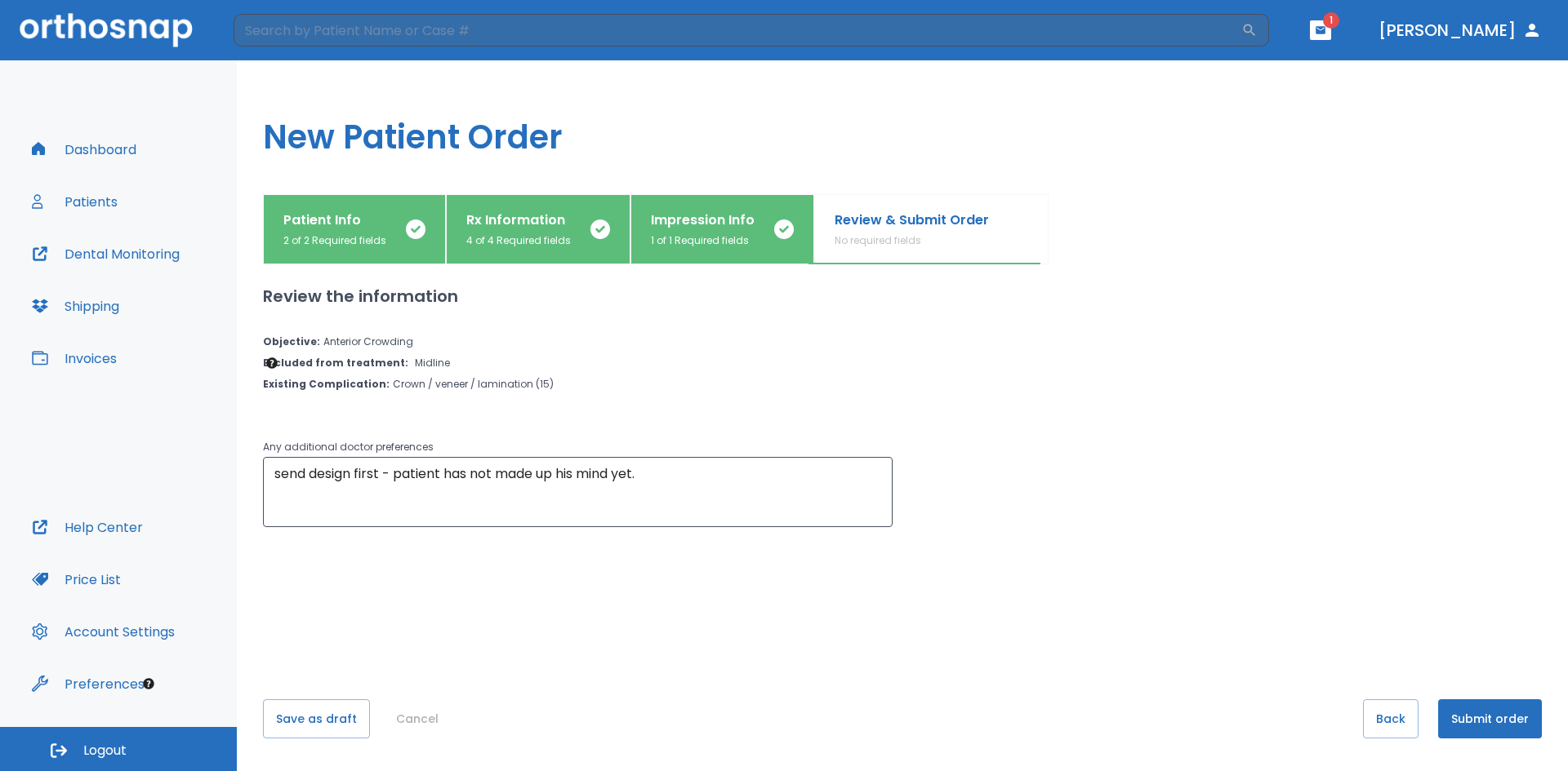
click at [1482, 724] on button "Submit order" at bounding box center [1489, 719] width 104 height 39
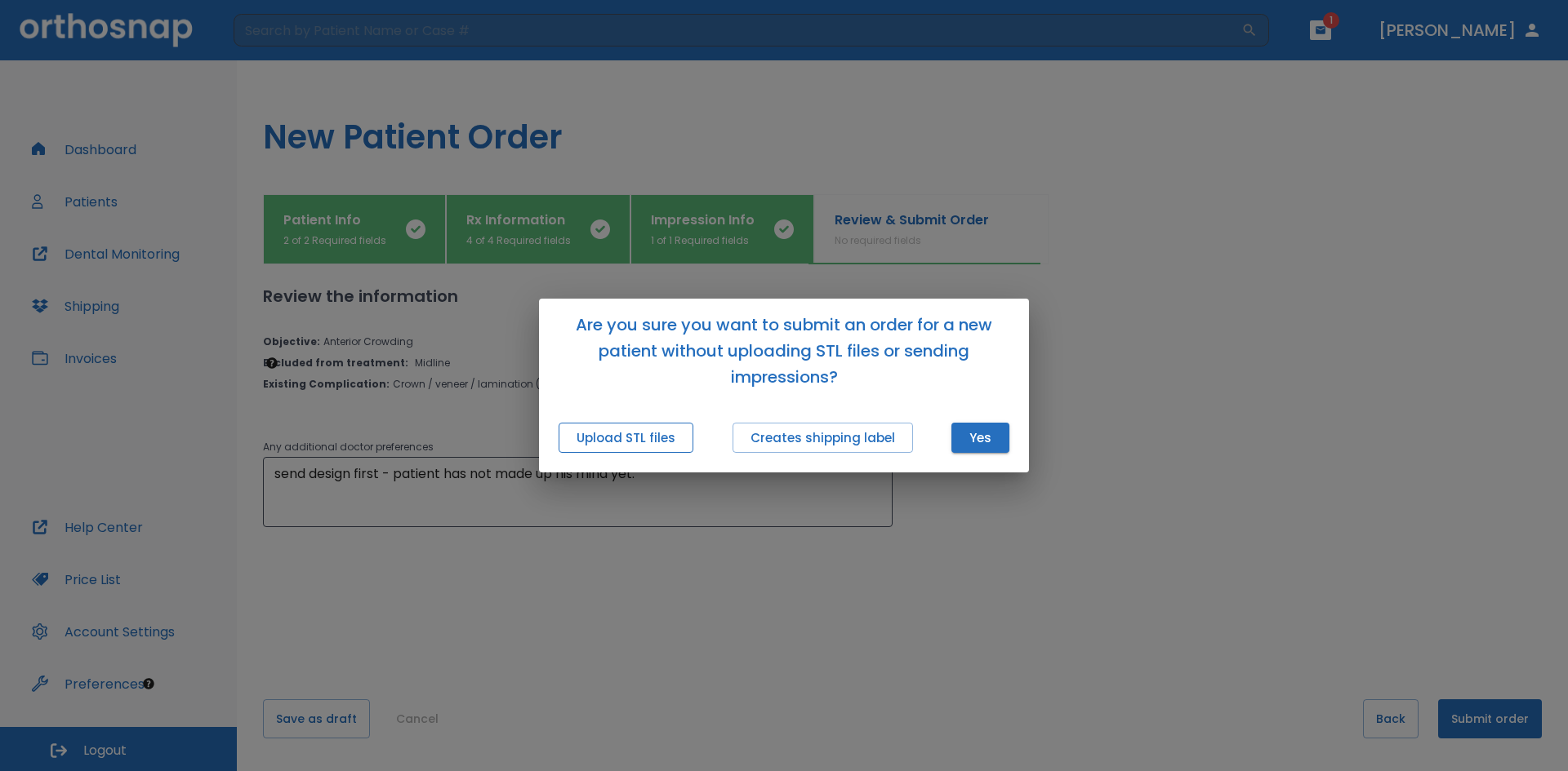
click at [653, 437] on button "Upload STL files" at bounding box center [625, 438] width 135 height 30
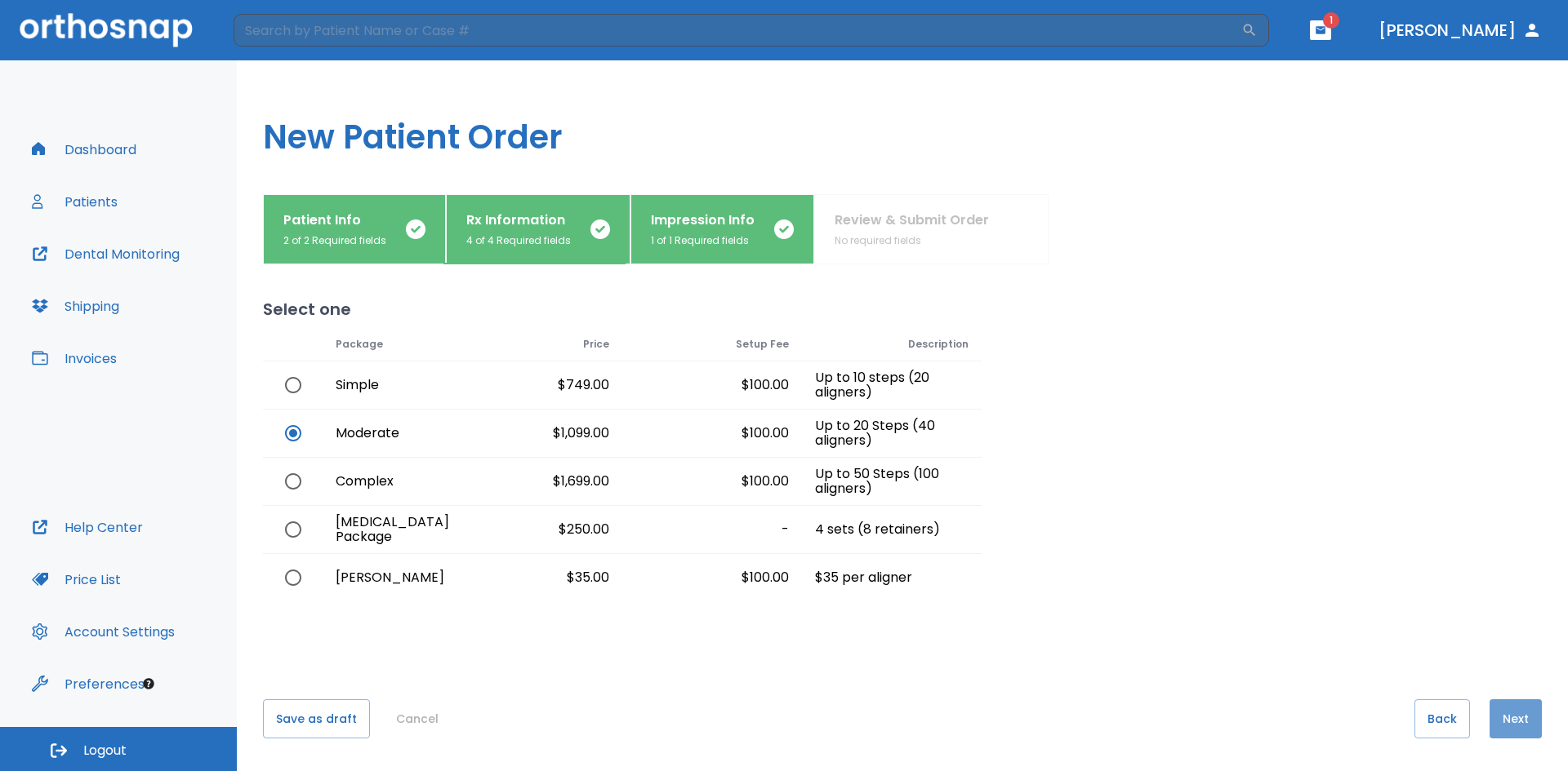
click at [1497, 713] on button "Next" at bounding box center [1515, 719] width 53 height 39
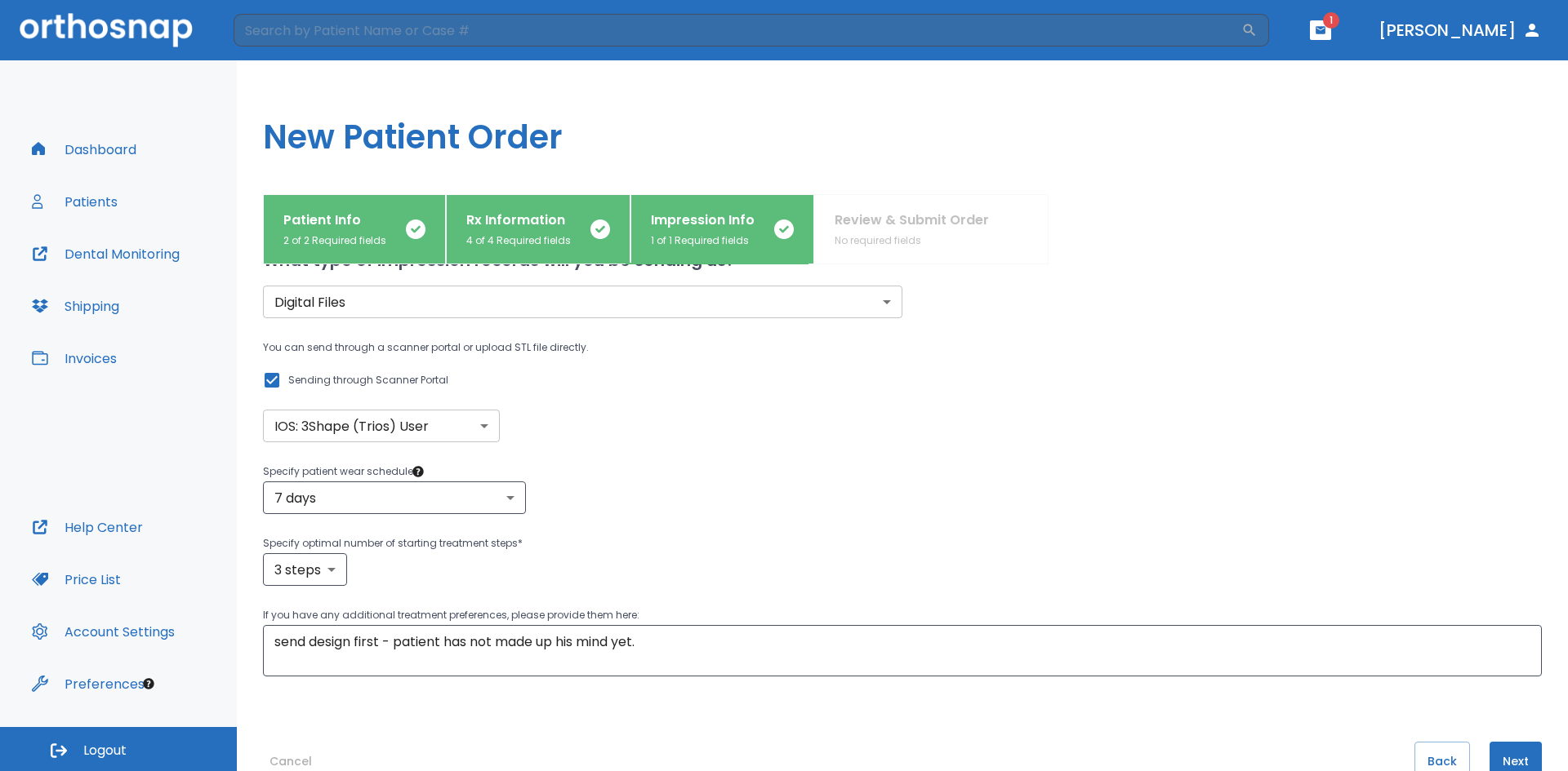
scroll to position [91, 0]
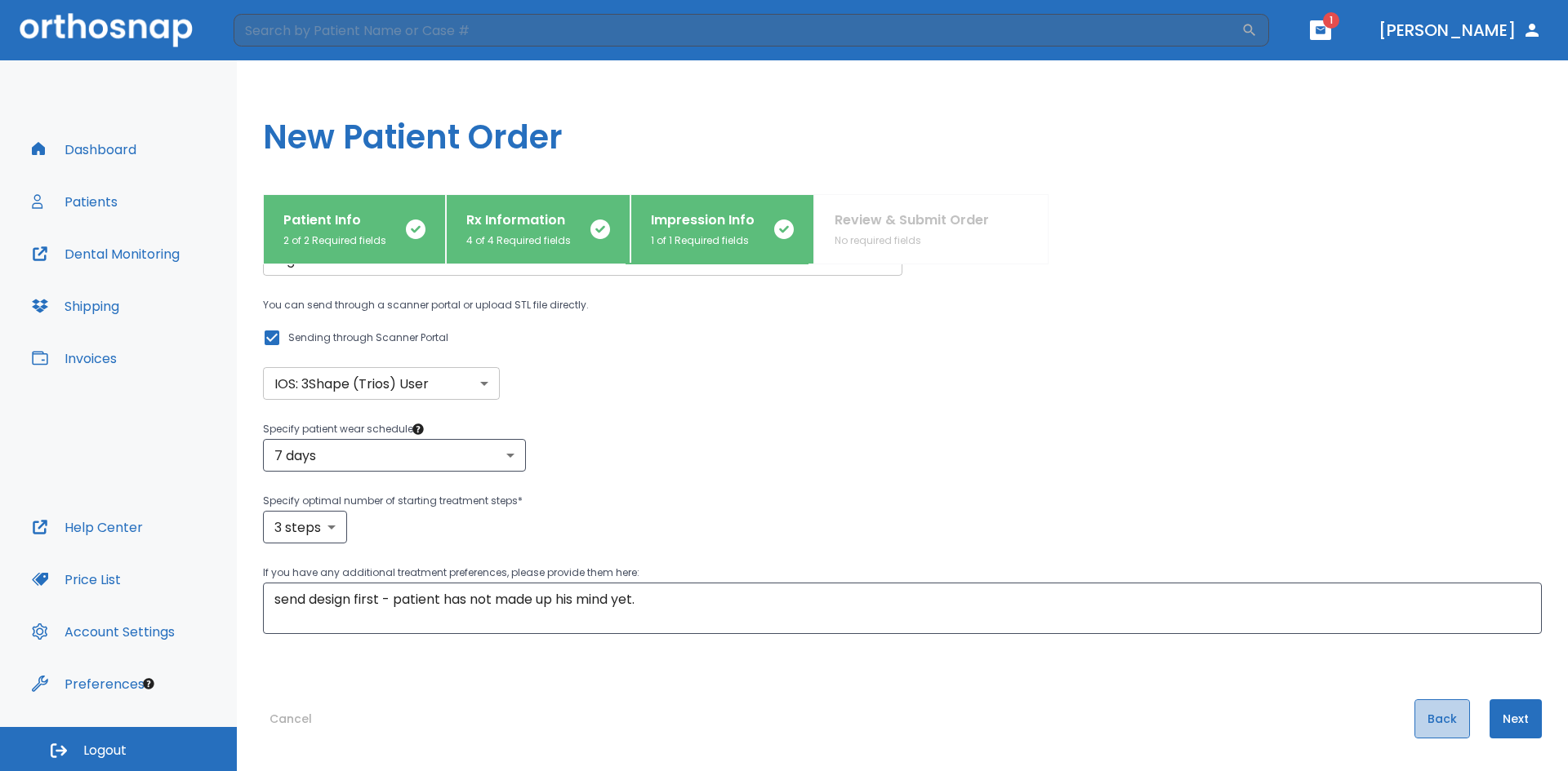
click at [1434, 721] on button "Back" at bounding box center [1442, 719] width 55 height 39
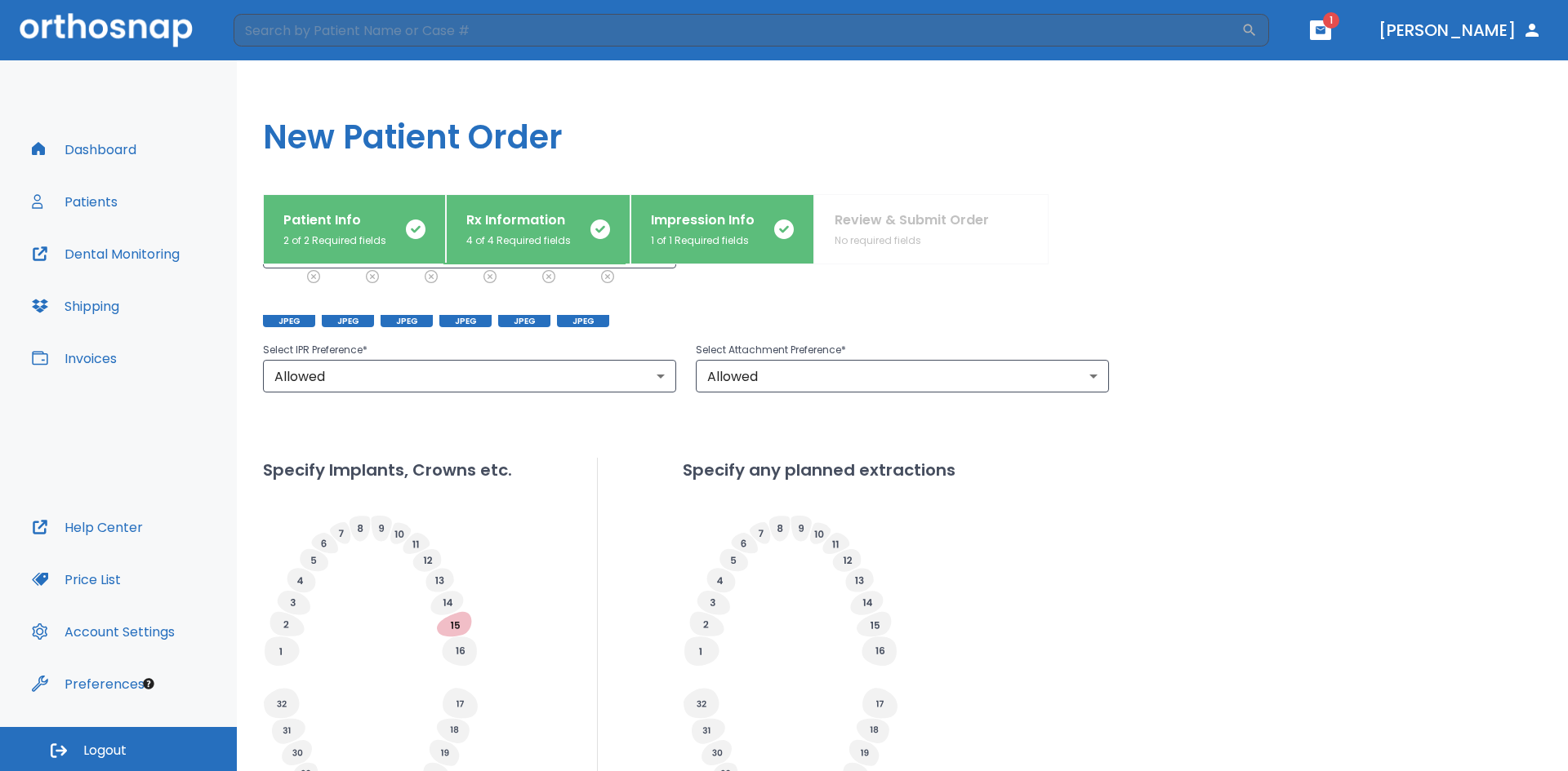
scroll to position [491, 0]
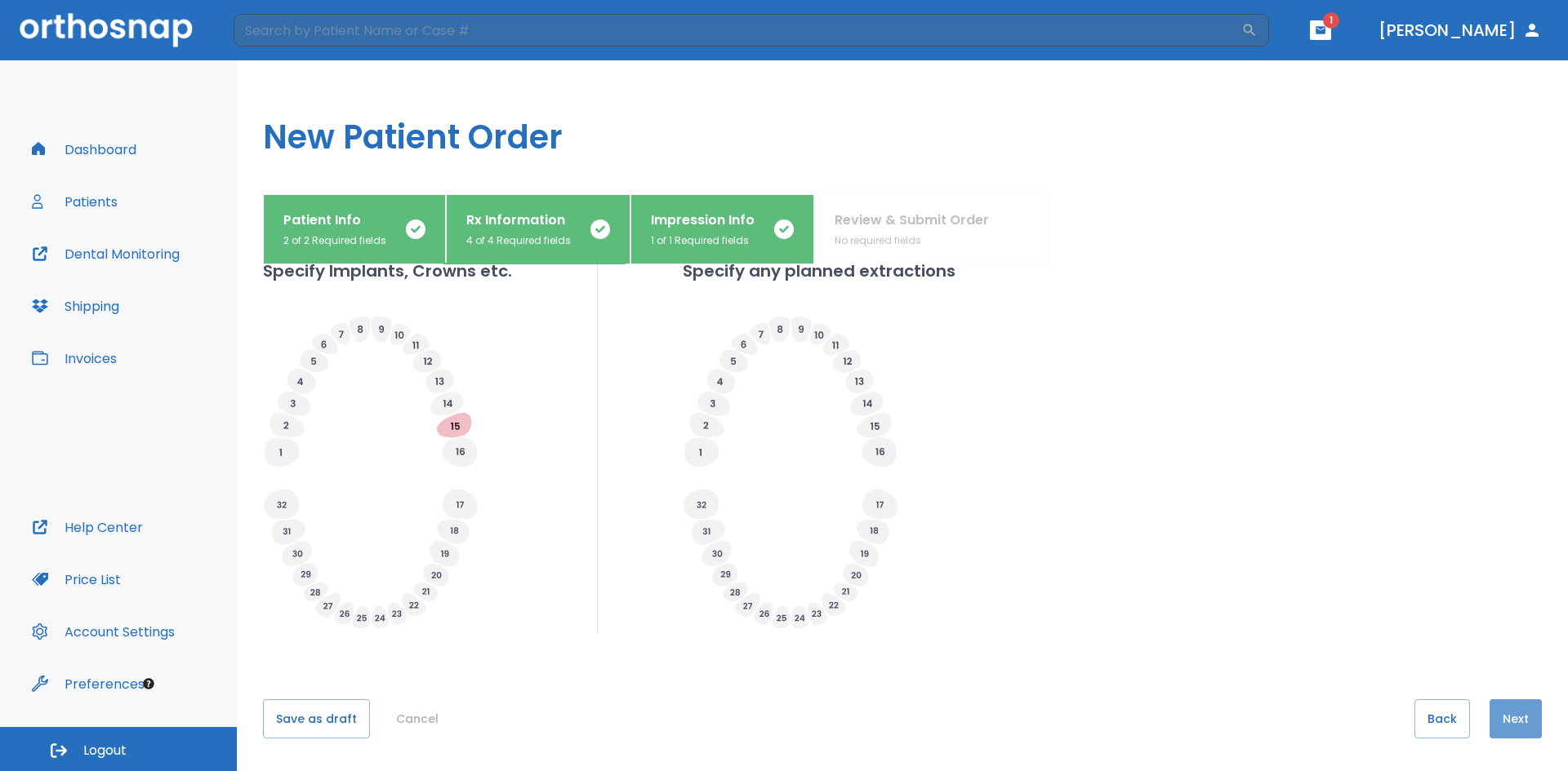
click at [1489, 708] on button "Next" at bounding box center [1515, 719] width 53 height 39
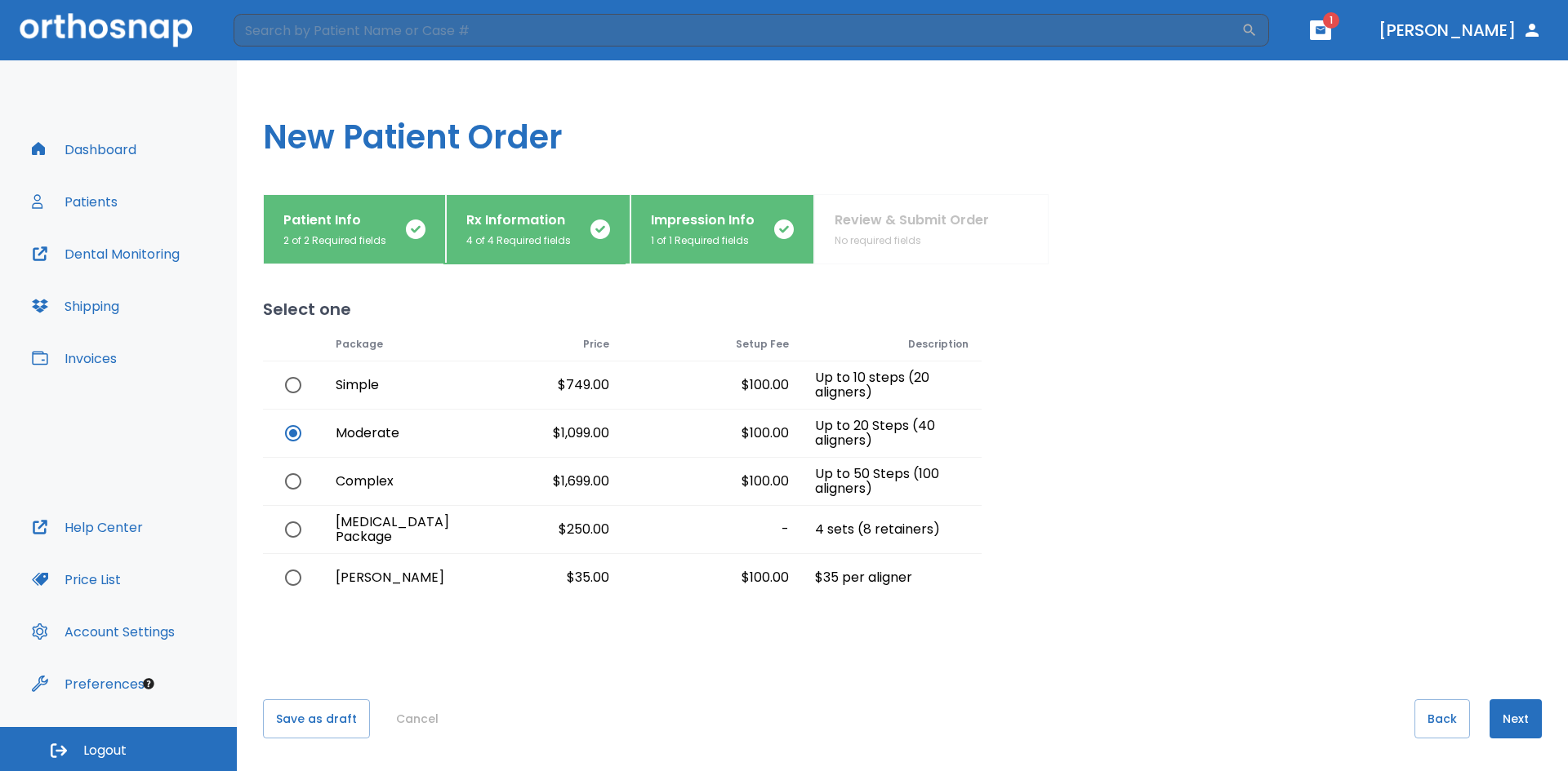
click at [1522, 719] on button "Next" at bounding box center [1515, 719] width 53 height 39
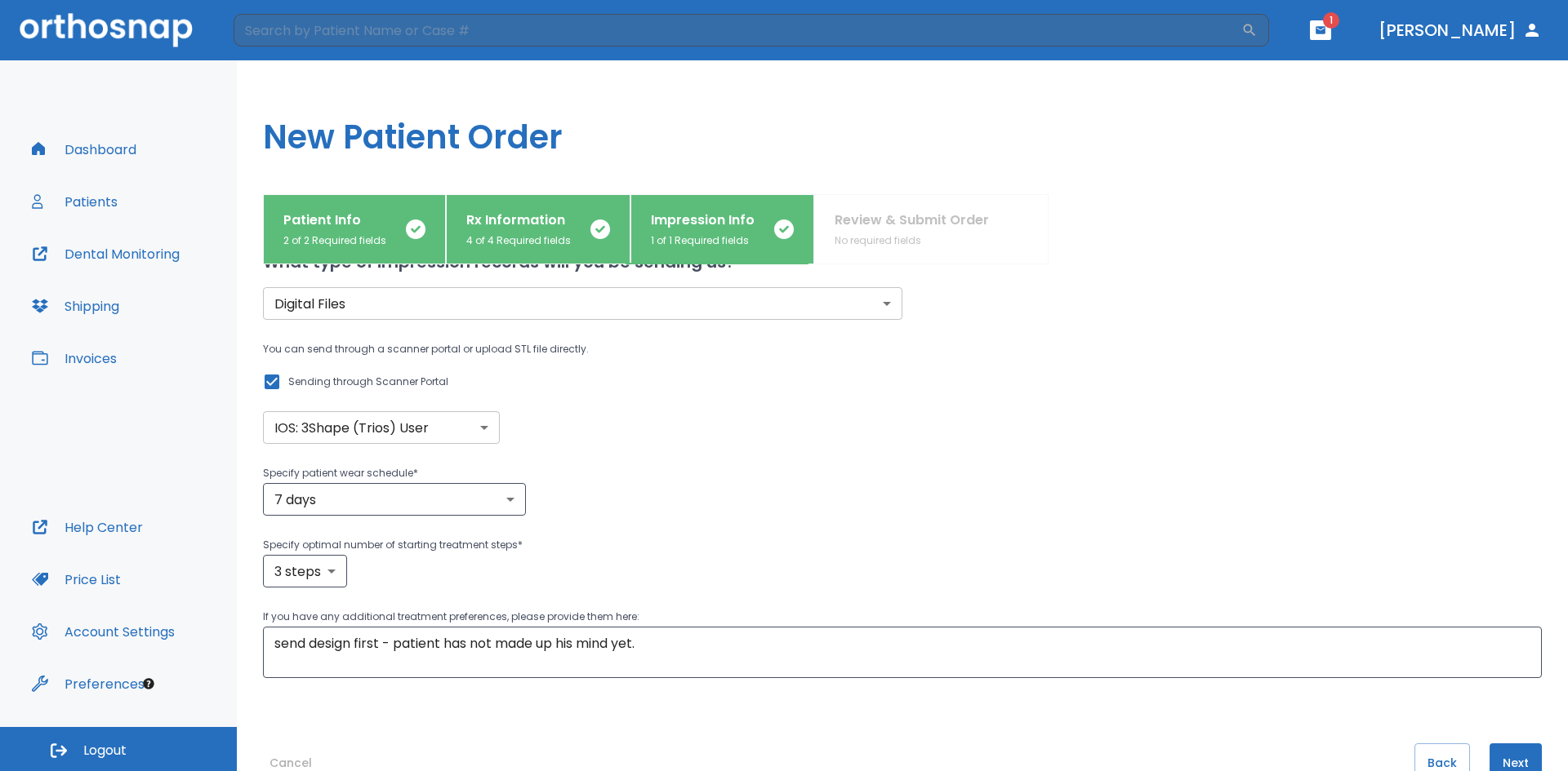
scroll to position [91, 0]
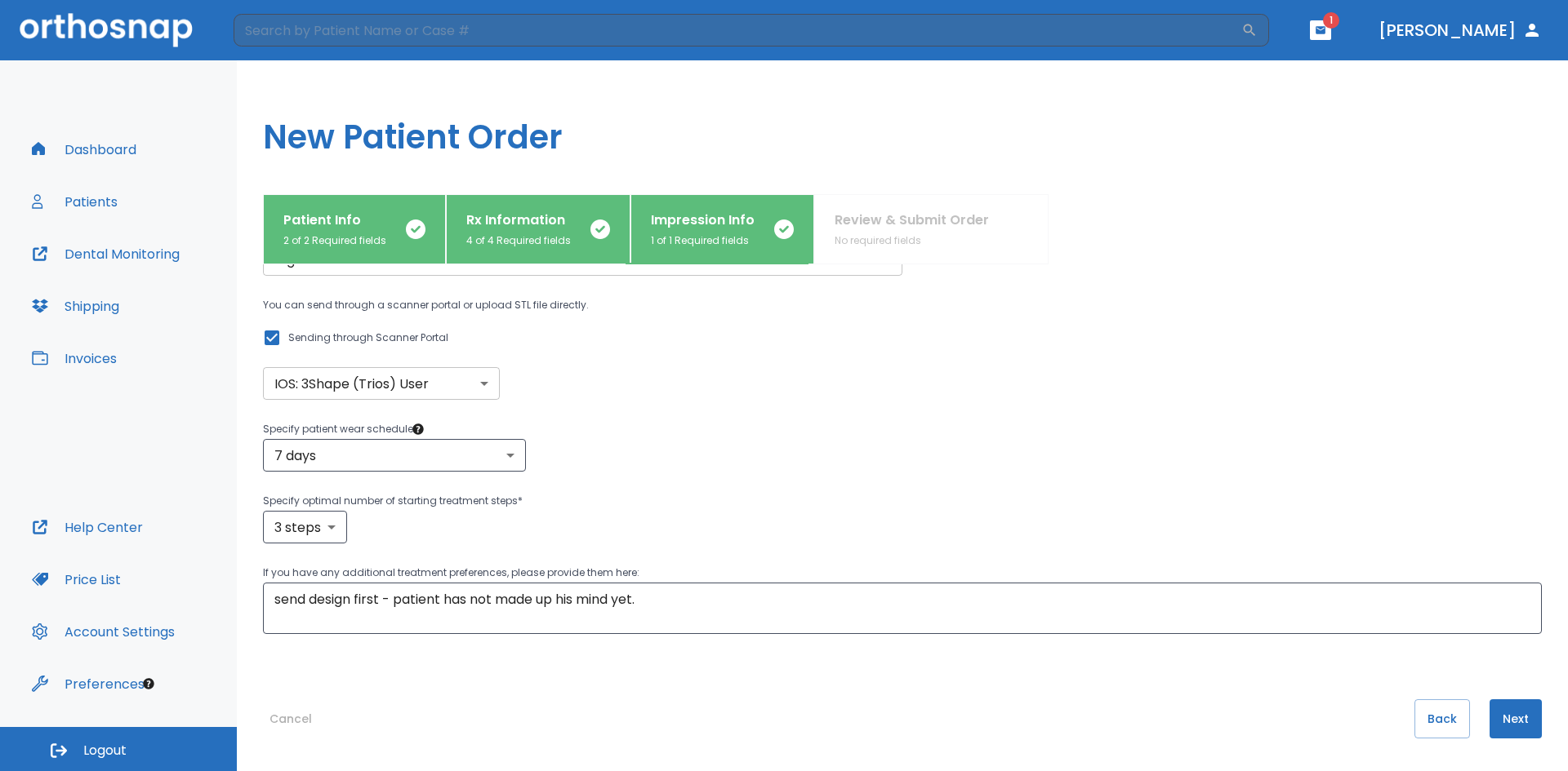
click at [1498, 717] on button "Next" at bounding box center [1515, 719] width 53 height 39
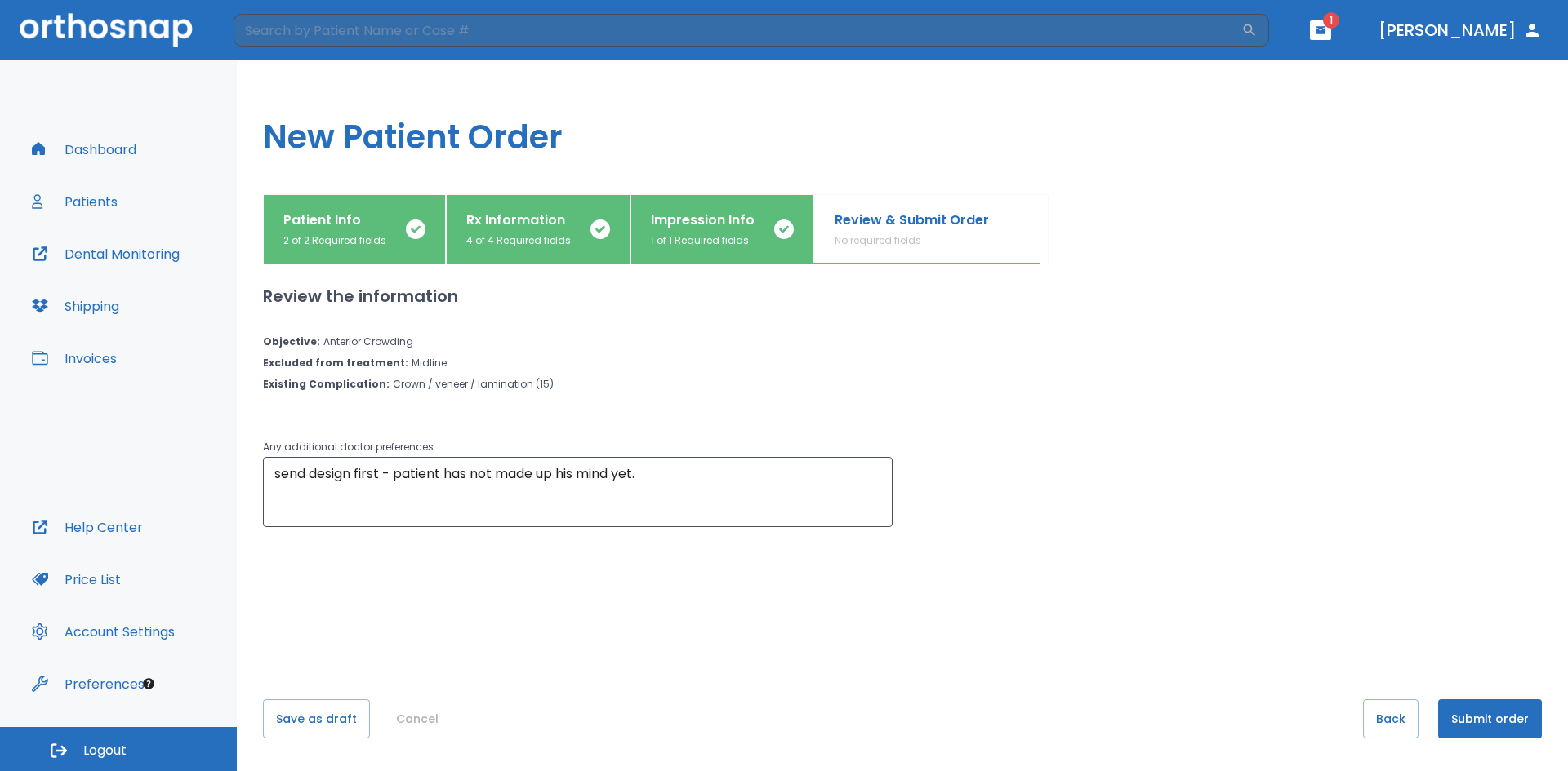
scroll to position [0, 0]
click at [1484, 713] on button "Submit order" at bounding box center [1489, 719] width 104 height 39
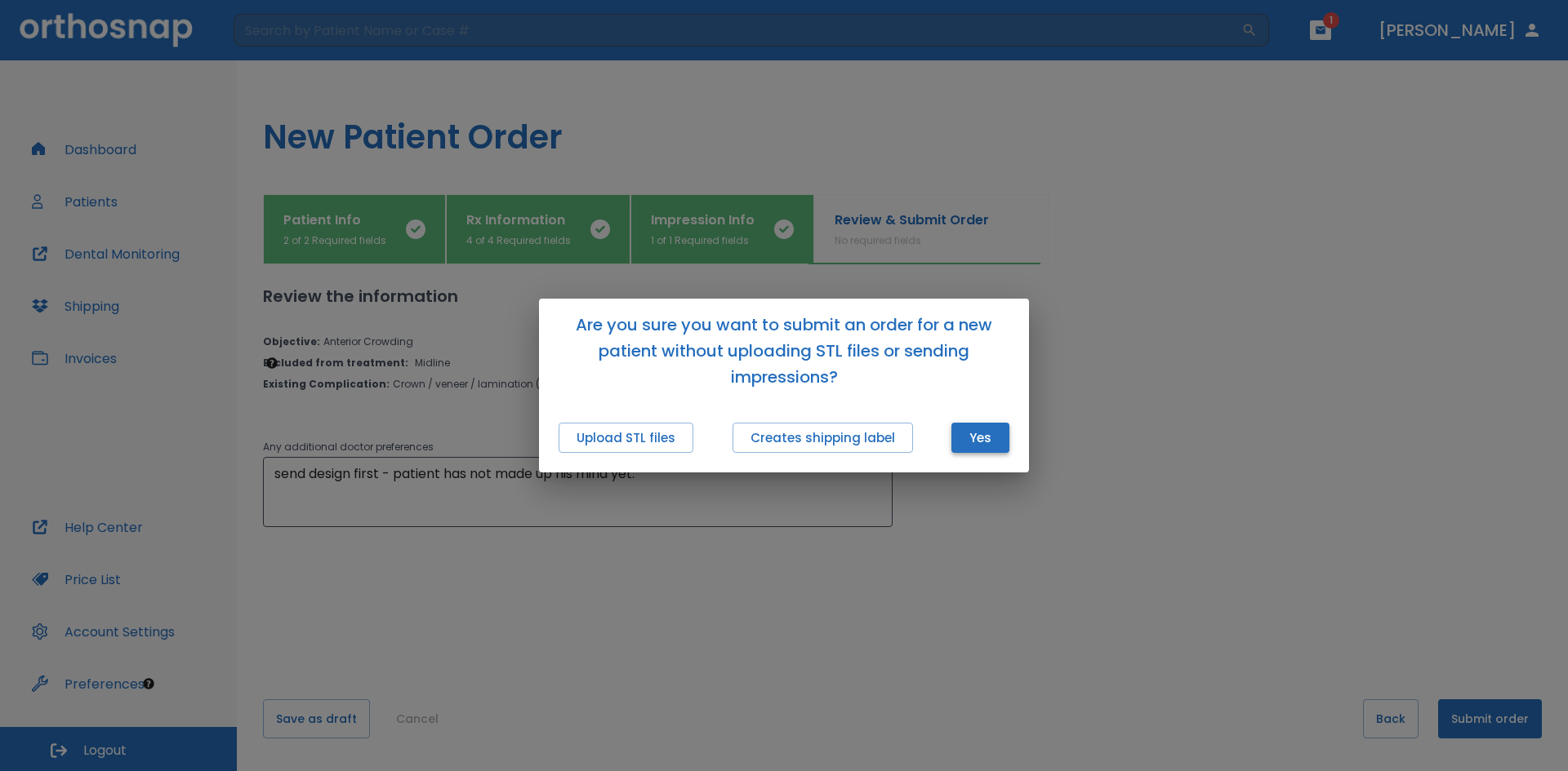
click at [976, 442] on button "Yes" at bounding box center [980, 438] width 58 height 30
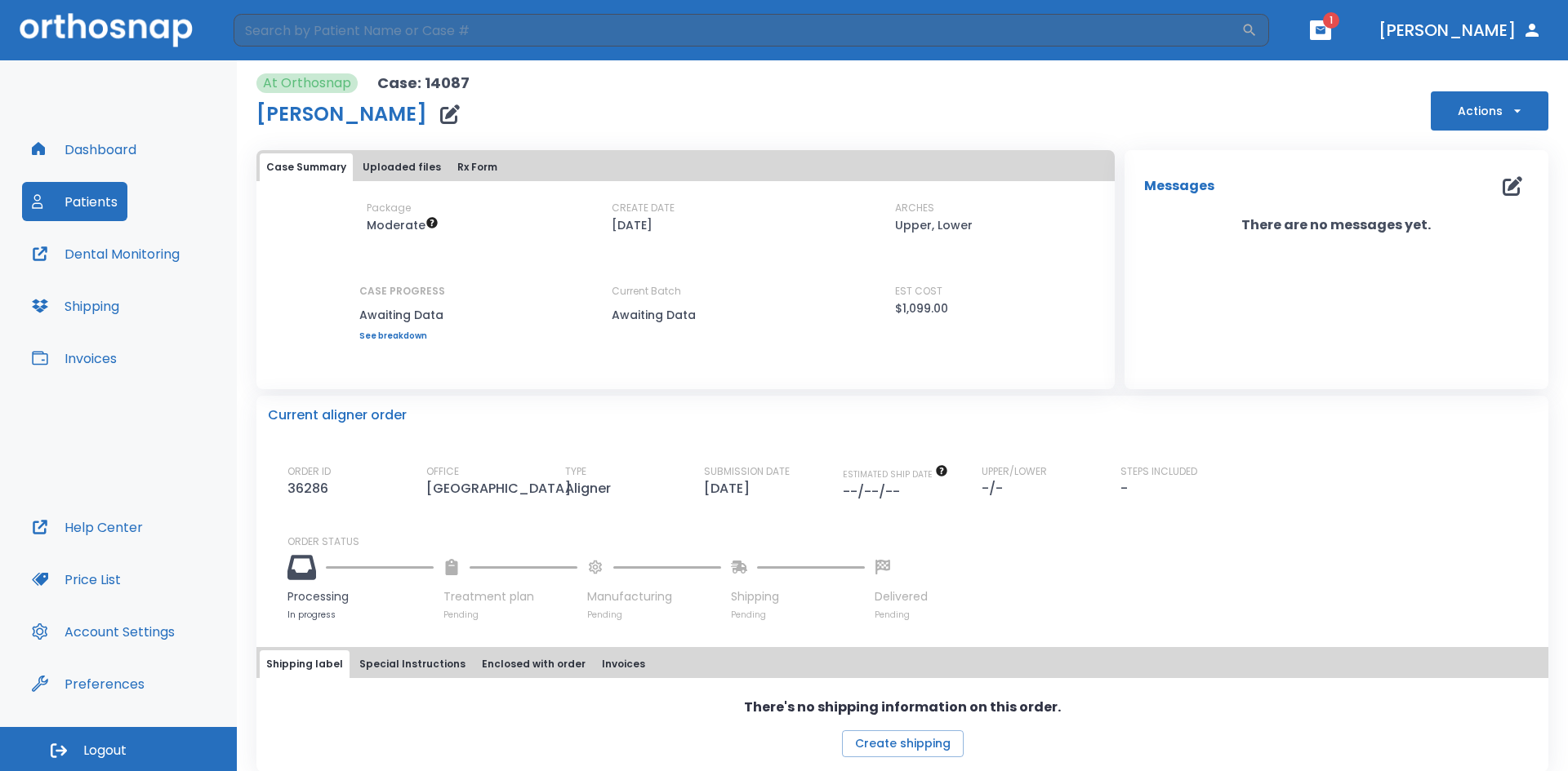
scroll to position [30, 0]
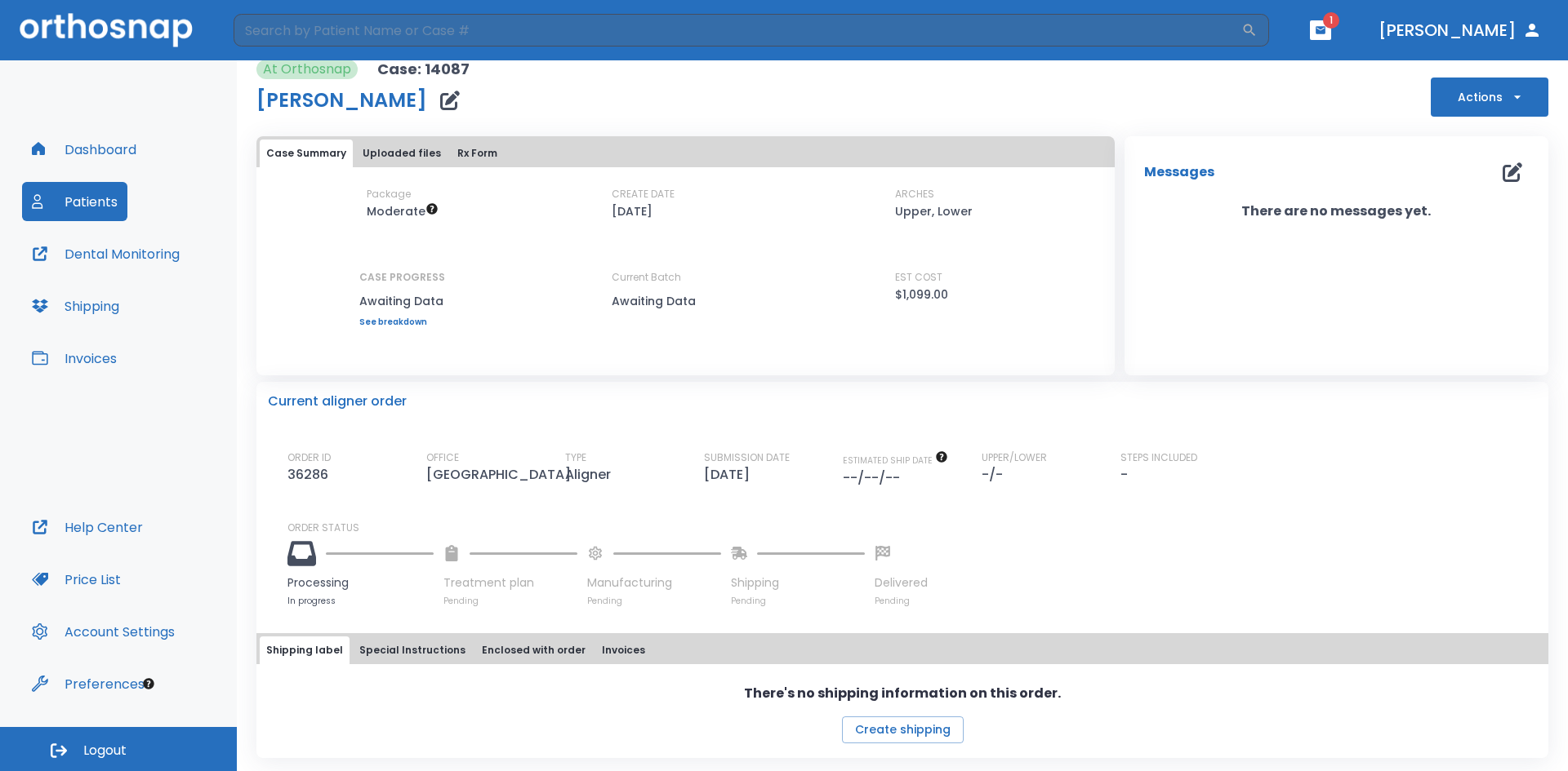
click at [635, 297] on div "Current Batch Awaiting Data" at bounding box center [685, 299] width 147 height 57
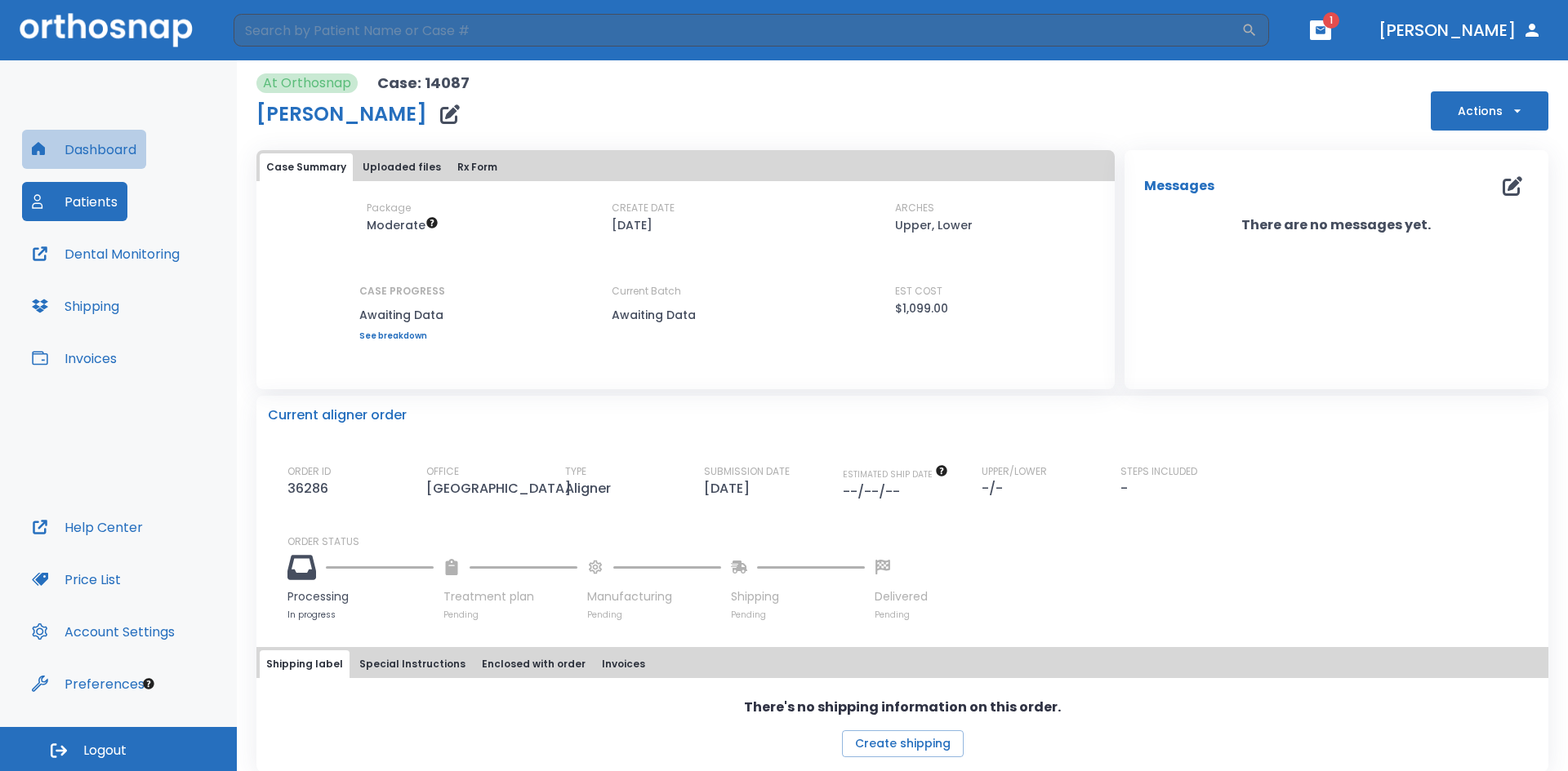
click at [100, 152] on button "Dashboard" at bounding box center [84, 149] width 124 height 39
